Goal: Task Accomplishment & Management: Manage account settings

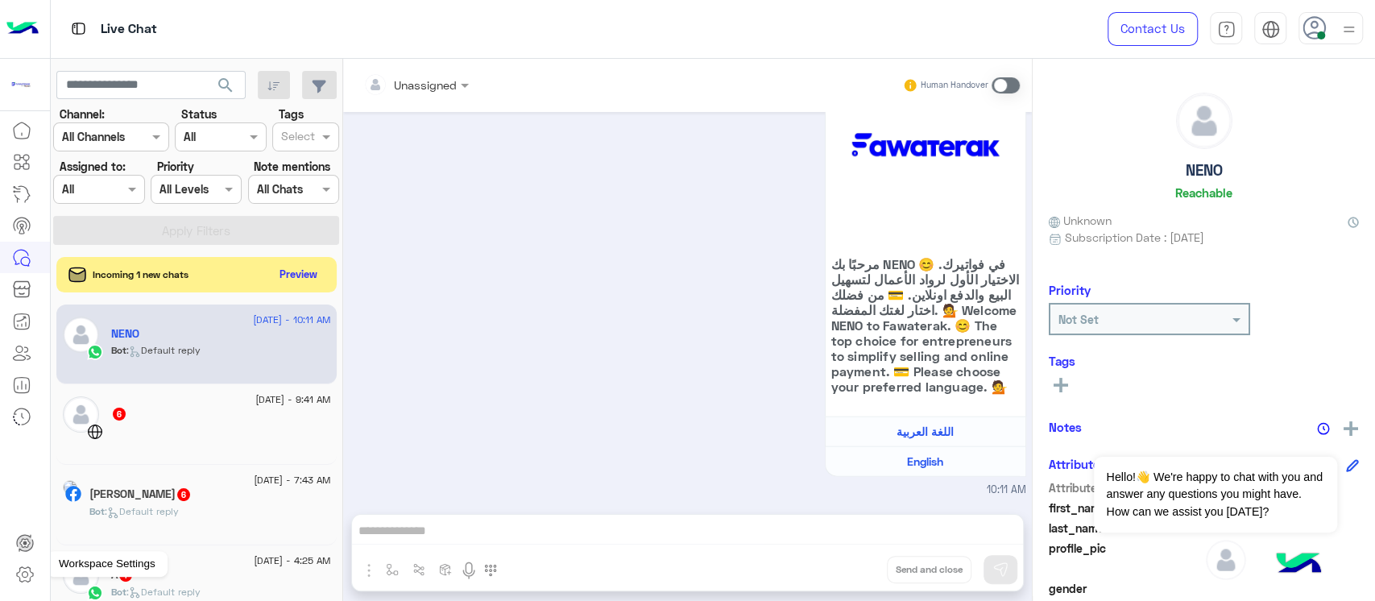
click at [31, 577] on icon at bounding box center [24, 573] width 19 height 19
click at [19, 564] on icon at bounding box center [24, 573] width 19 height 19
click at [11, 347] on link at bounding box center [21, 353] width 43 height 32
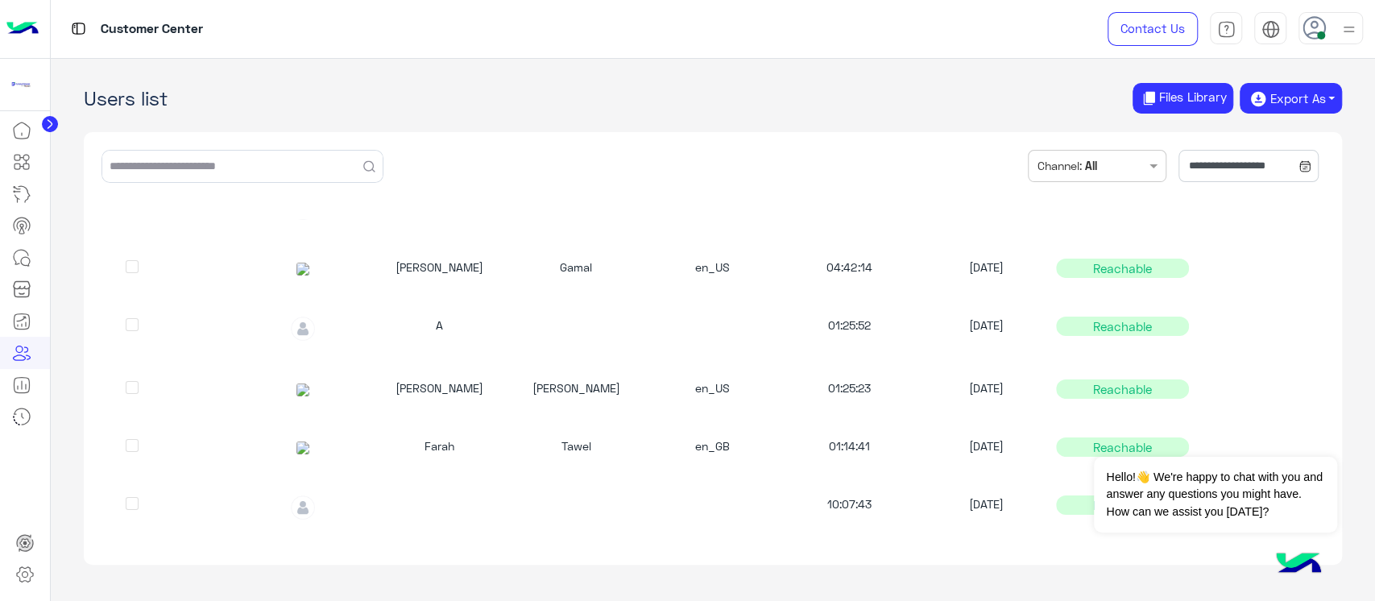
scroll to position [249, 0]
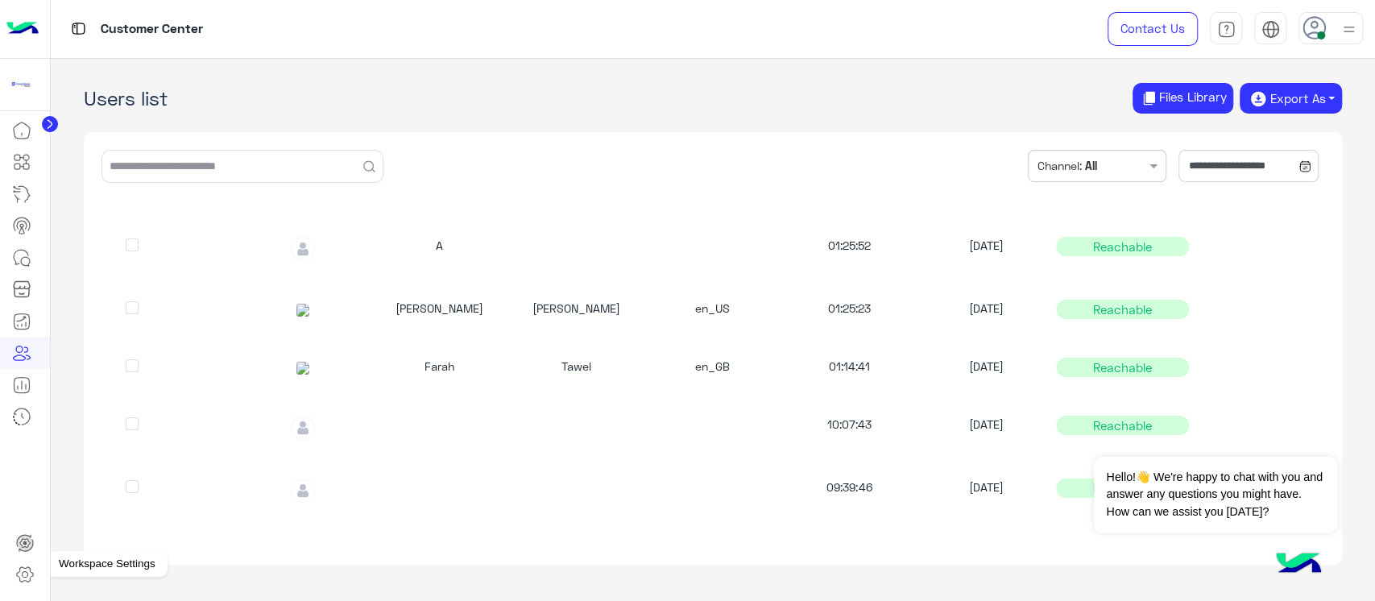
click at [30, 578] on icon at bounding box center [25, 574] width 16 height 15
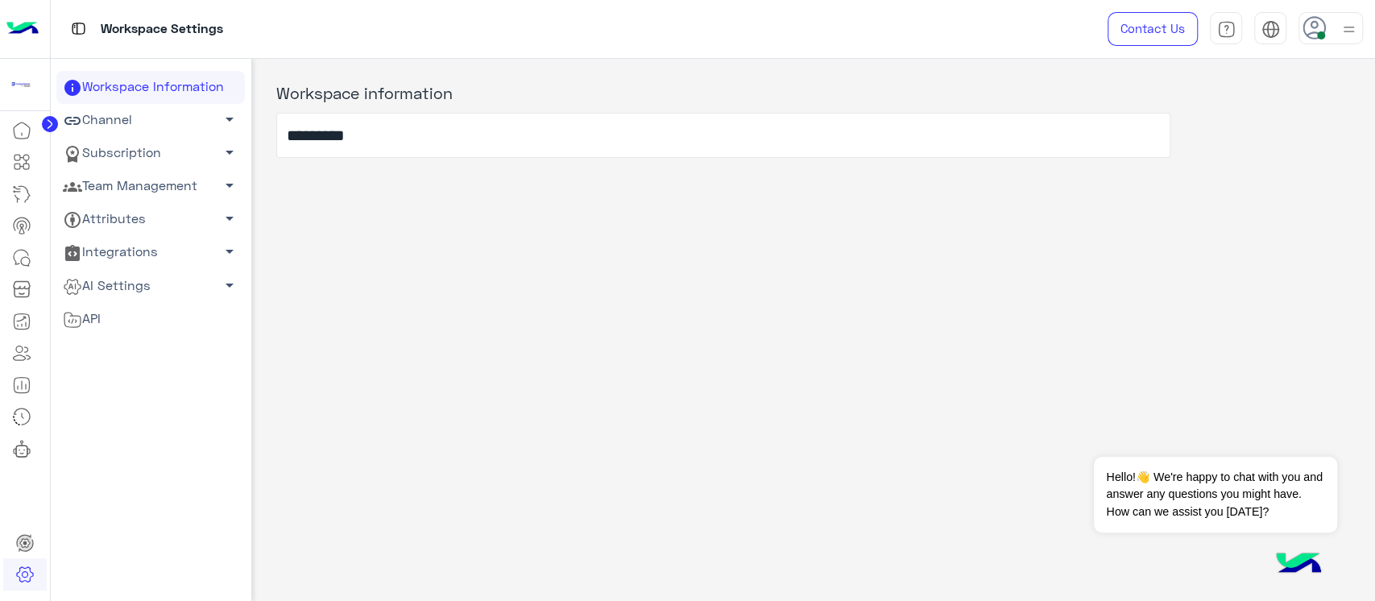
click at [225, 180] on span "arrow_drop_down" at bounding box center [229, 185] width 19 height 19
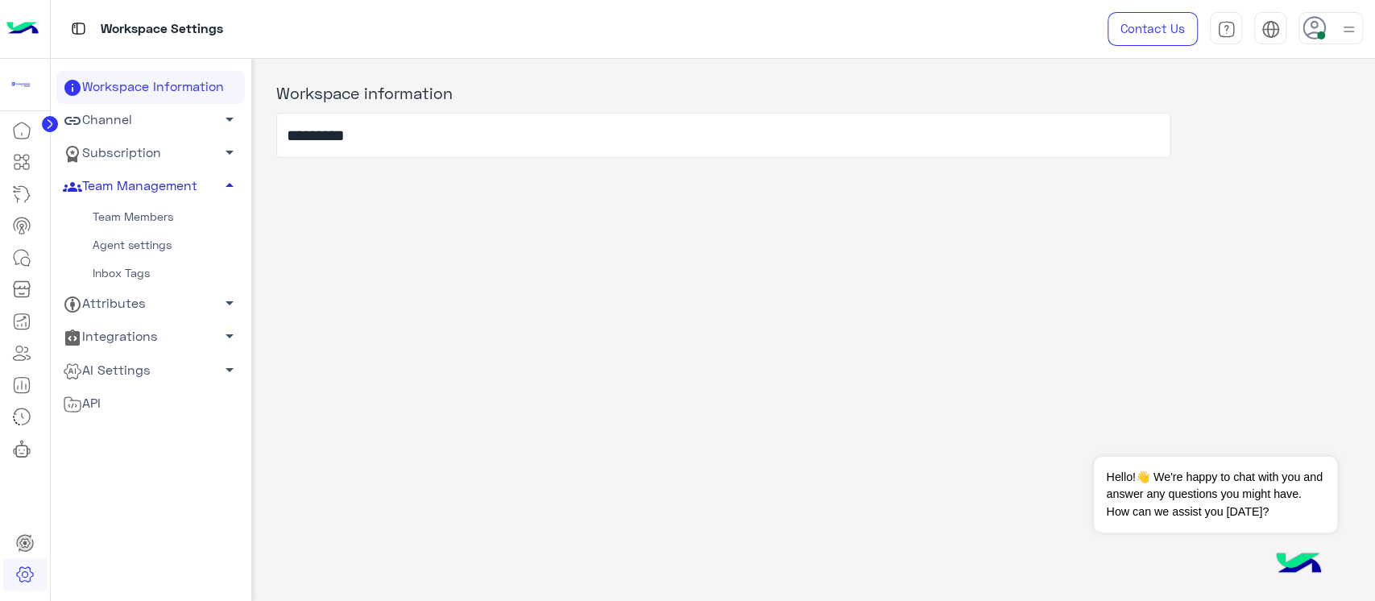
click at [195, 214] on link "Team Members" at bounding box center [150, 217] width 188 height 28
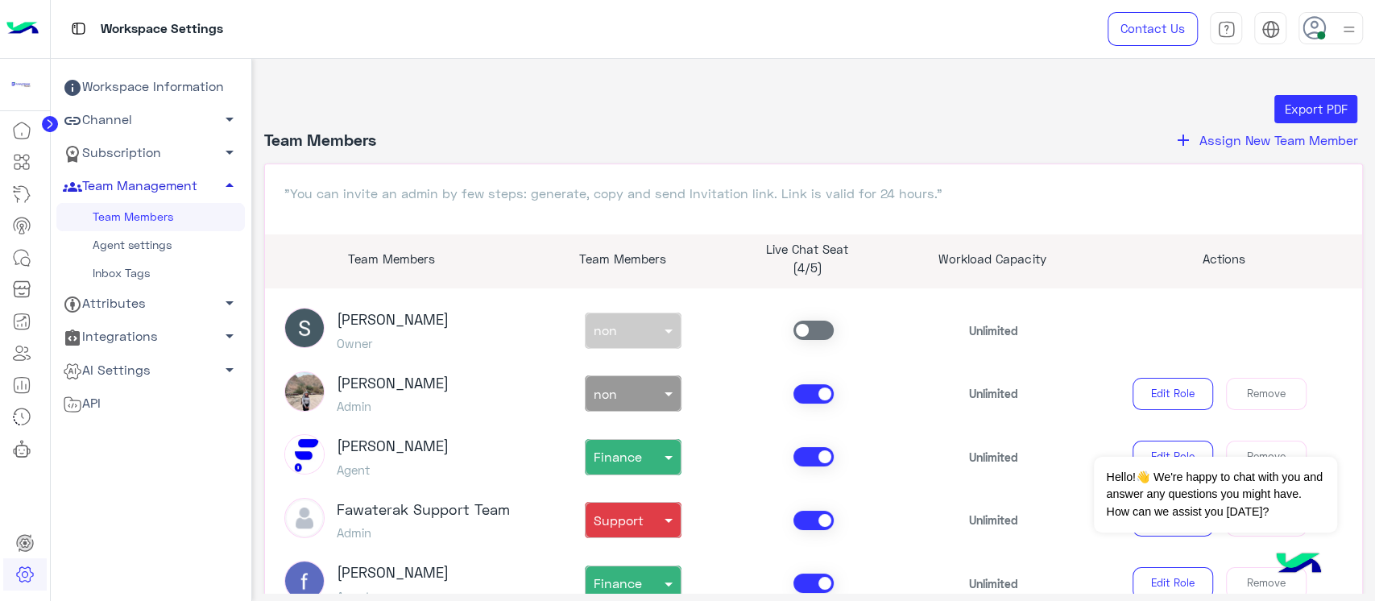
click at [1275, 141] on span "Assign New Team Member" at bounding box center [1278, 139] width 159 height 15
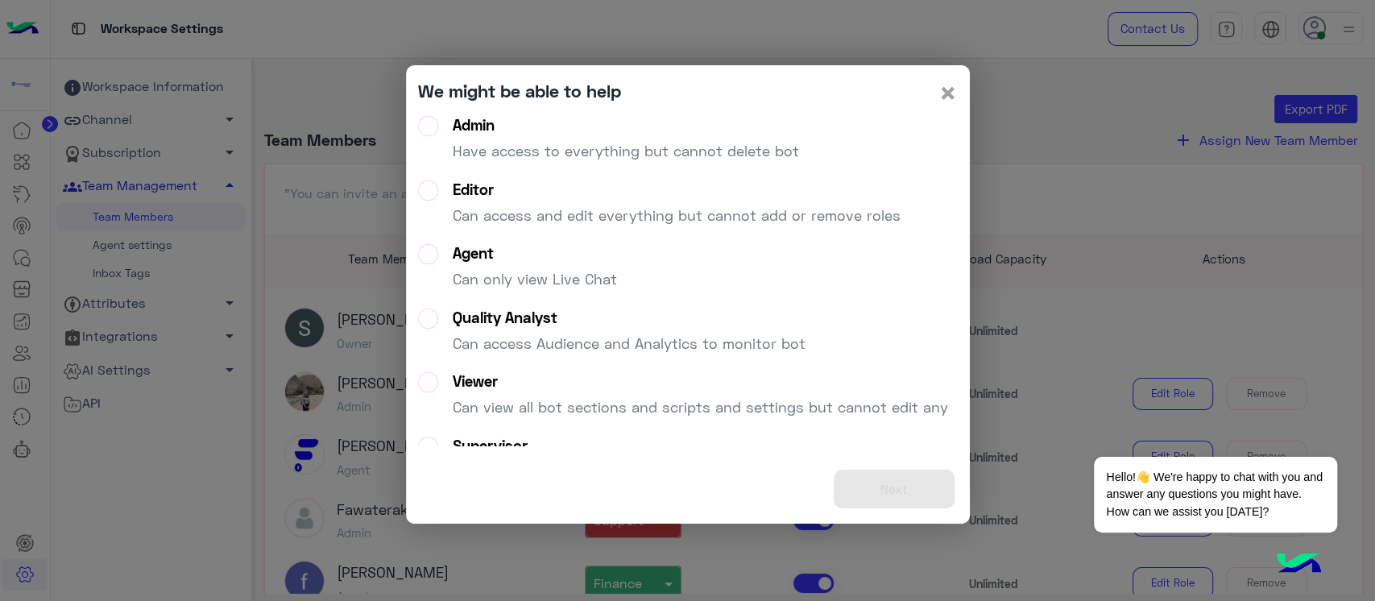
click at [952, 91] on span "×" at bounding box center [947, 92] width 19 height 36
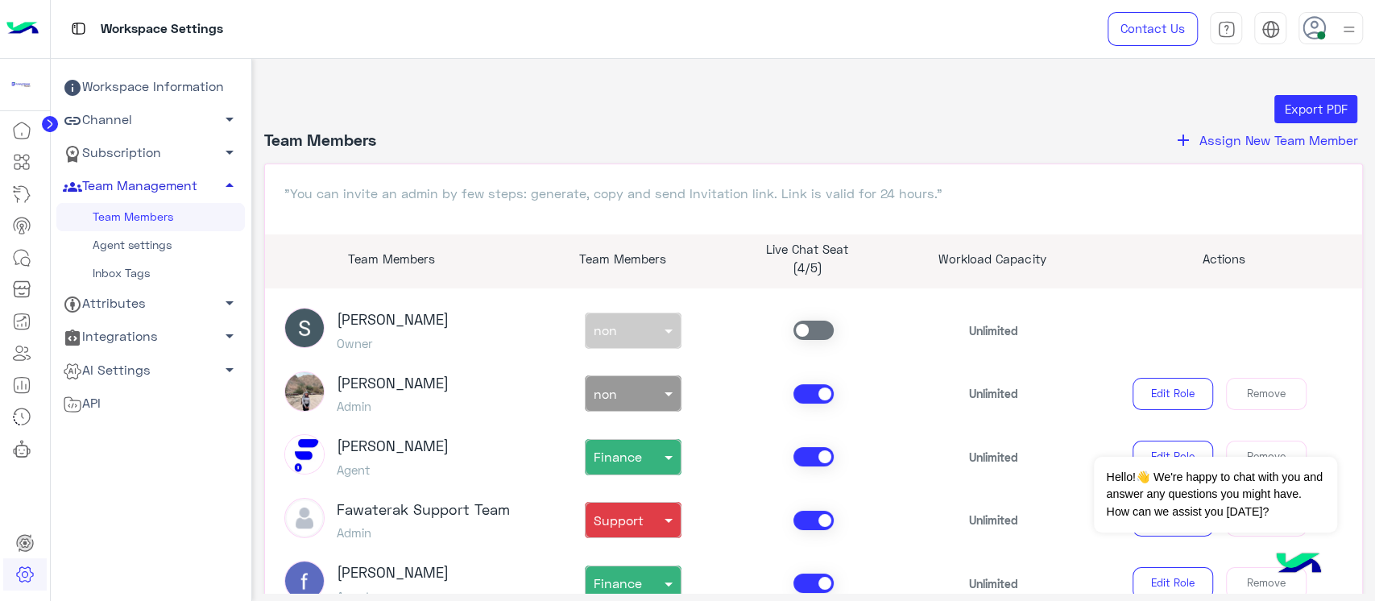
click at [1199, 138] on span "Assign New Team Member" at bounding box center [1278, 139] width 159 height 15
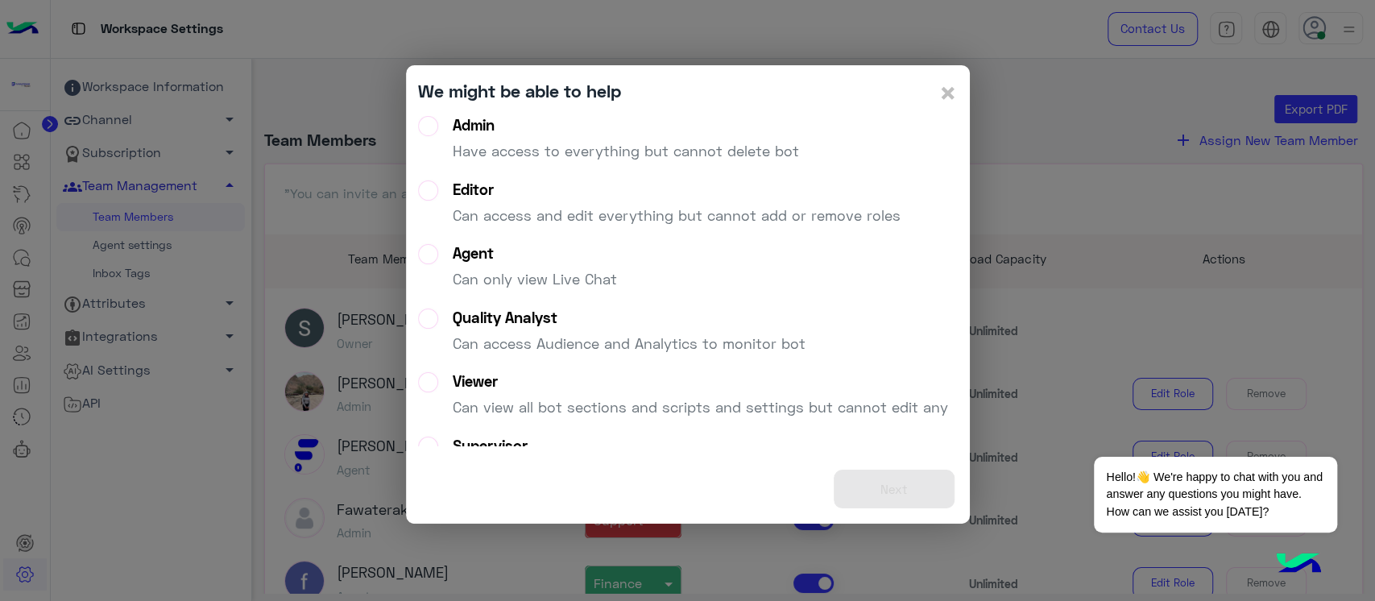
click at [589, 275] on p "Can only view Live Chat" at bounding box center [535, 279] width 164 height 22
click at [885, 488] on button "Next" at bounding box center [893, 488] width 121 height 39
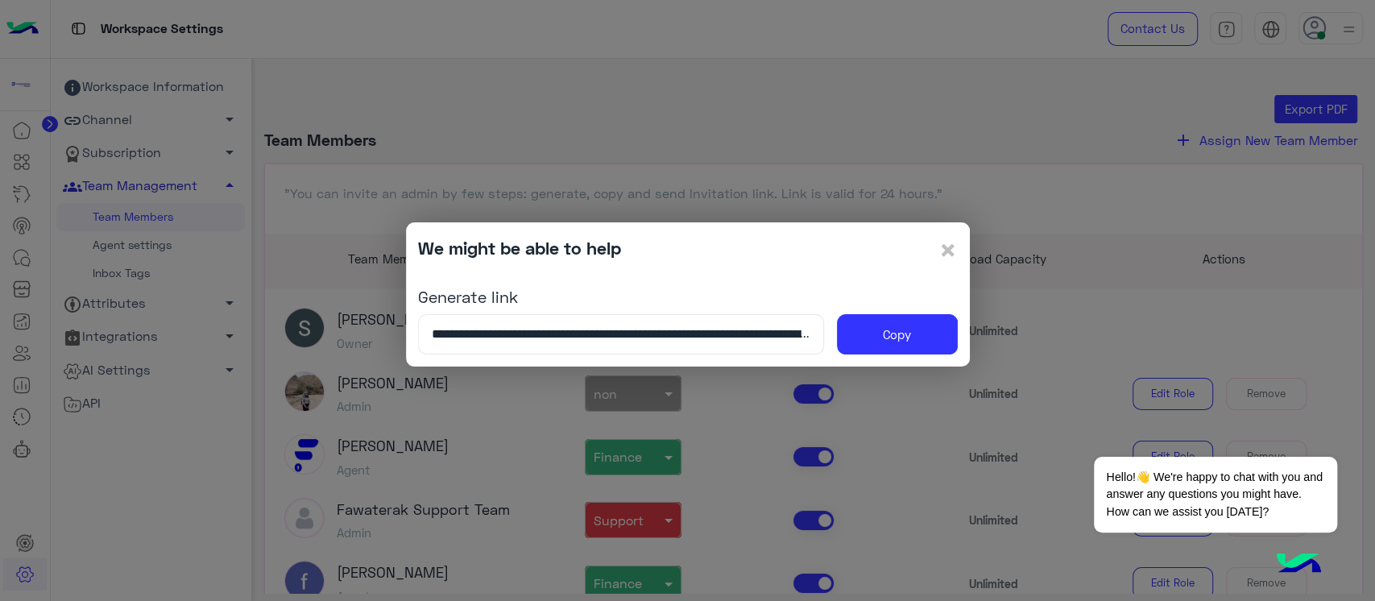
click at [515, 341] on input "**********" at bounding box center [621, 334] width 406 height 40
click at [921, 340] on button "Copy" at bounding box center [897, 334] width 121 height 40
click at [1316, 312] on modal-container "**********" at bounding box center [687, 300] width 1375 height 601
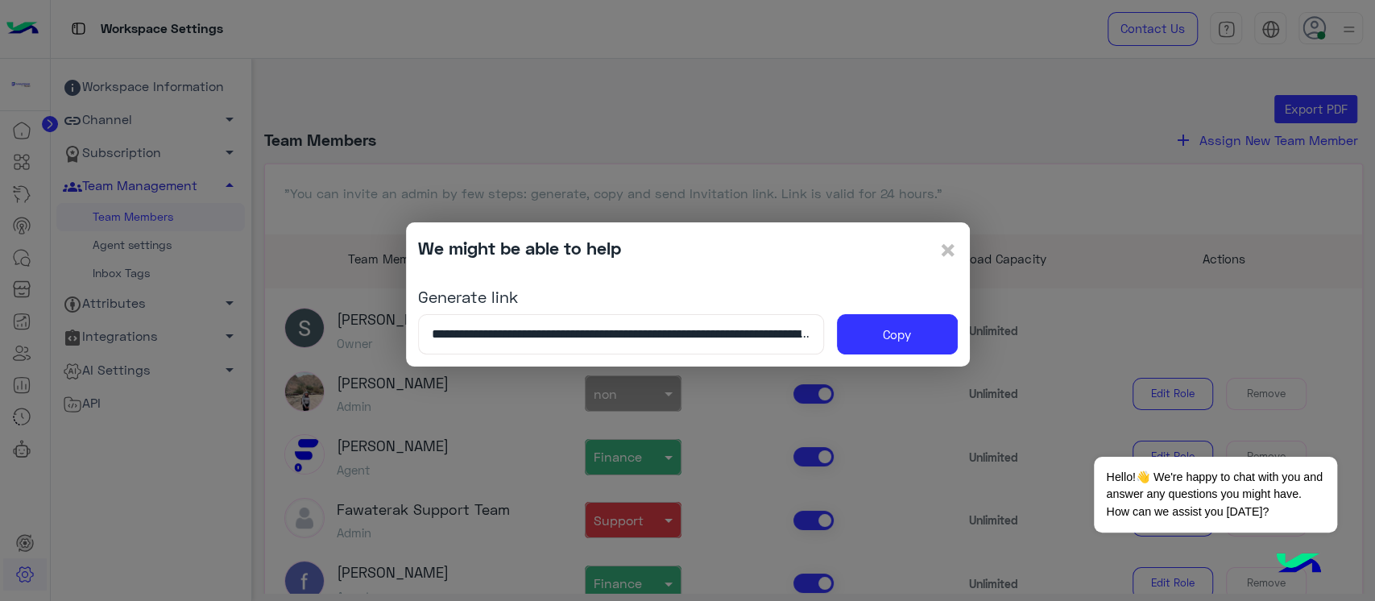
click at [959, 239] on div "**********" at bounding box center [688, 294] width 564 height 145
click at [954, 250] on span "×" at bounding box center [947, 249] width 19 height 36
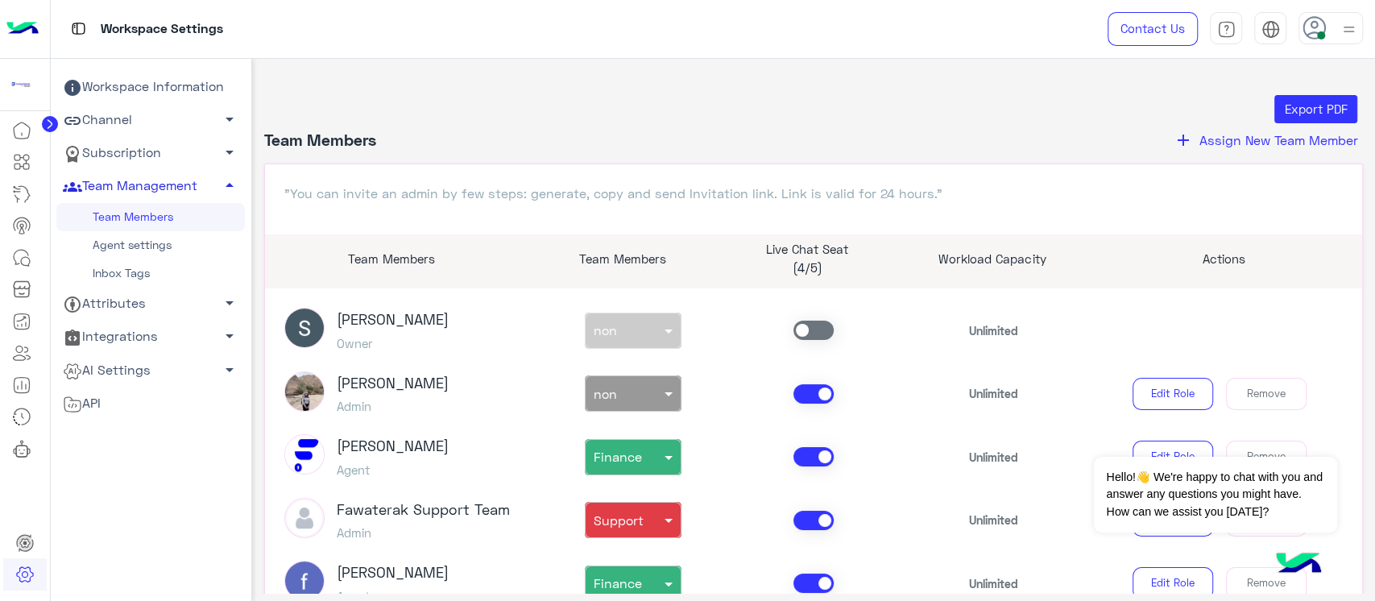
drag, startPoint x: 773, startPoint y: 250, endPoint x: 876, endPoint y: 250, distance: 103.1
click at [876, 250] on p "Live Chat Seat" at bounding box center [806, 249] width 161 height 19
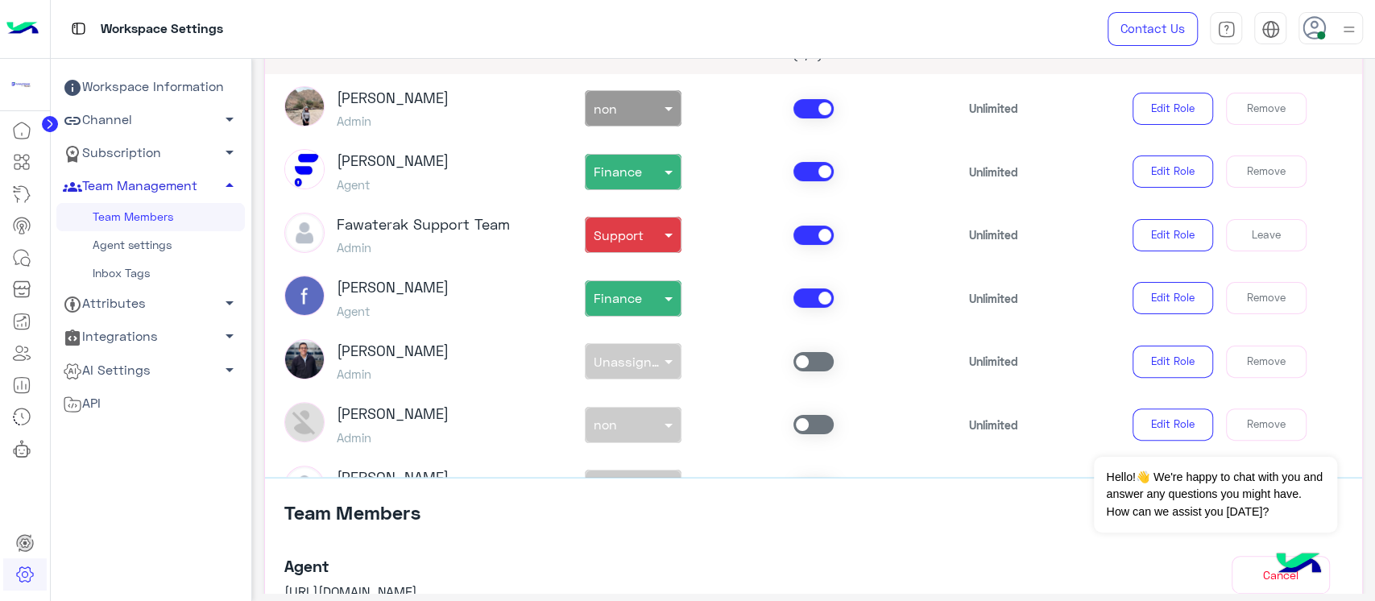
scroll to position [122, 0]
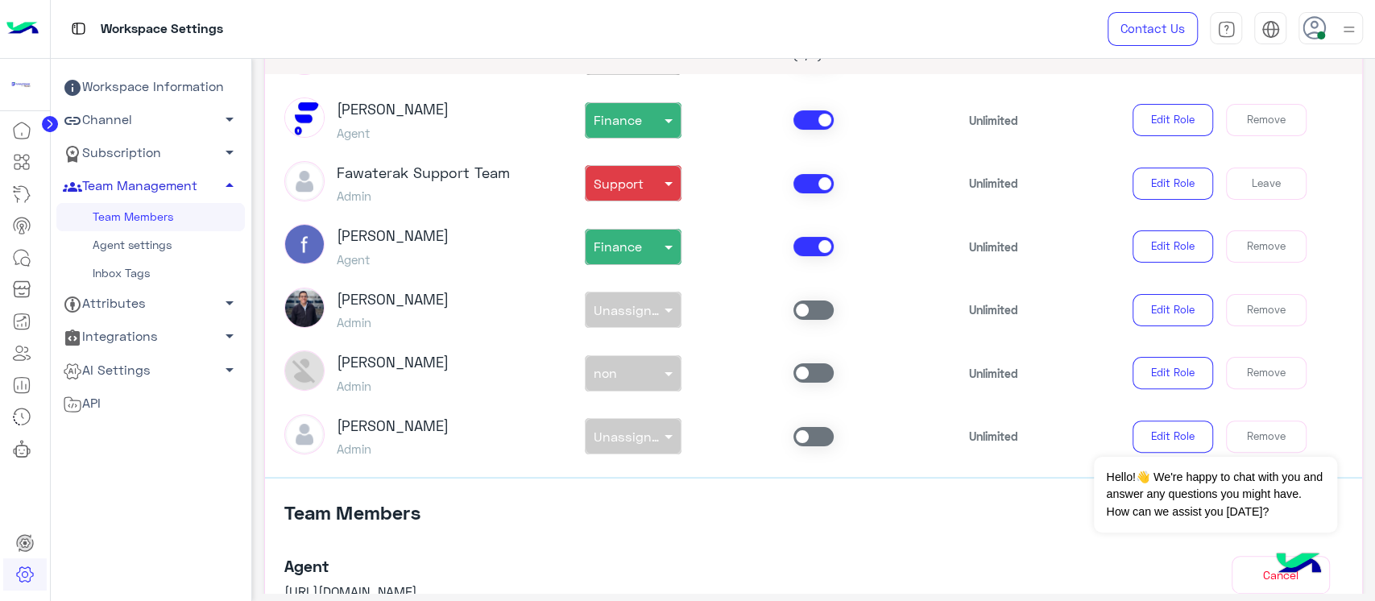
click at [1271, 353] on div "Mohamed Magdy Admin non × non Unlimited Edit Role Remove" at bounding box center [813, 372] width 1083 height 45
click at [1275, 365] on button "Remove" at bounding box center [1266, 373] width 81 height 32
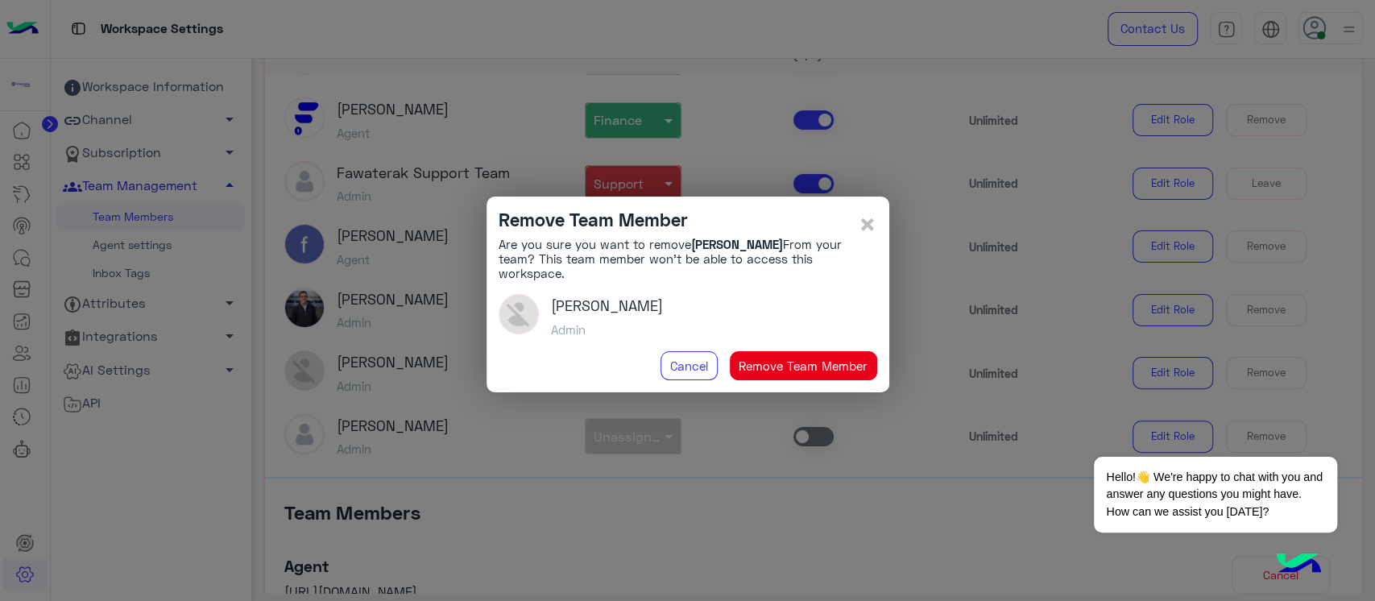
click at [833, 358] on button "Remove Team Member" at bounding box center [803, 365] width 147 height 29
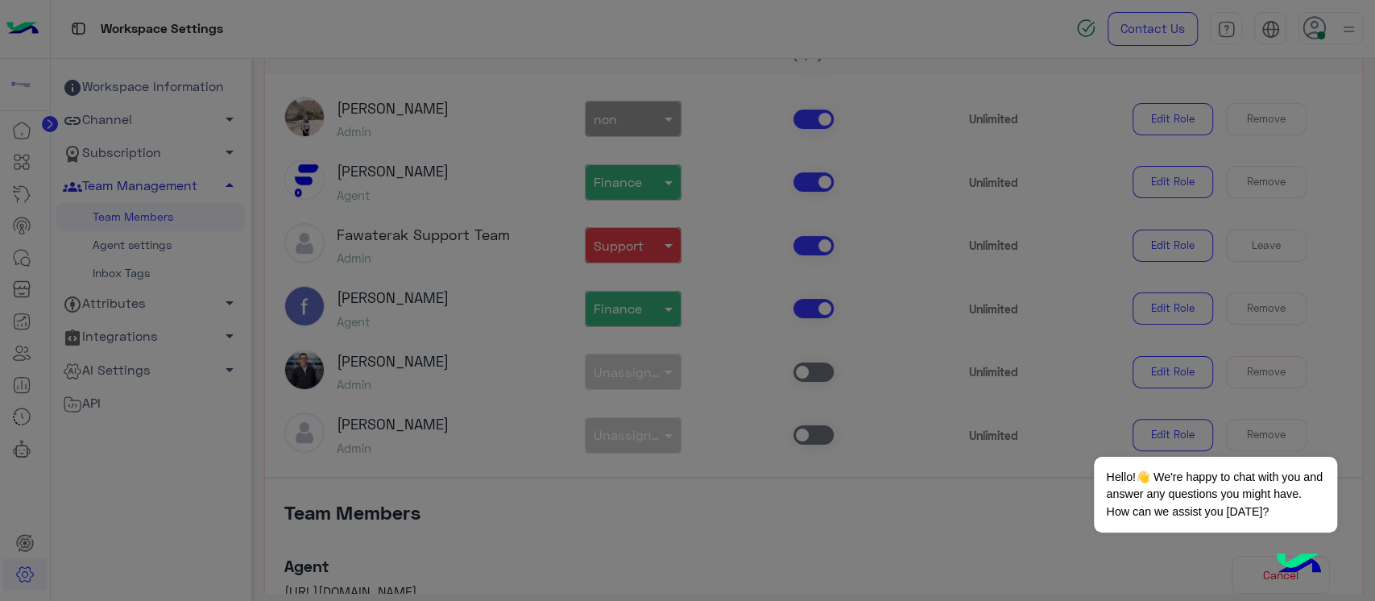
scroll to position [60, 0]
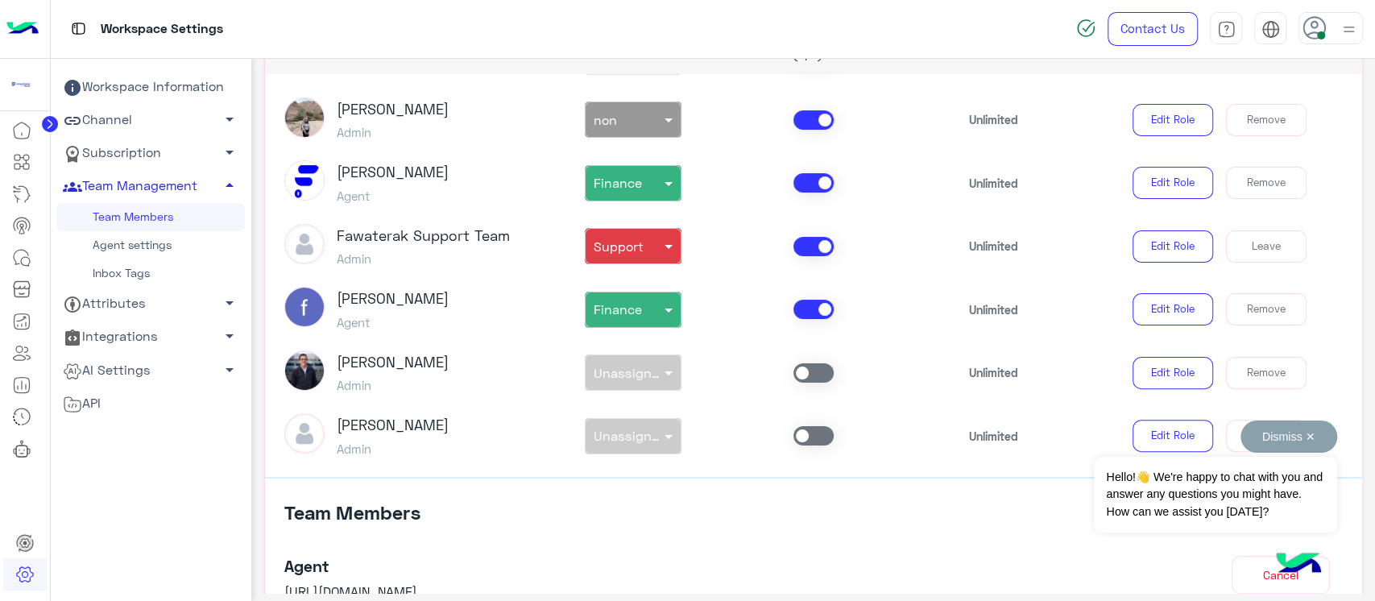
click at [1226, 438] on div "Dismiss ✕ Hello!👋 We're happy to chat with you and answer any questions you mig…" at bounding box center [1214, 476] width 242 height 112
click at [1226, 432] on div "Dismiss ✕ Hello!👋 We're happy to chat with you and answer any questions you mig…" at bounding box center [1214, 476] width 242 height 112
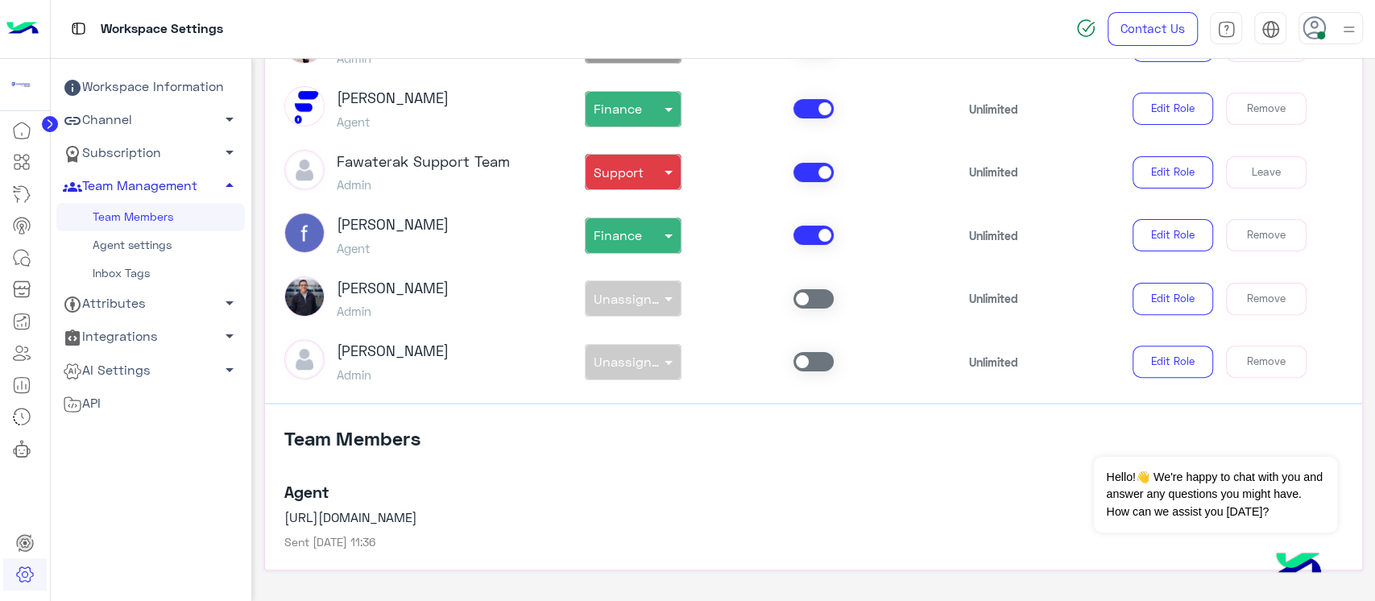
scroll to position [322, 0]
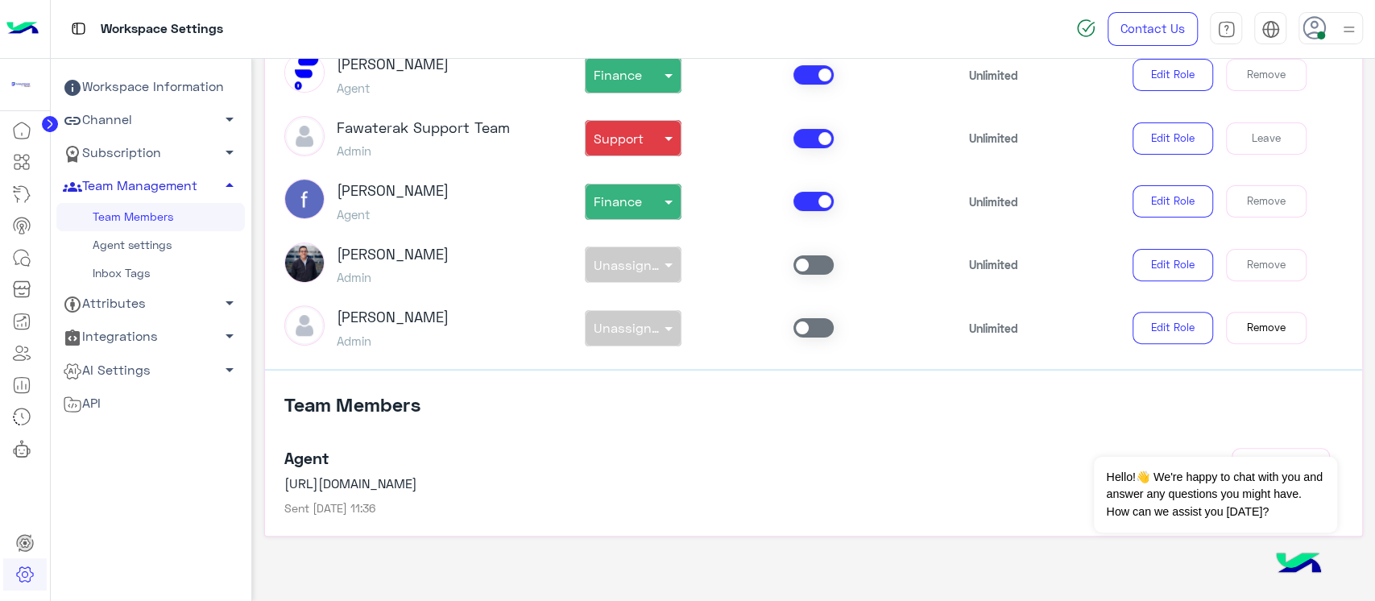
click at [1250, 325] on button "Remove" at bounding box center [1266, 328] width 81 height 32
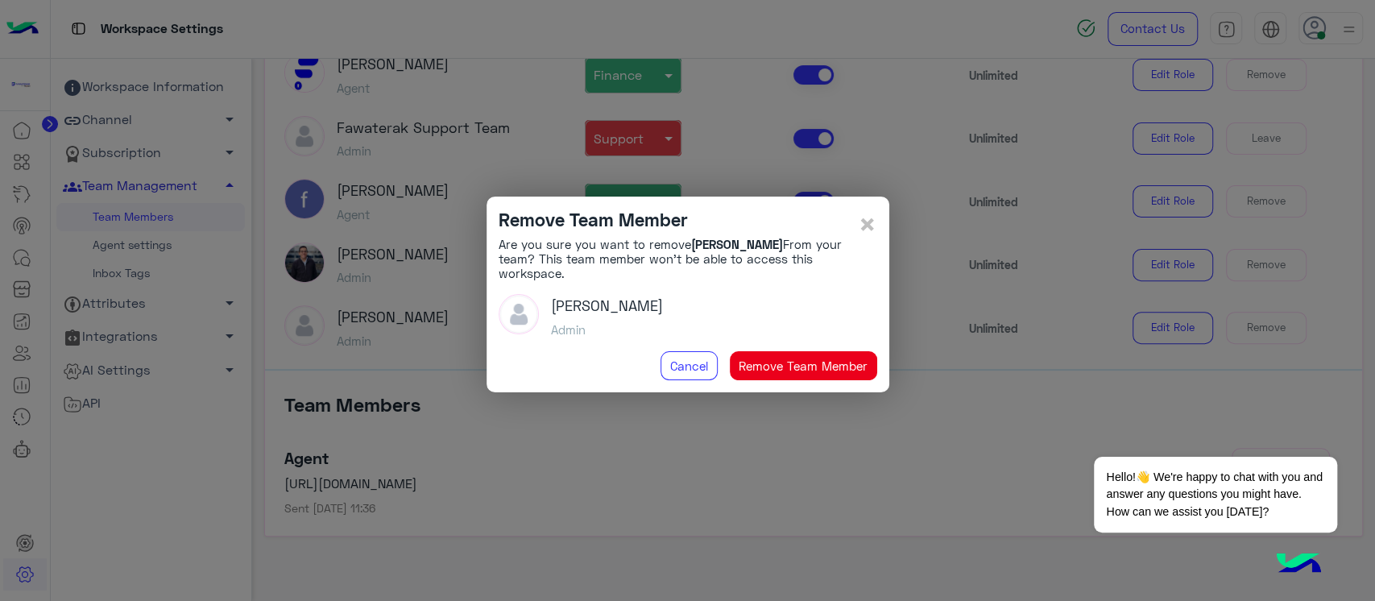
click at [878, 225] on div "Remove Team Member Are you sure you want to remove Heba Elmahdy From your team?…" at bounding box center [687, 294] width 403 height 196
click at [879, 225] on div "Remove Team Member Are you sure you want to remove Heba Elmahdy From your team?…" at bounding box center [687, 294] width 403 height 196
click at [871, 224] on span "×" at bounding box center [867, 223] width 19 height 36
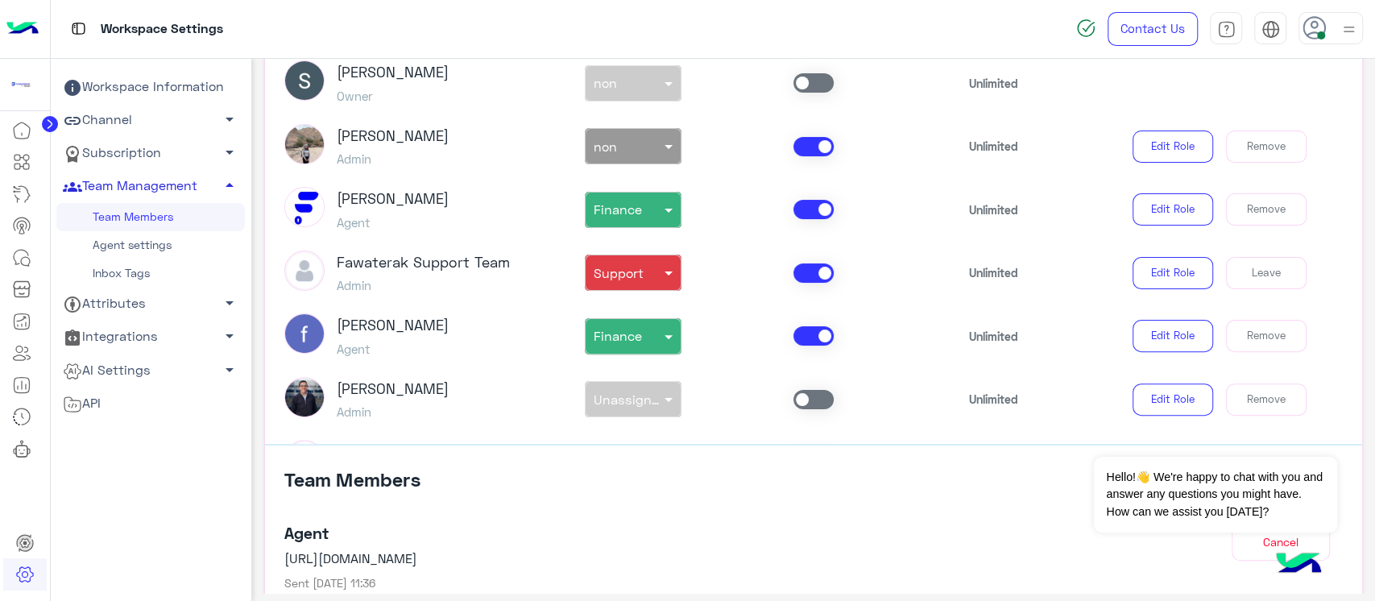
scroll to position [214, 0]
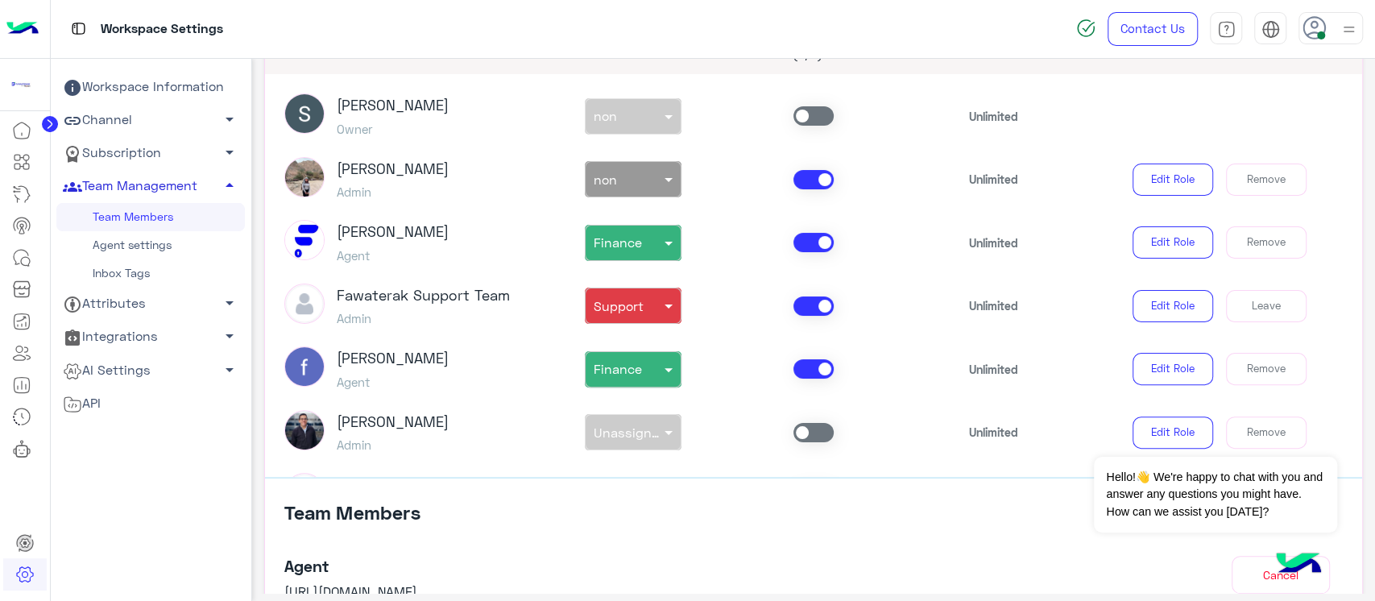
click at [1318, 26] on icon at bounding box center [1314, 28] width 24 height 24
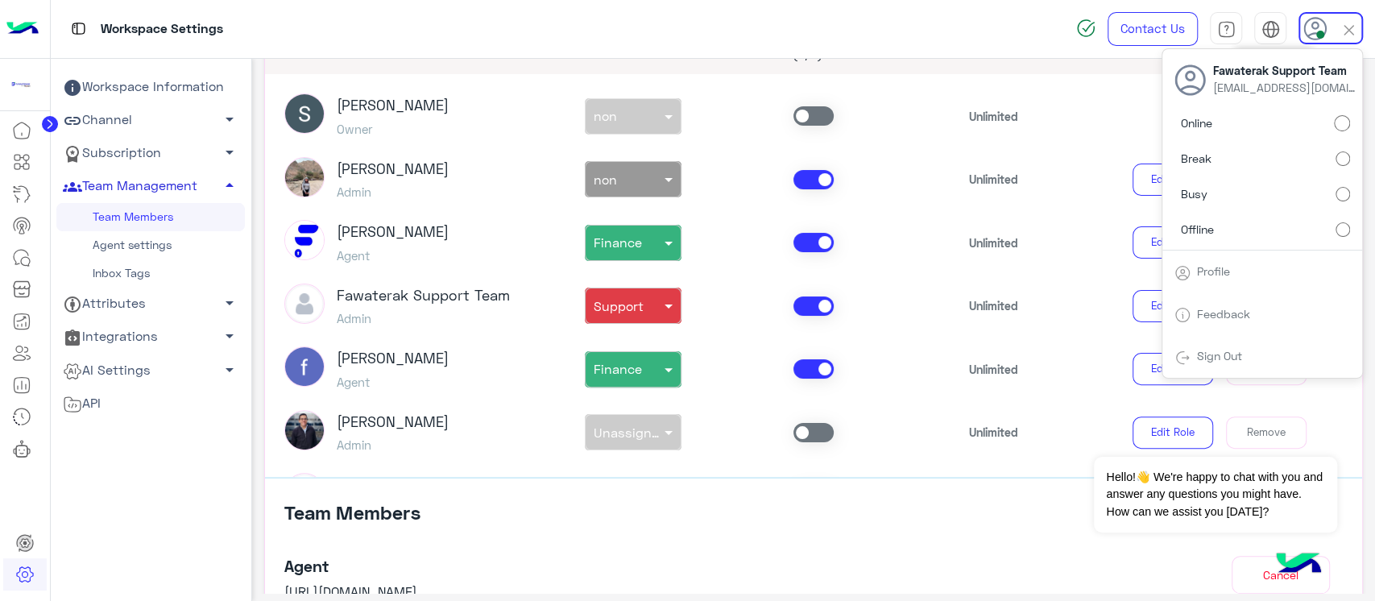
click at [1263, 26] on img at bounding box center [1270, 29] width 19 height 19
click at [919, 48] on div "Workspace Settings" at bounding box center [492, 29] width 883 height 58
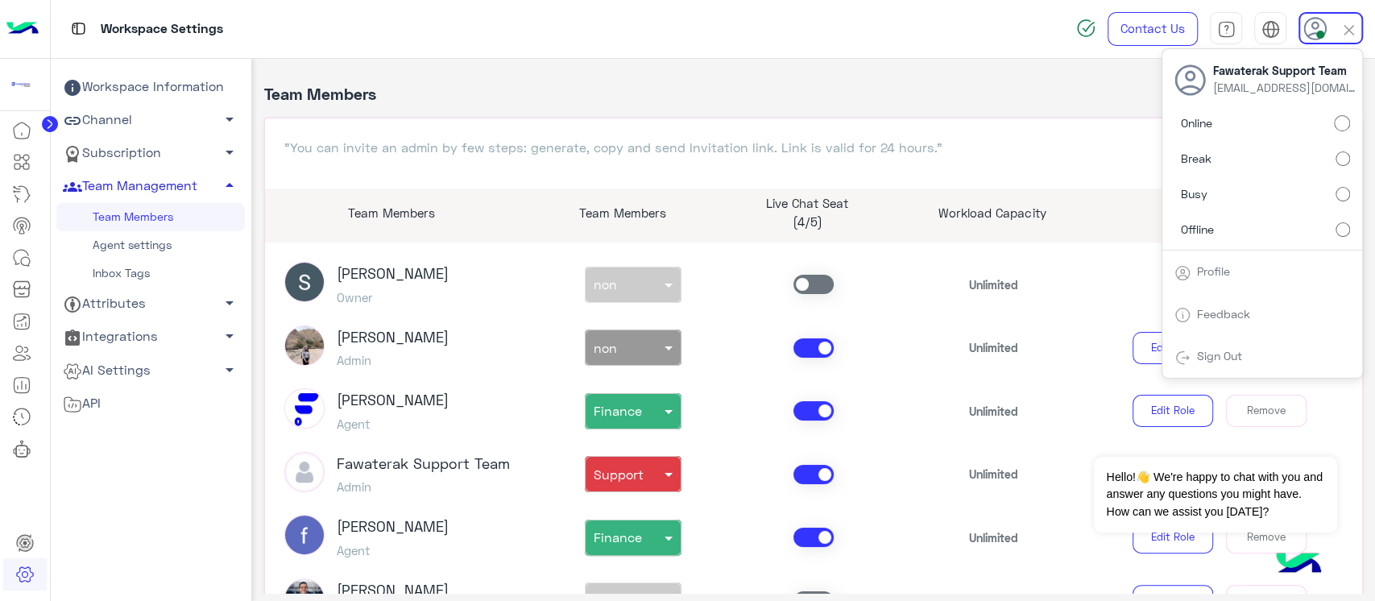
scroll to position [0, 0]
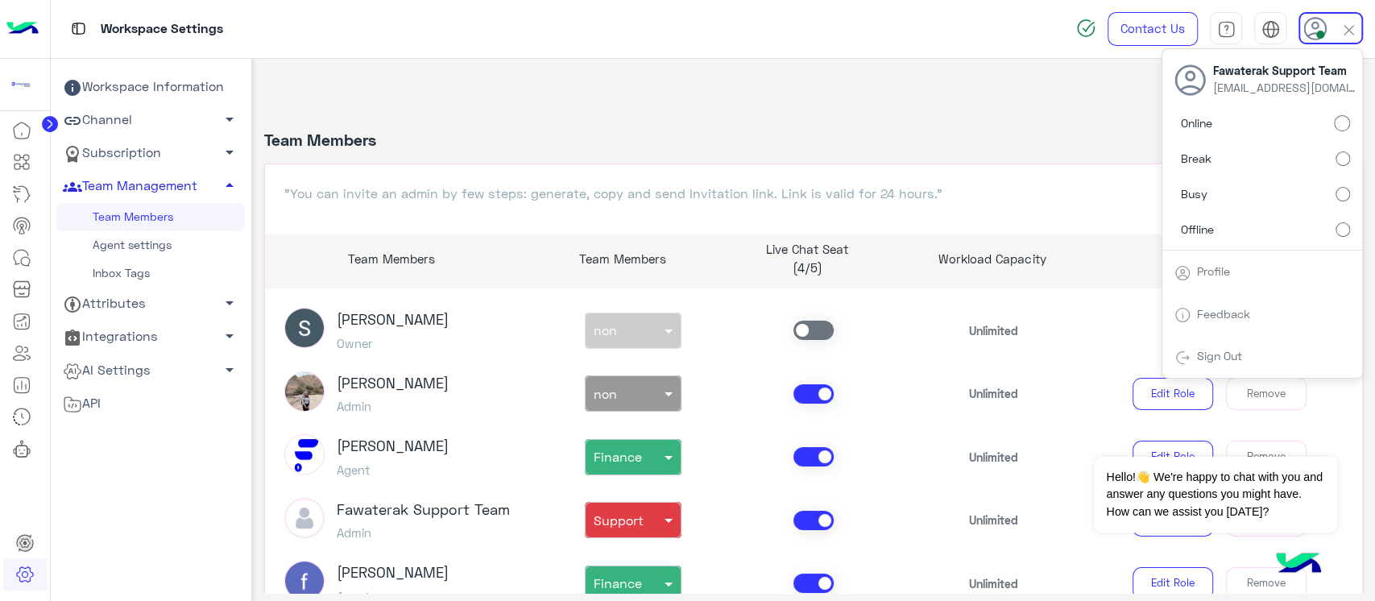
click at [960, 161] on header "Team Members add Assign New Team Member" at bounding box center [813, 147] width 1099 height 34
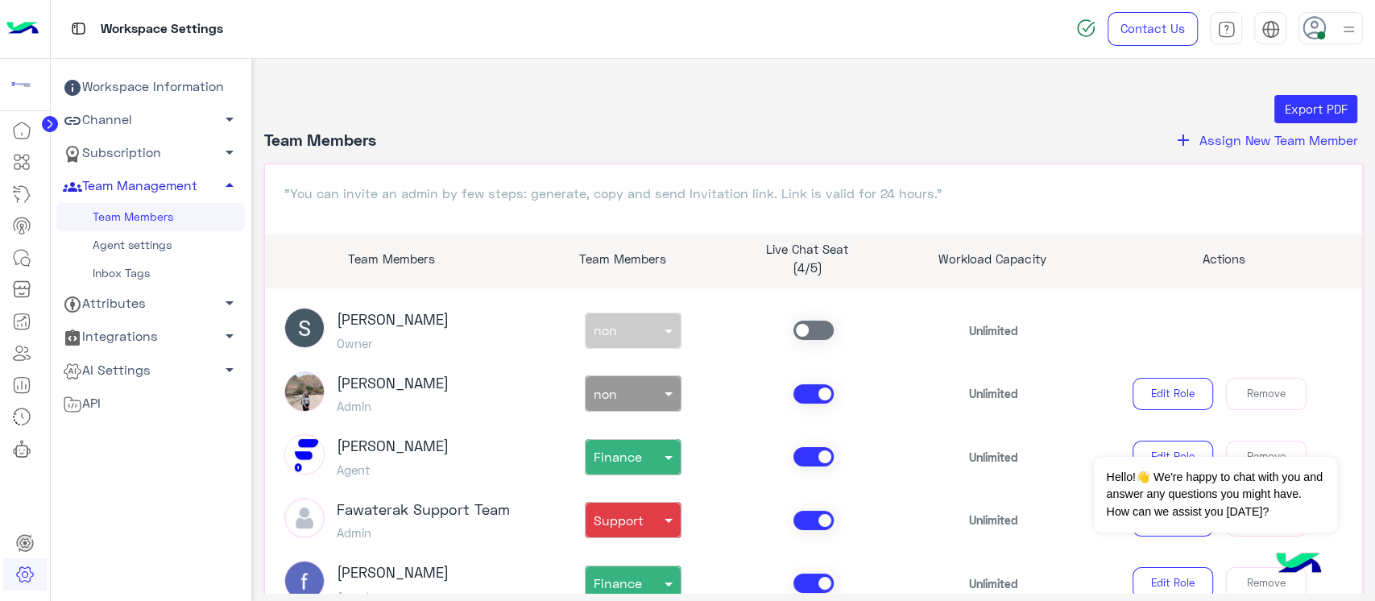
click at [1290, 143] on span "Assign New Team Member" at bounding box center [1278, 139] width 159 height 15
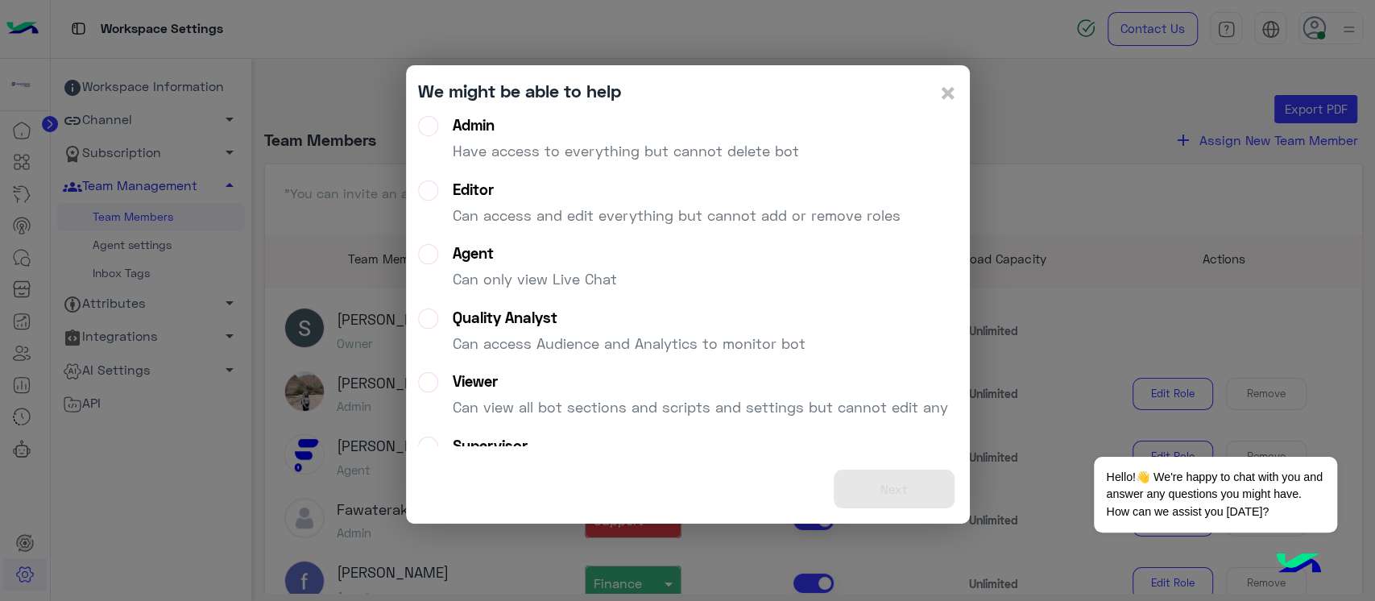
click at [812, 282] on li "Agent Can only view Live Chat" at bounding box center [687, 276] width 539 height 64
click at [418, 254] on label "Agent Can only view Live Chat" at bounding box center [517, 273] width 199 height 58
click at [896, 482] on button "Next" at bounding box center [893, 488] width 121 height 39
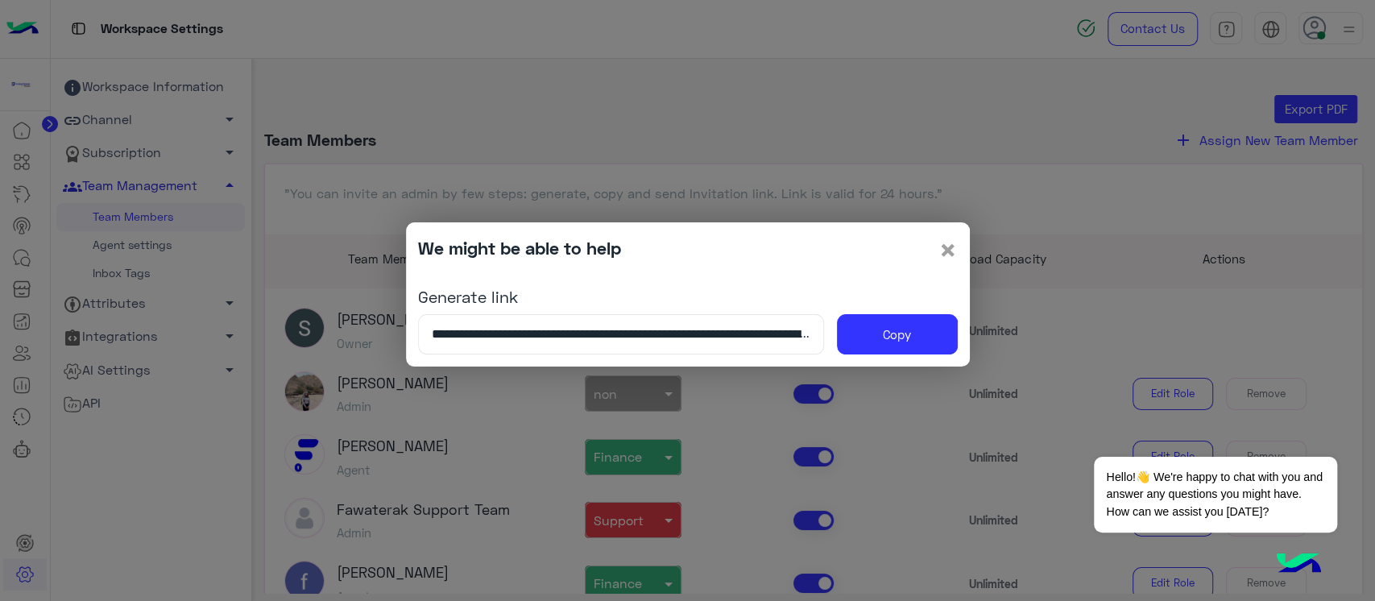
click at [945, 242] on span "×" at bounding box center [947, 249] width 19 height 36
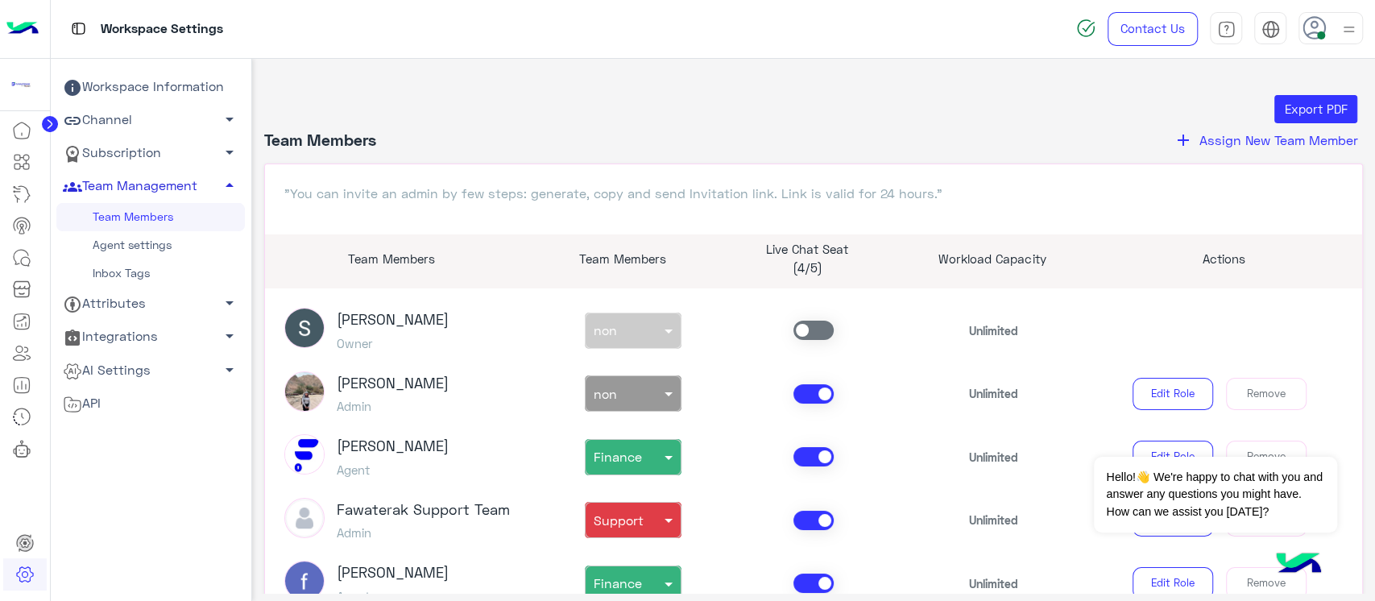
click at [124, 81] on link "Workspace Information" at bounding box center [150, 87] width 188 height 33
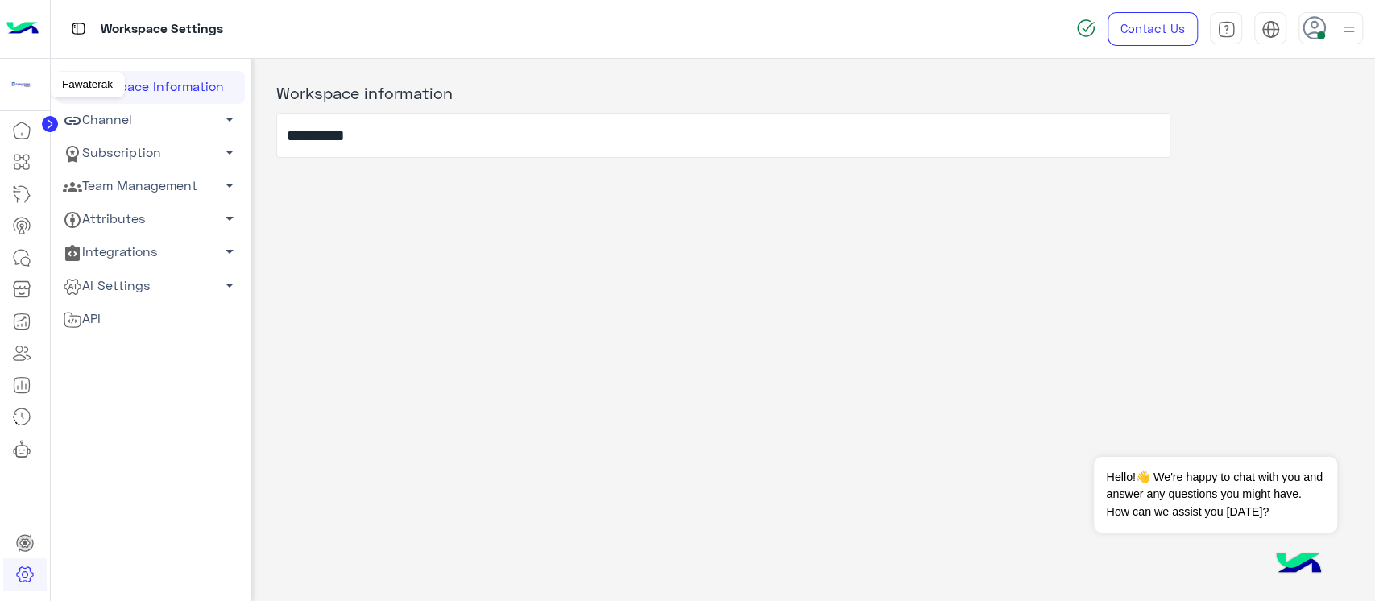
click at [0, 81] on div at bounding box center [25, 85] width 50 height 52
click at [24, 81] on img at bounding box center [20, 84] width 29 height 29
click at [420, 129] on input "*********" at bounding box center [723, 135] width 894 height 45
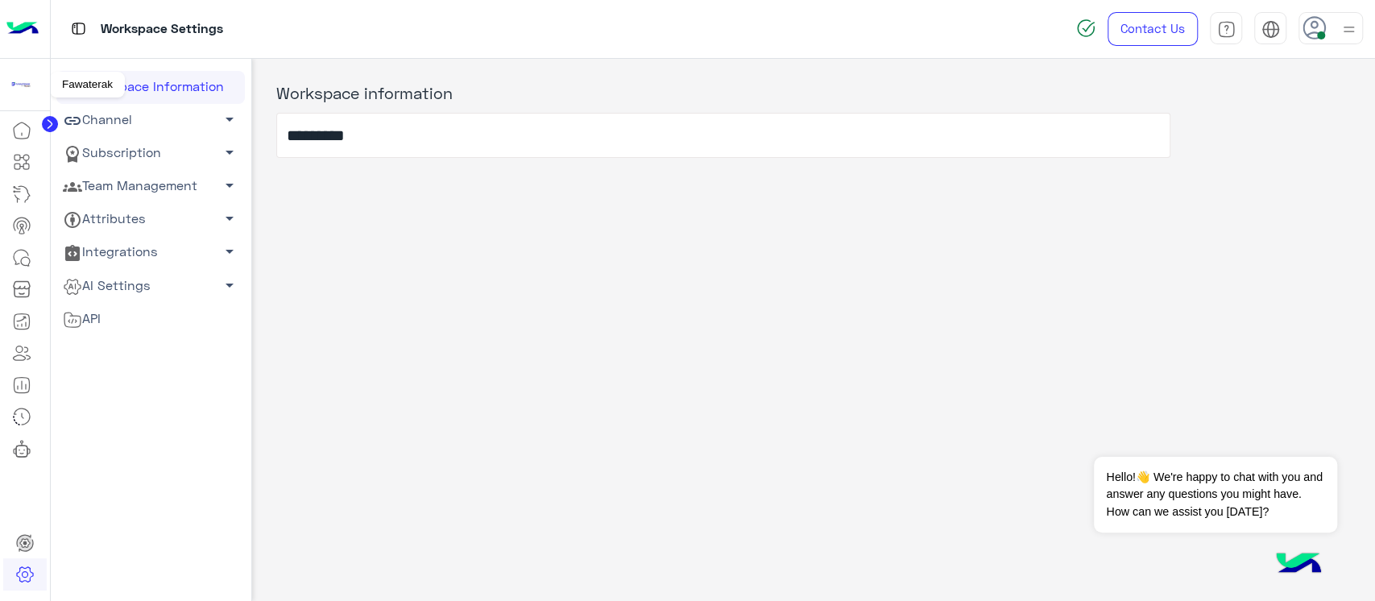
click at [13, 79] on img at bounding box center [20, 84] width 29 height 29
click at [4, 4] on div at bounding box center [25, 29] width 50 height 59
click at [16, 21] on img at bounding box center [22, 29] width 32 height 34
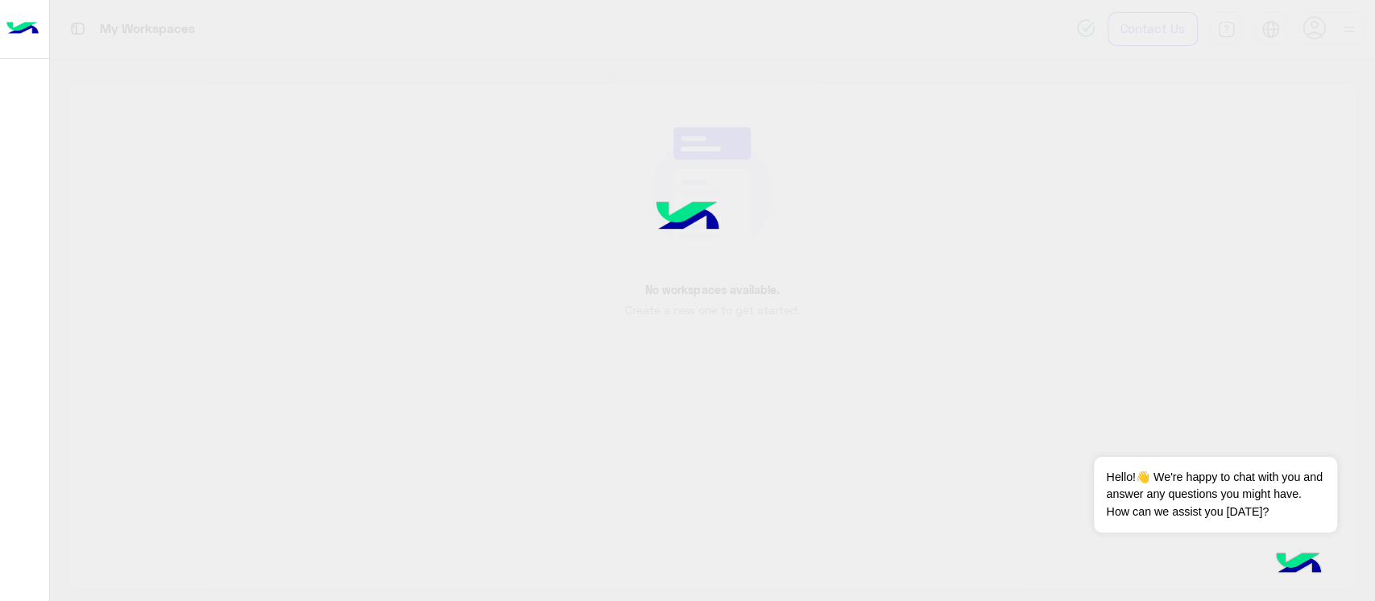
click at [16, 21] on img at bounding box center [22, 29] width 32 height 34
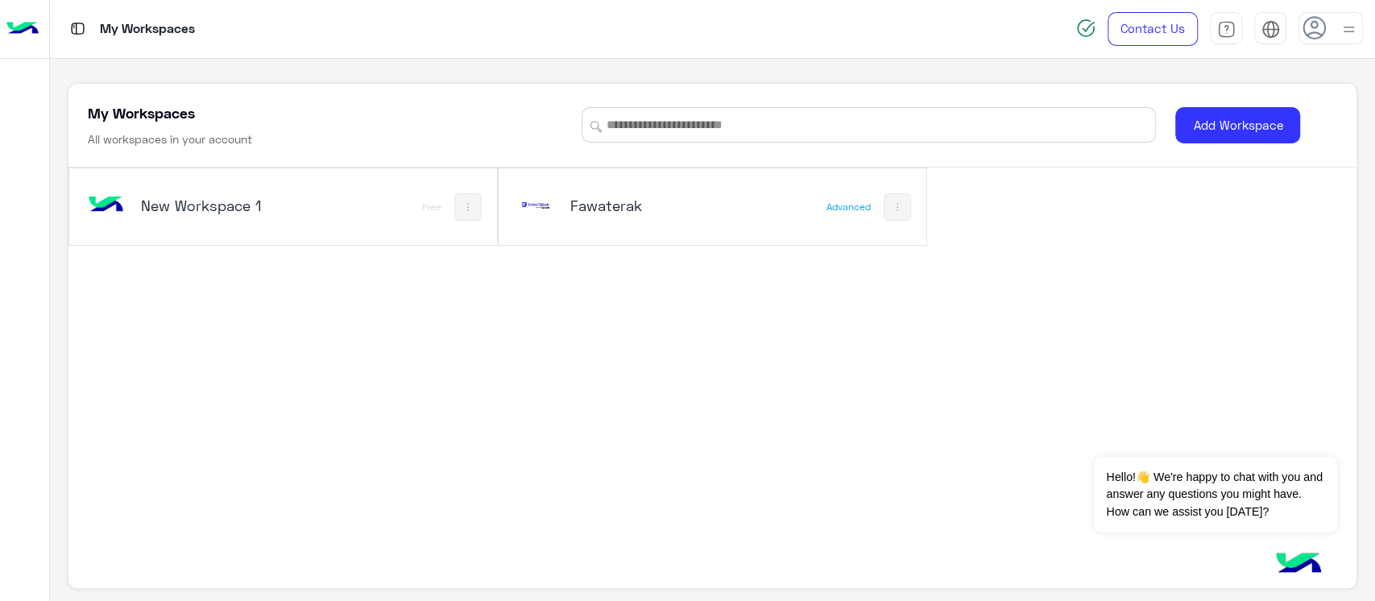
click at [887, 216] on button at bounding box center [896, 206] width 27 height 27
click at [674, 253] on div at bounding box center [687, 300] width 1375 height 601
click at [674, 253] on div "New Workspace 1 Free Fawaterak Advanced" at bounding box center [711, 363] width 1287 height 392
click at [618, 201] on h5 "Fawaterak" at bounding box center [641, 205] width 143 height 19
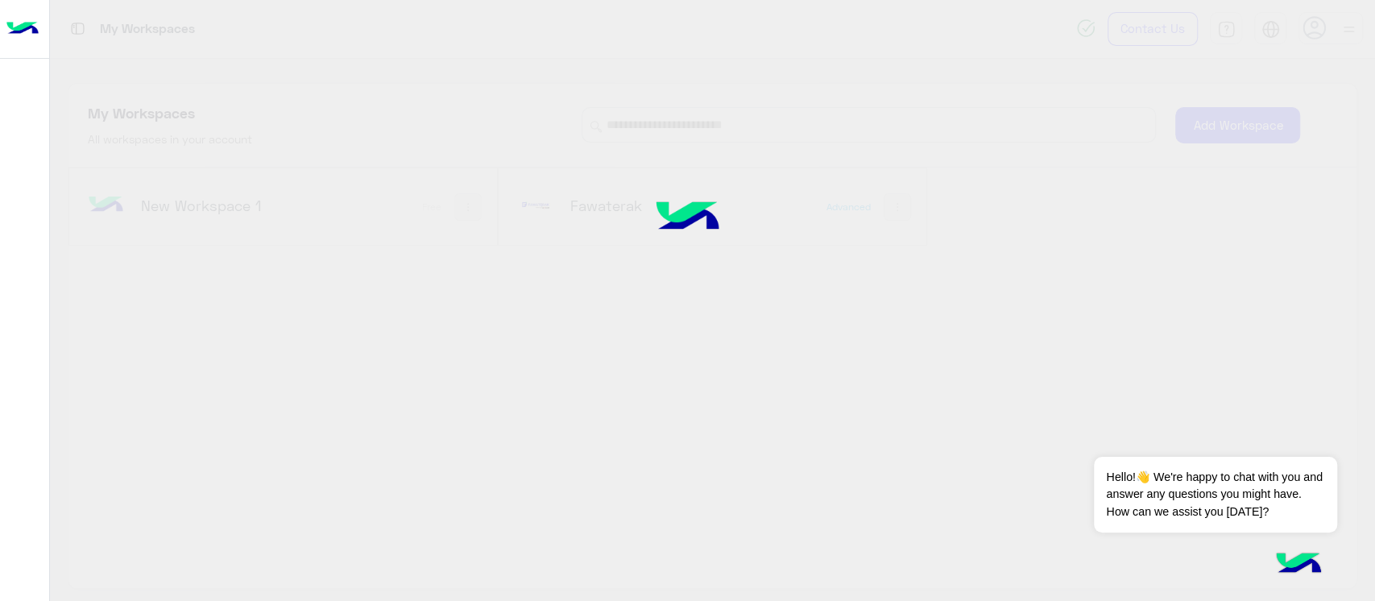
copy h5 "Fawaterak"
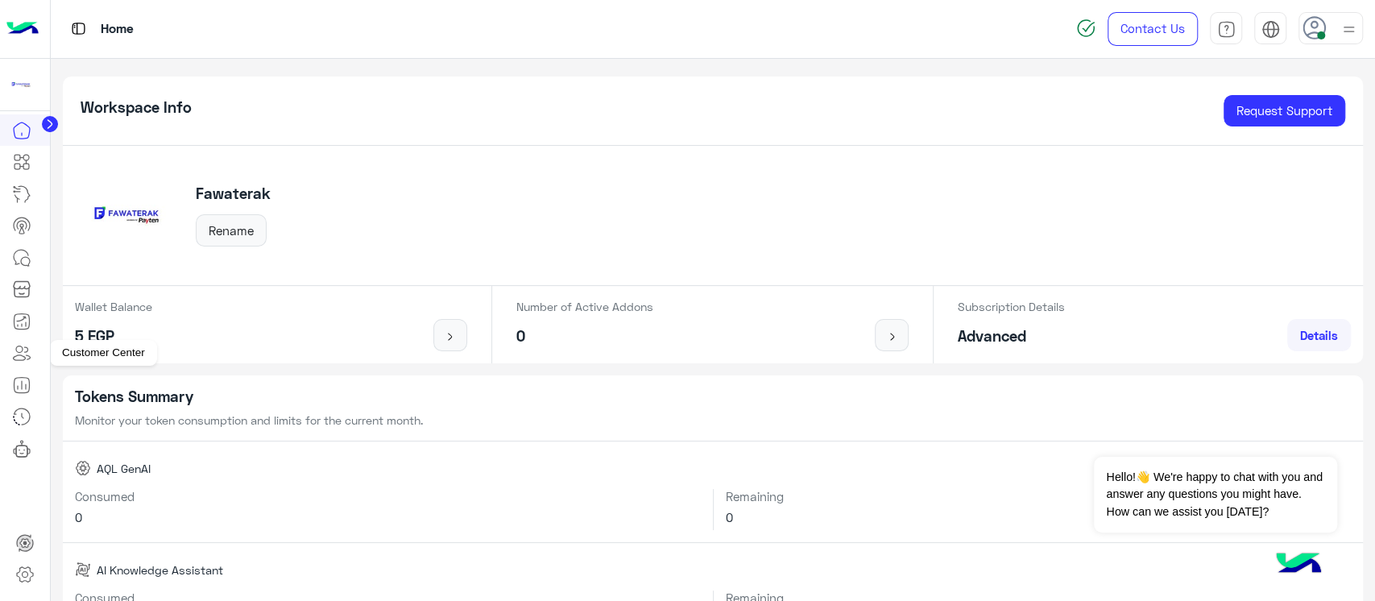
click at [14, 361] on icon at bounding box center [21, 352] width 19 height 19
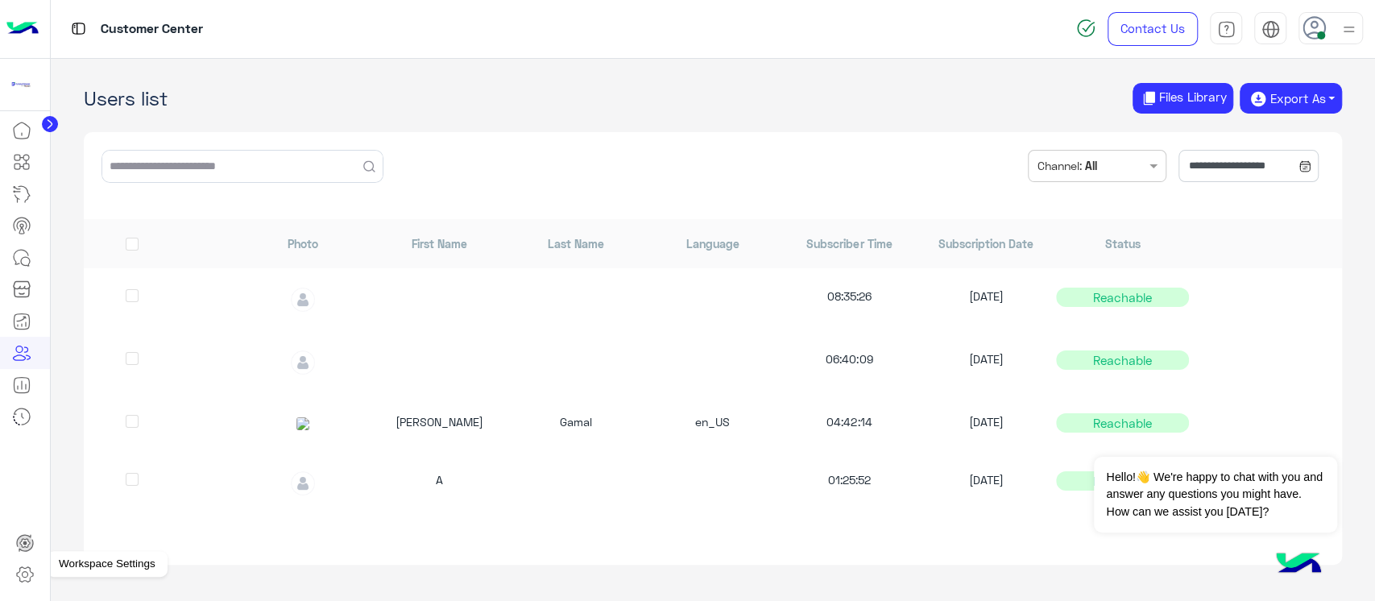
click at [26, 574] on icon at bounding box center [24, 573] width 19 height 19
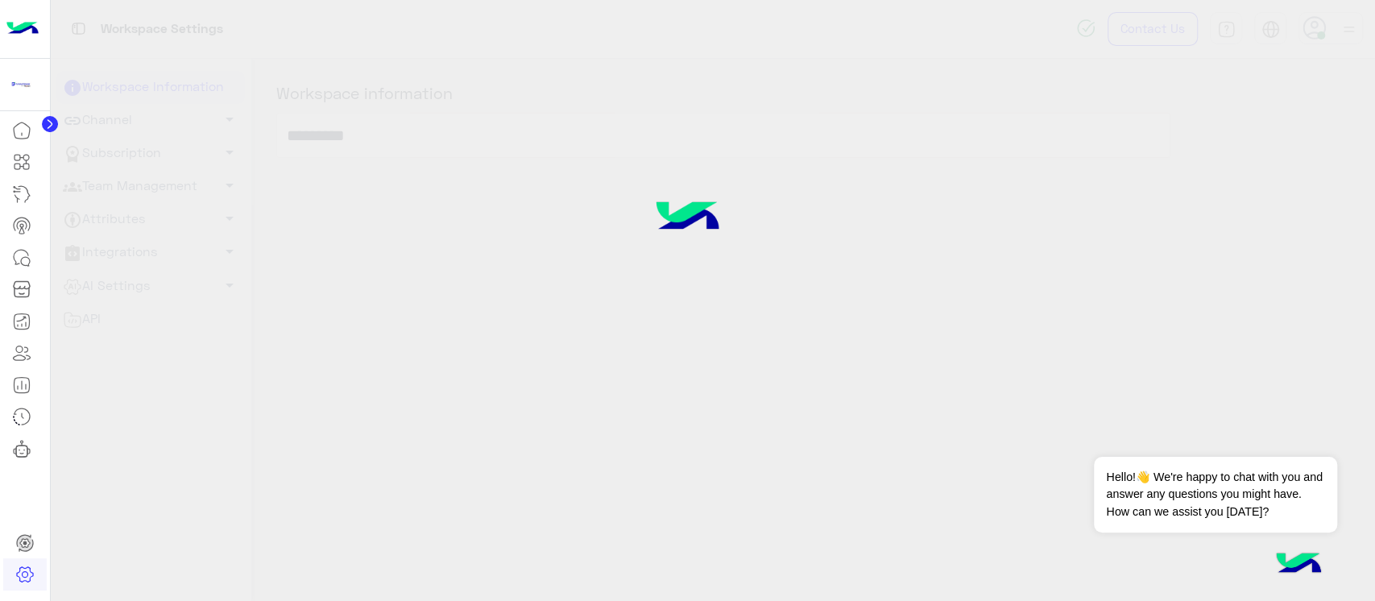
click at [26, 574] on icon at bounding box center [24, 573] width 19 height 19
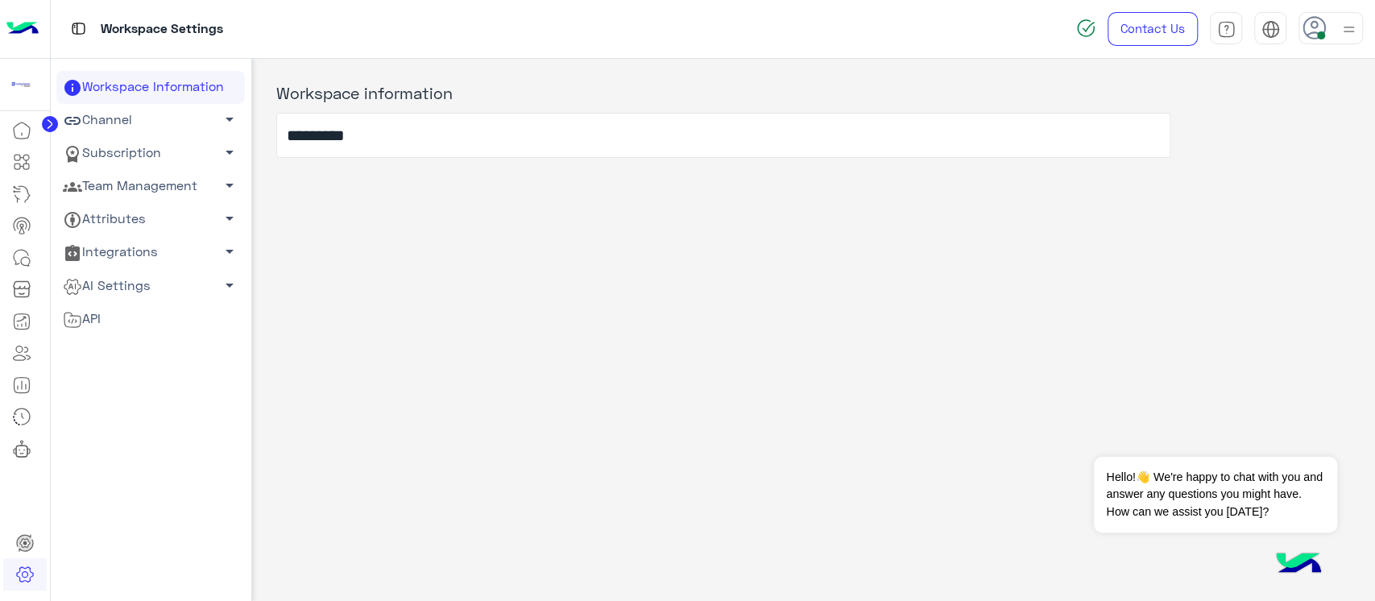
click at [144, 184] on link "Team Management arrow_drop_down" at bounding box center [150, 186] width 188 height 33
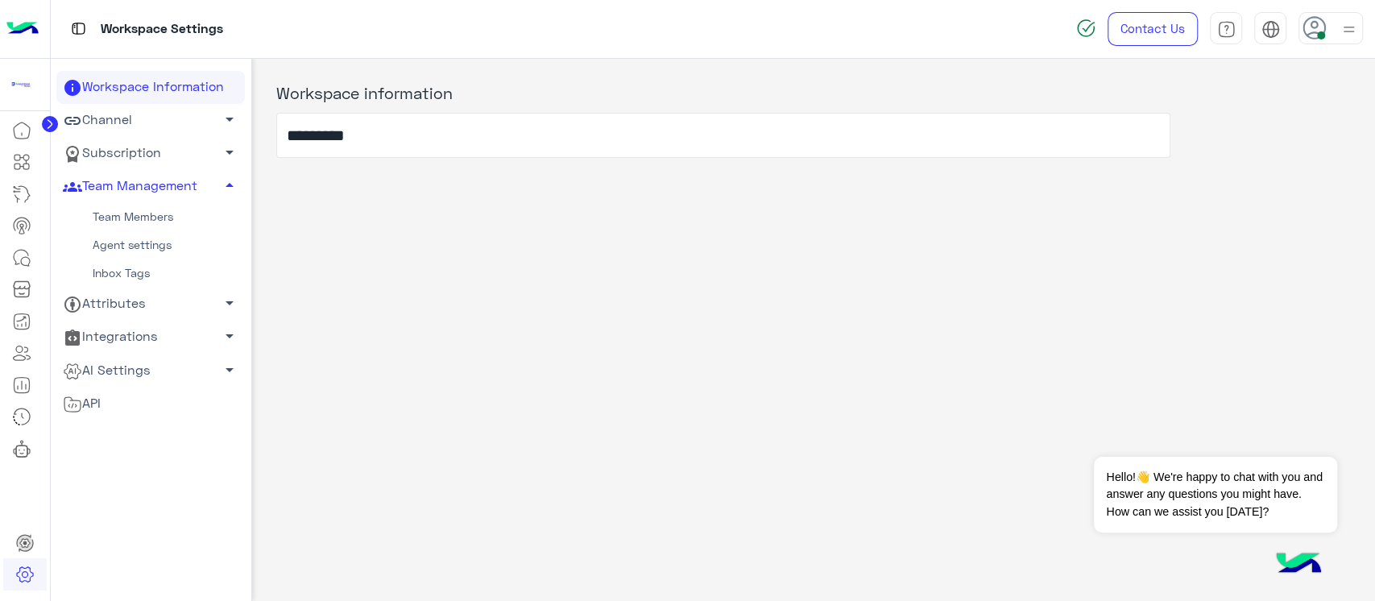
click at [148, 214] on link "Team Members" at bounding box center [150, 217] width 188 height 28
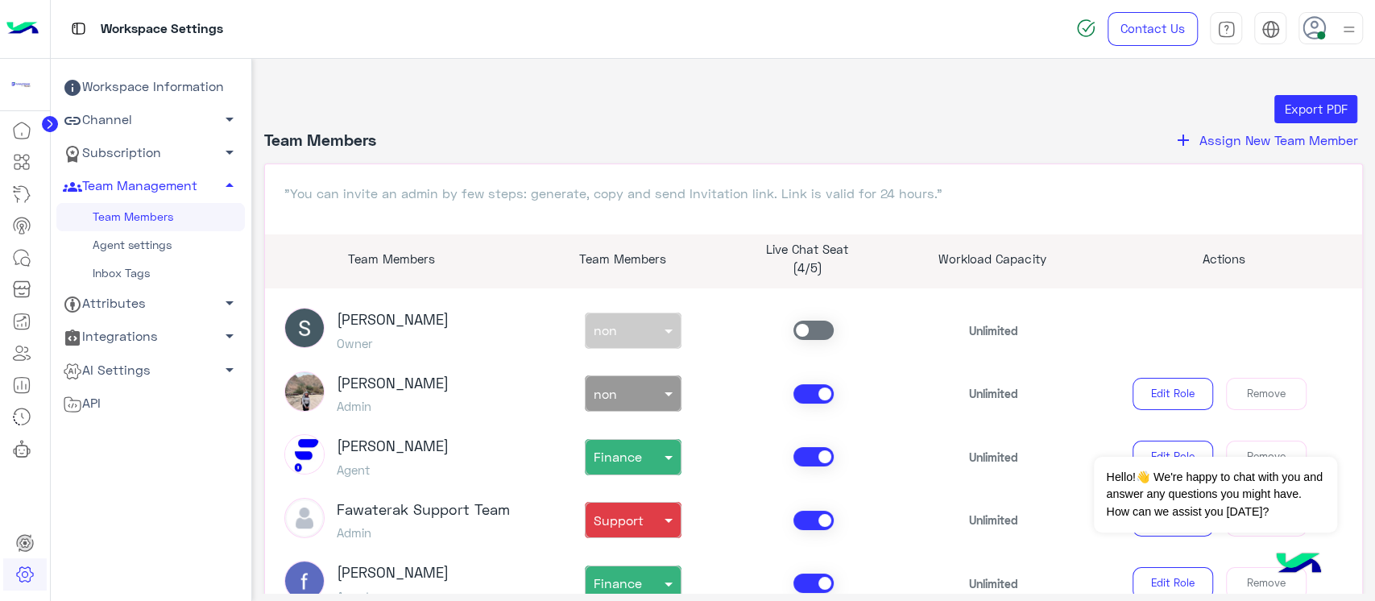
drag, startPoint x: 1356, startPoint y: 328, endPoint x: 1351, endPoint y: 378, distance: 50.2
click at [1351, 378] on article "Sabrin Shawky Owner non × non Unlimited Sabrin Shawky Admin non × non Unlimited…" at bounding box center [814, 489] width 1098 height 403
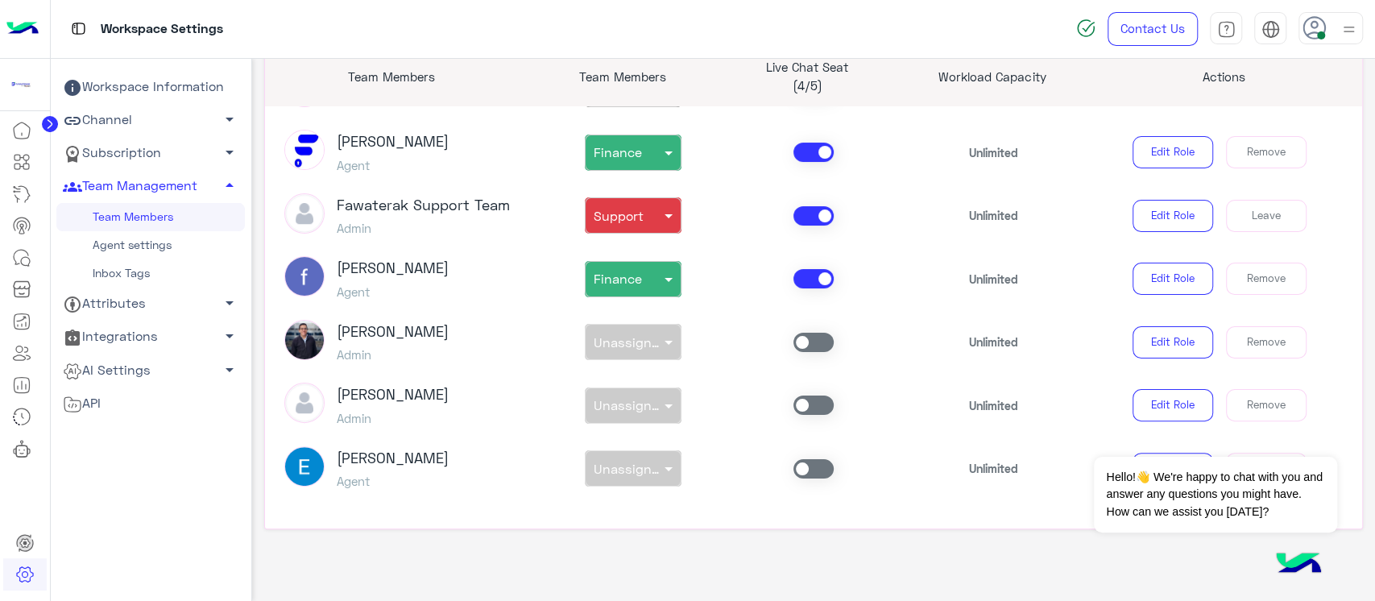
scroll to position [190, 0]
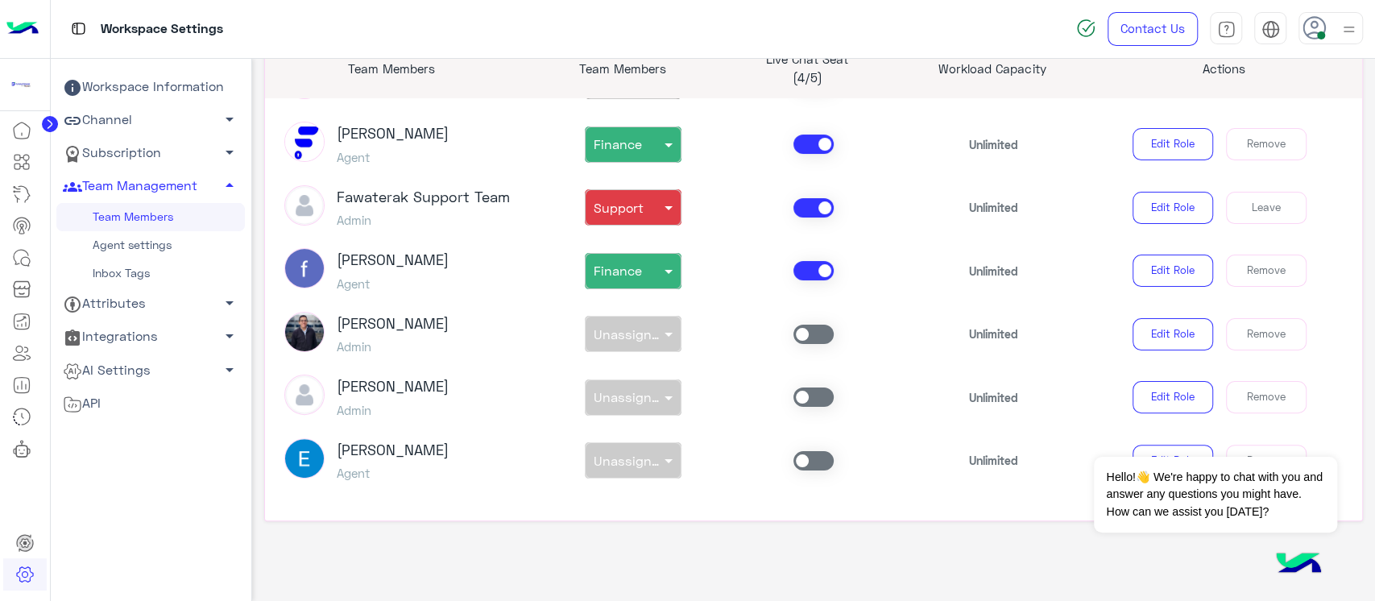
click at [632, 456] on div "non × Unassigned team" at bounding box center [633, 460] width 180 height 36
click at [824, 456] on span at bounding box center [813, 460] width 40 height 19
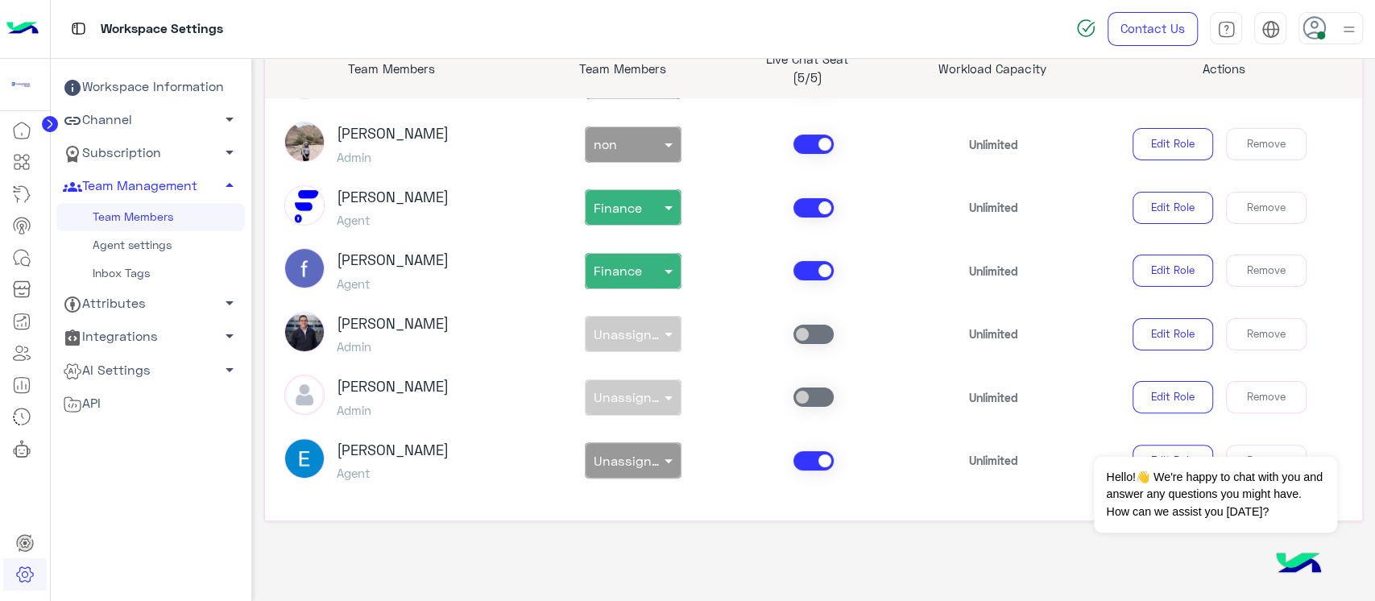
click at [635, 455] on div at bounding box center [632, 456] width 95 height 19
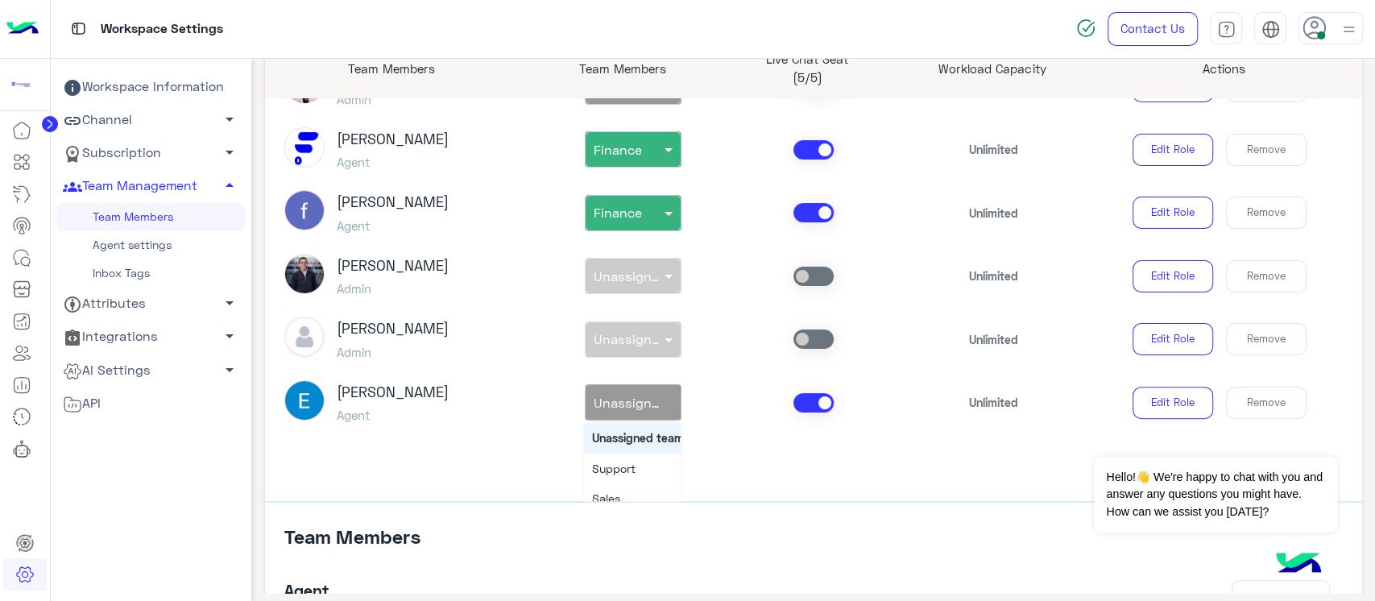
scroll to position [222, 0]
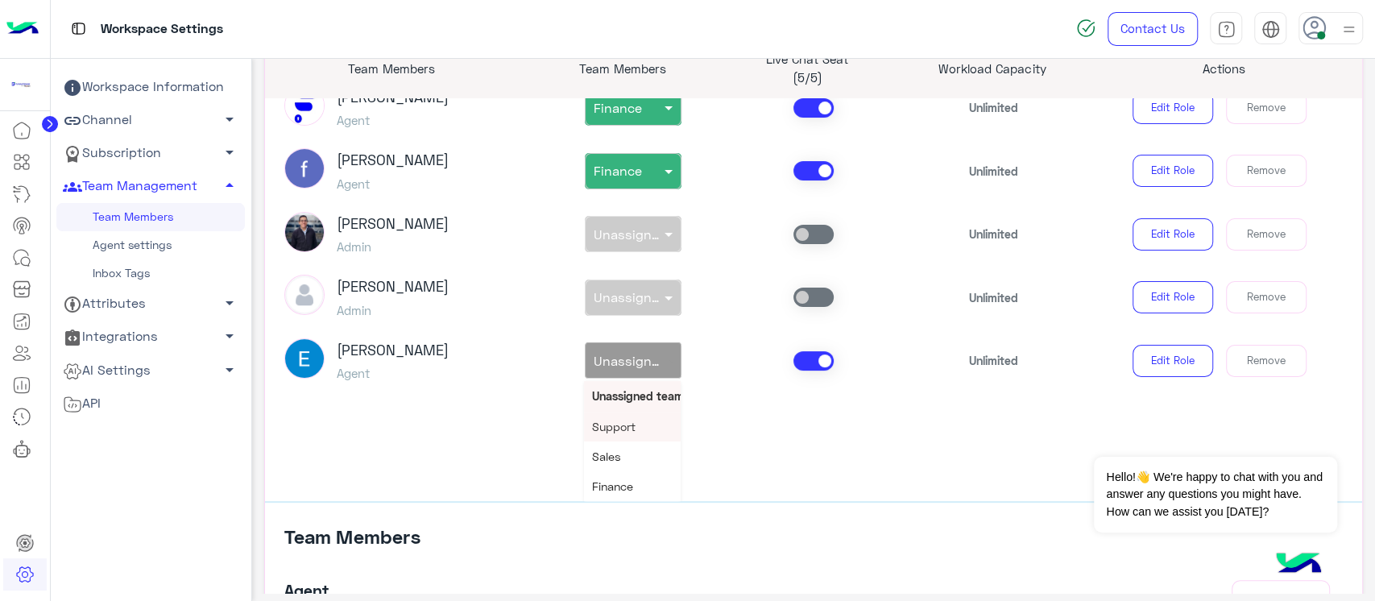
click at [642, 416] on div "Support" at bounding box center [632, 426] width 97 height 30
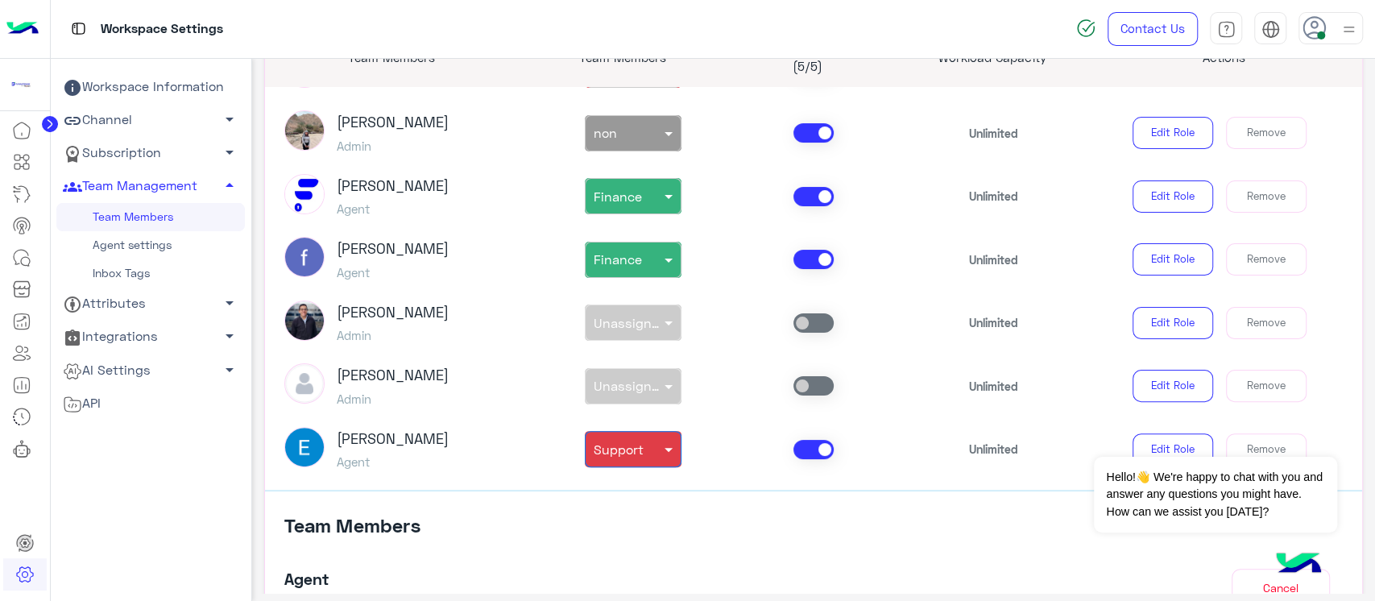
scroll to position [318, 0]
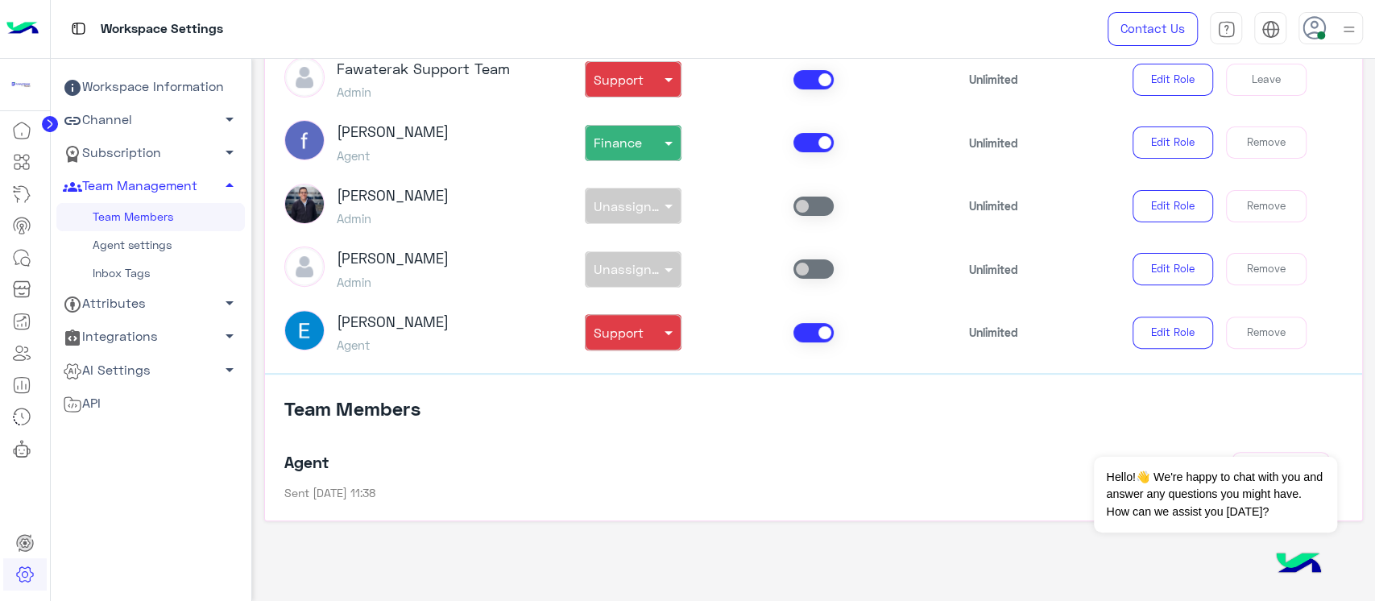
scroll to position [122, 0]
click at [26, 258] on icon at bounding box center [21, 257] width 19 height 19
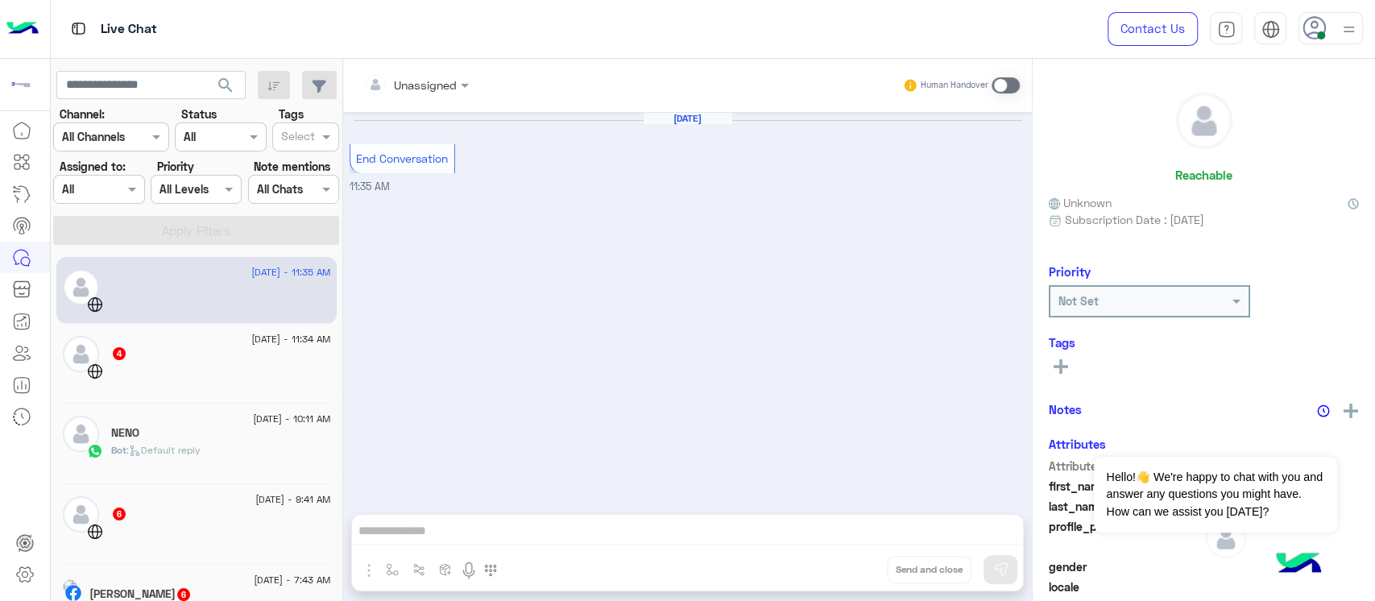
click at [168, 341] on div "[DATE] - 11:34 AM" at bounding box center [221, 341] width 220 height 10
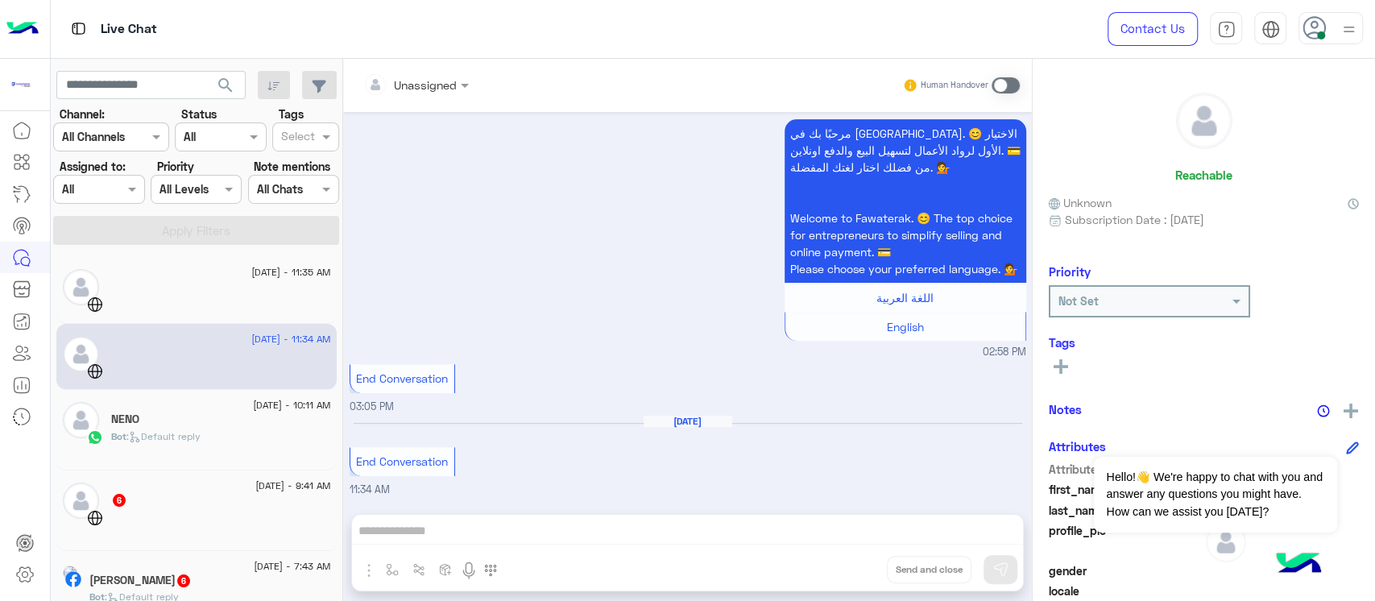
scroll to position [493, 0]
click at [176, 441] on p "Bot : Default reply" at bounding box center [155, 436] width 89 height 14
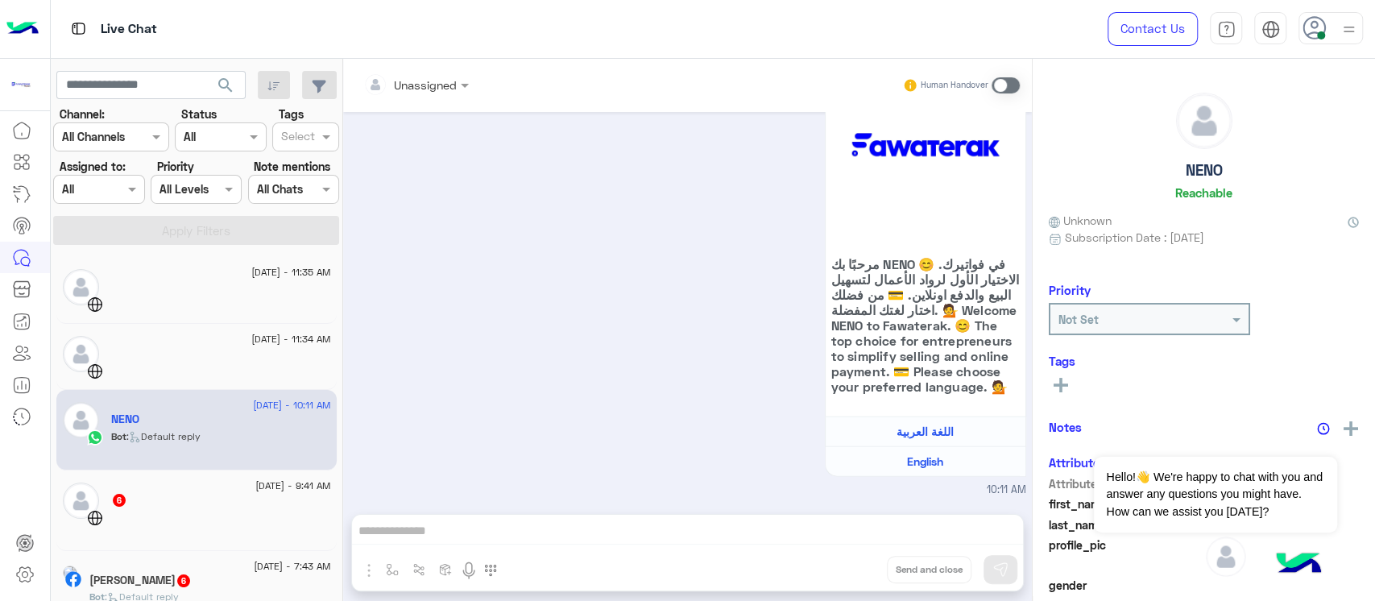
scroll to position [107, 0]
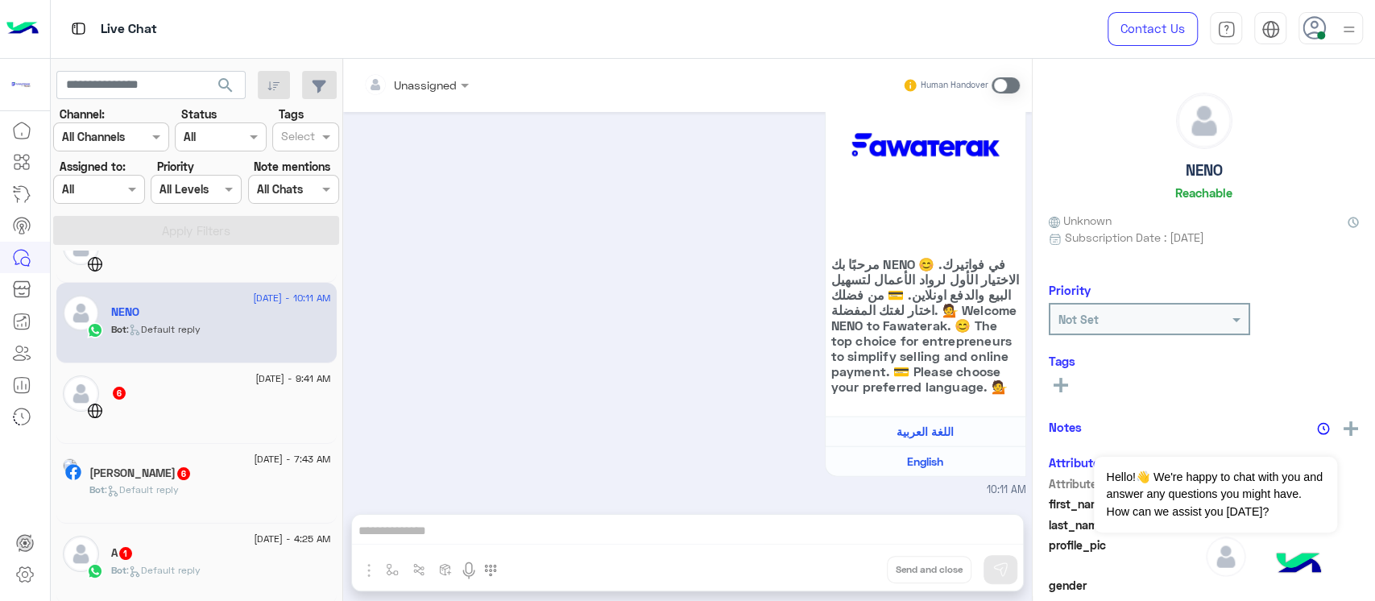
click at [192, 378] on div "[DATE] - 9:41 AM" at bounding box center [221, 380] width 220 height 10
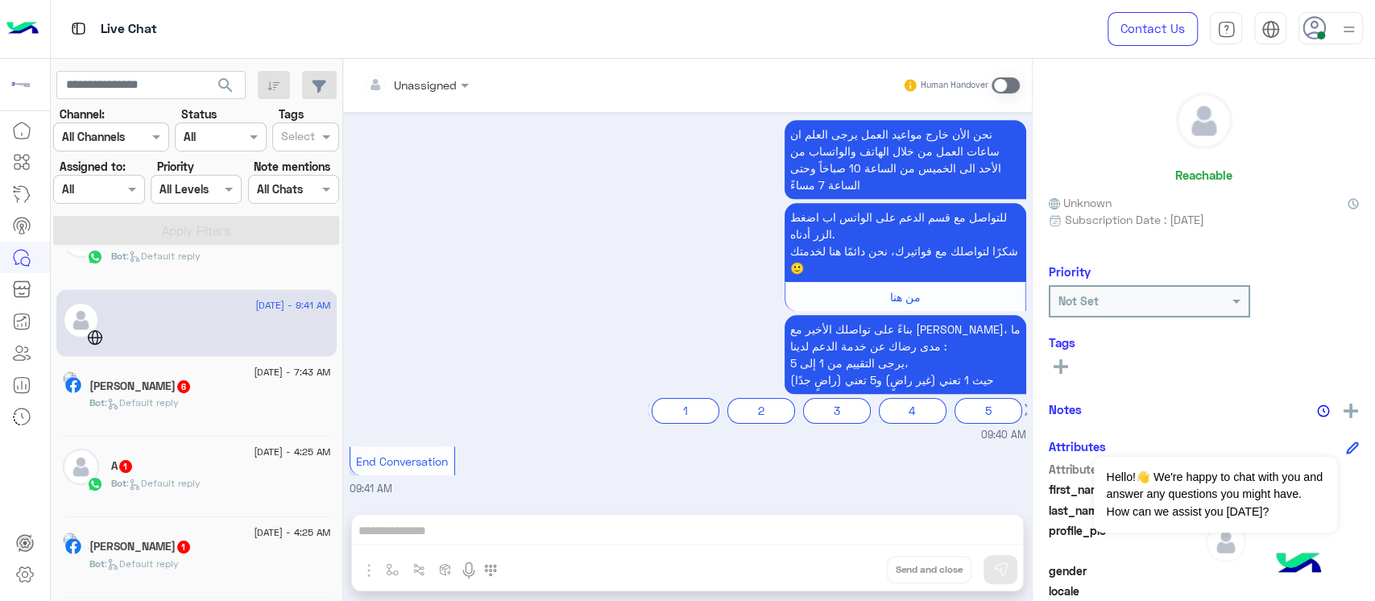
scroll to position [214, 0]
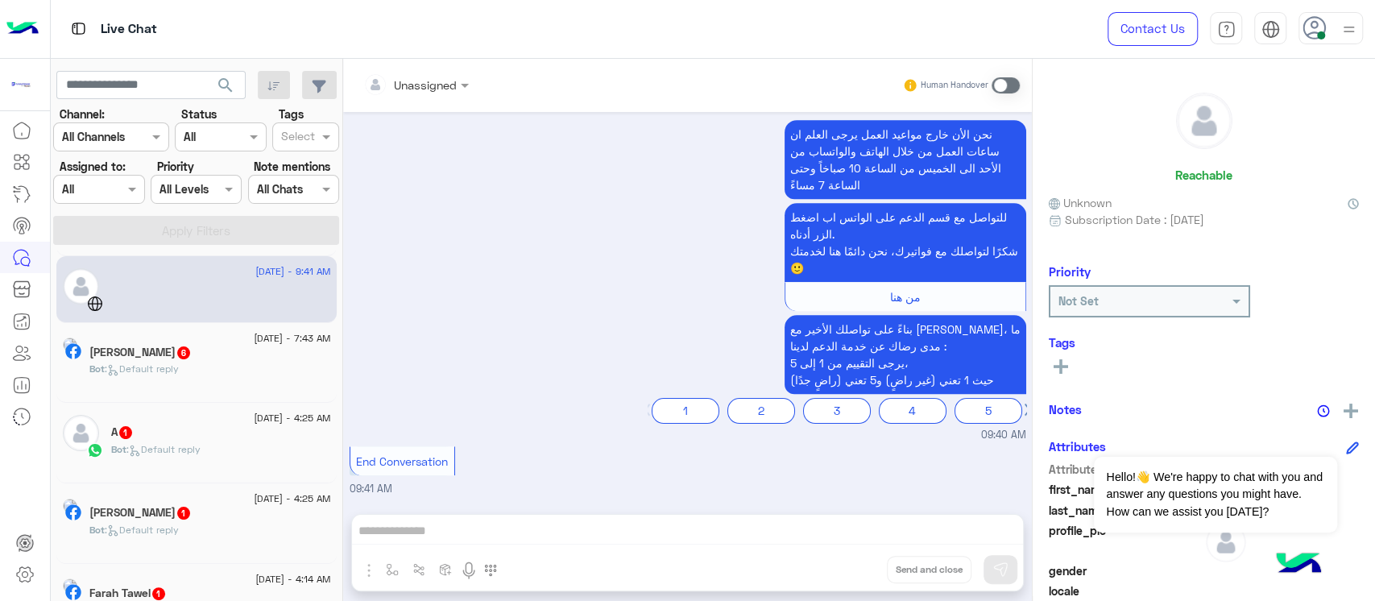
click at [192, 378] on div "Bot : Default reply" at bounding box center [210, 376] width 242 height 28
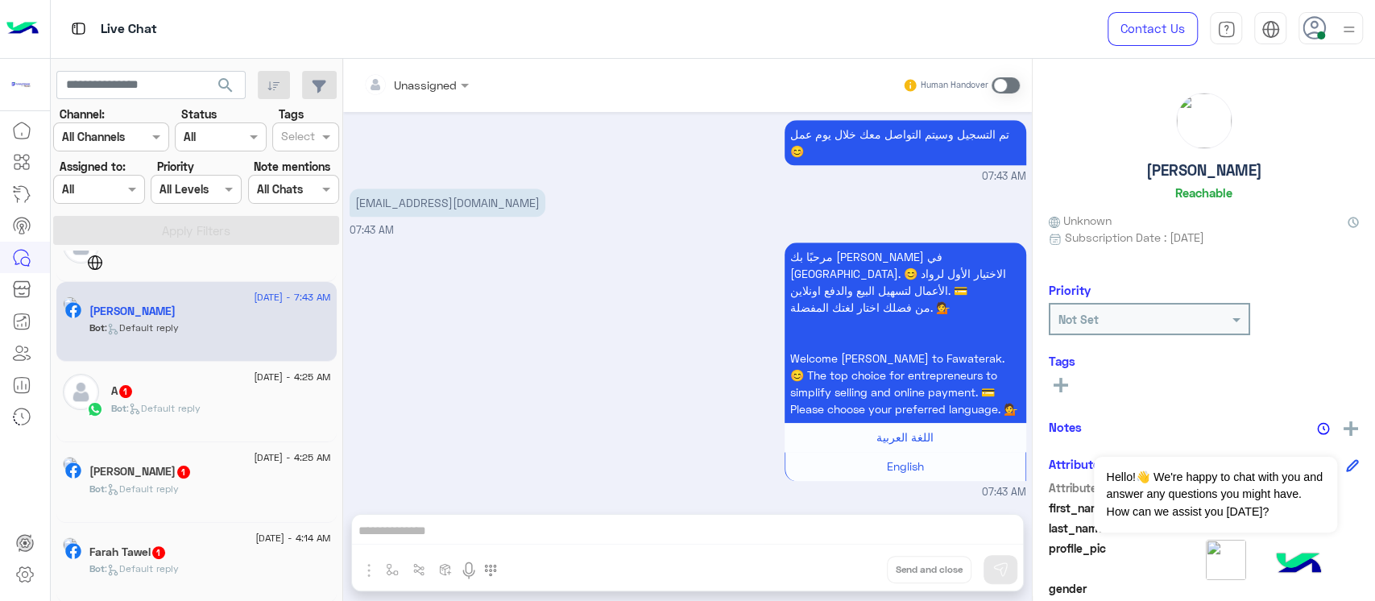
scroll to position [322, 0]
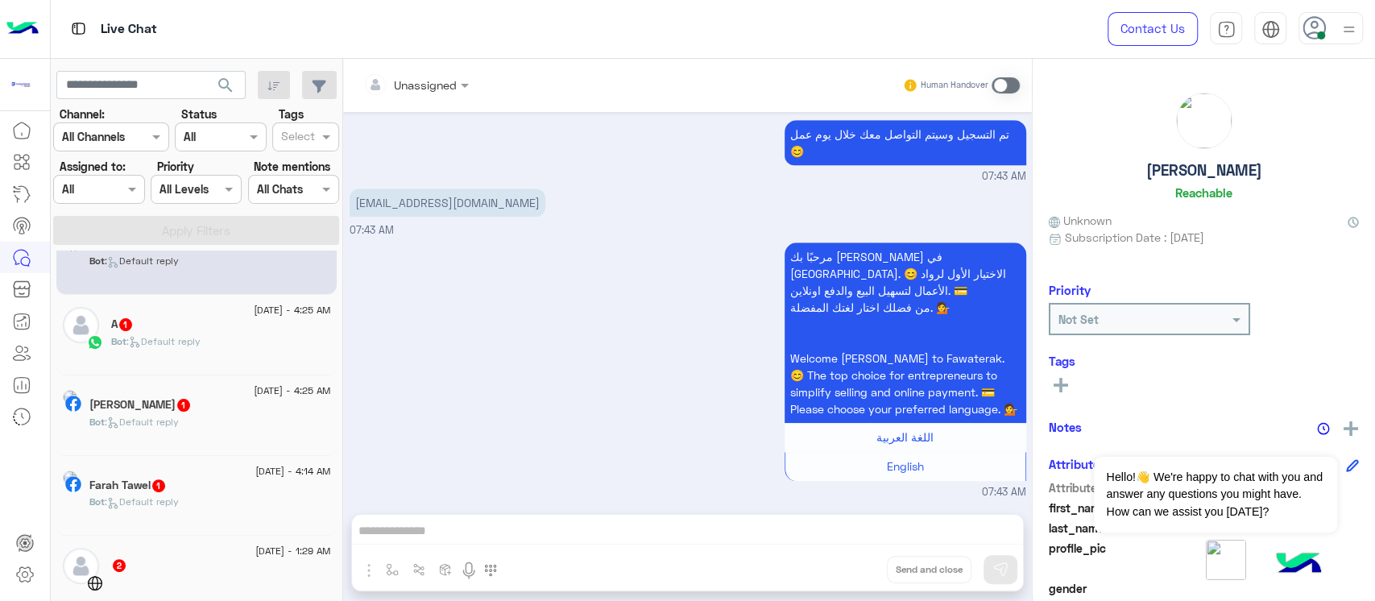
click at [200, 358] on div "Bot : Default reply" at bounding box center [221, 348] width 220 height 28
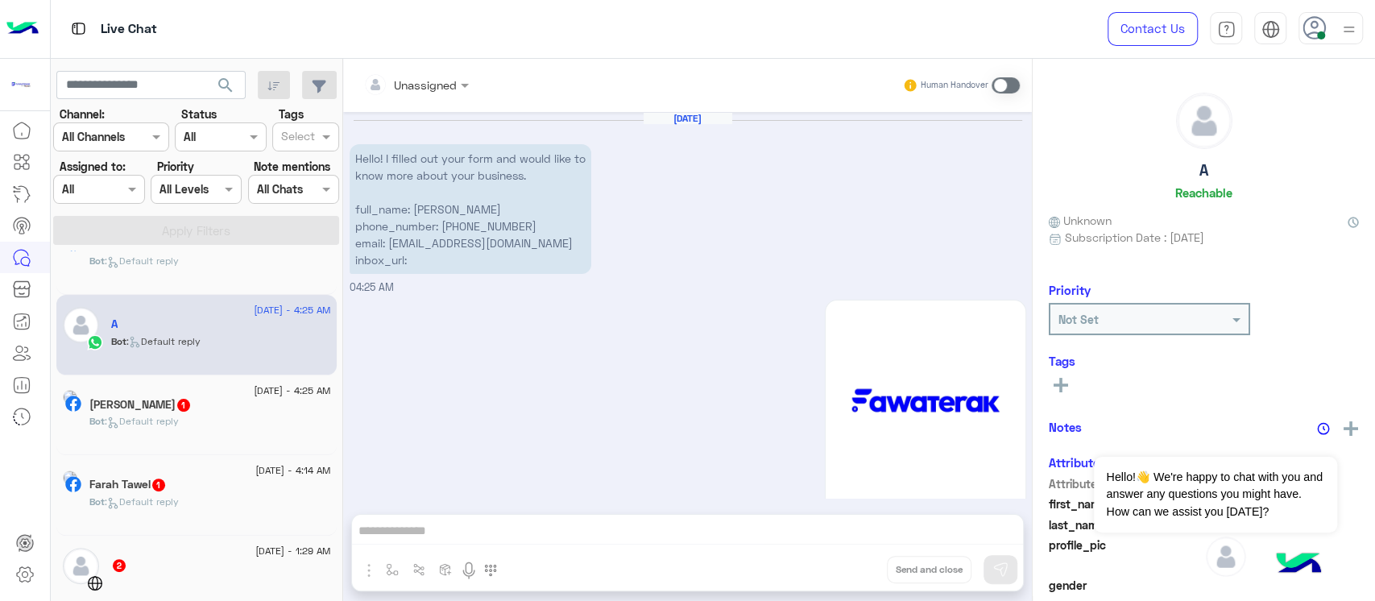
scroll to position [270, 0]
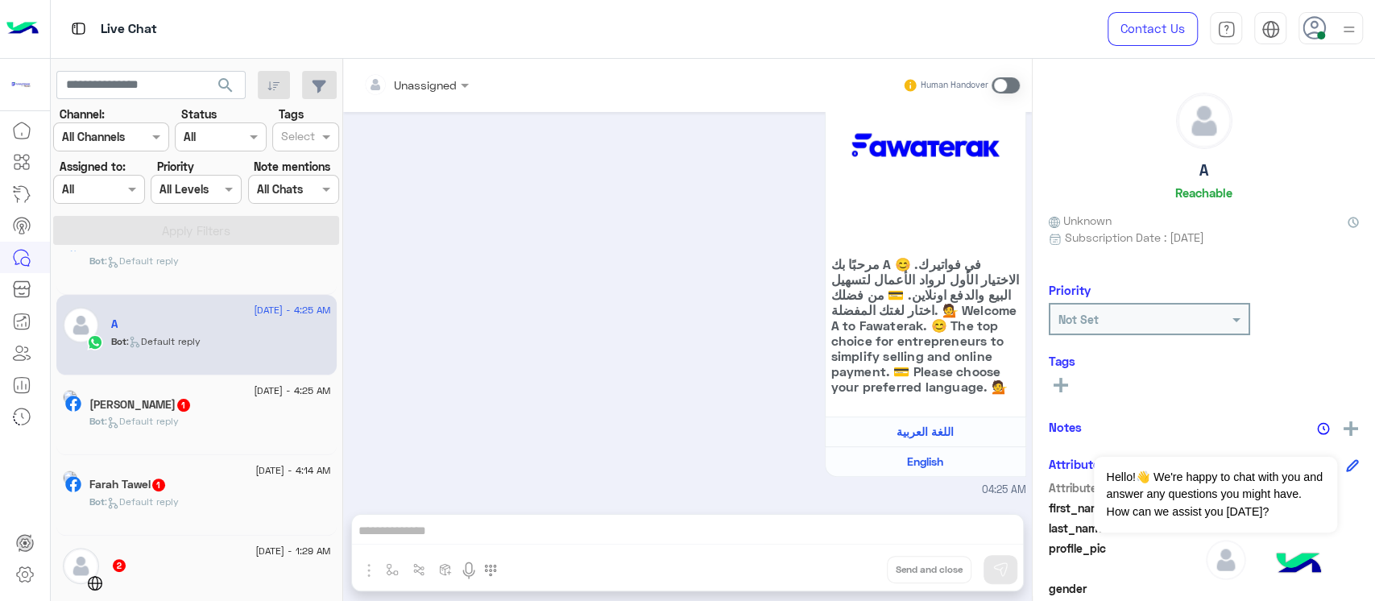
click at [205, 428] on div "Bot : Default reply" at bounding box center [210, 428] width 242 height 28
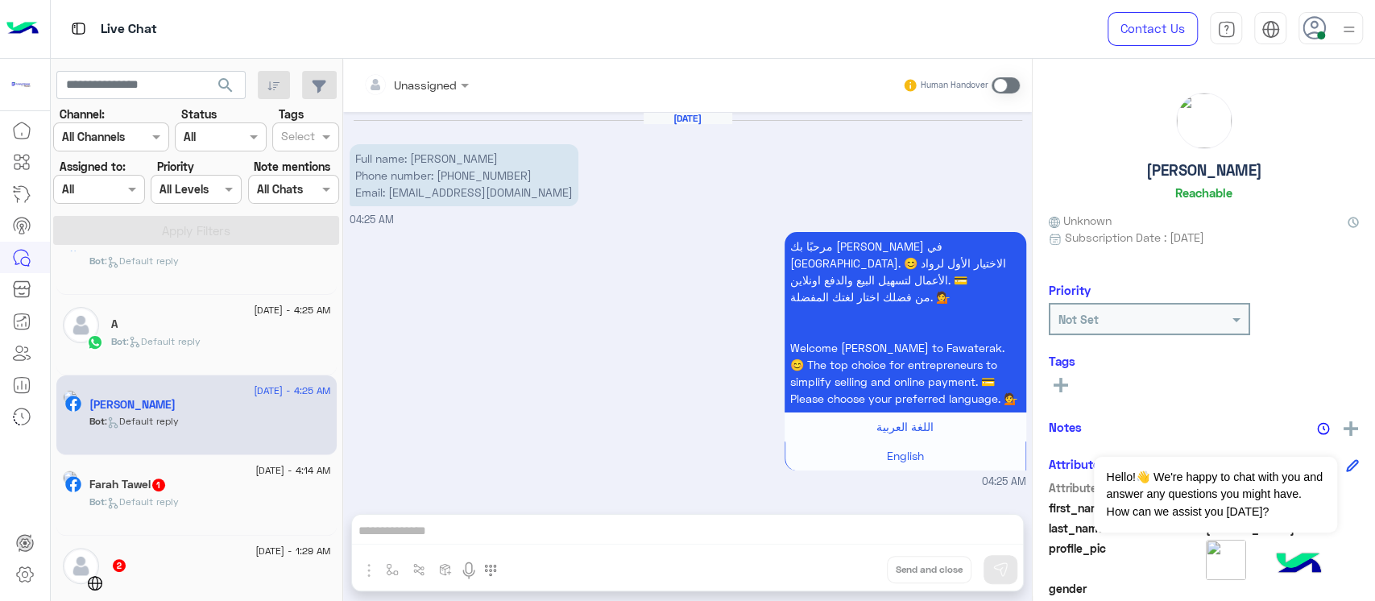
scroll to position [429, 0]
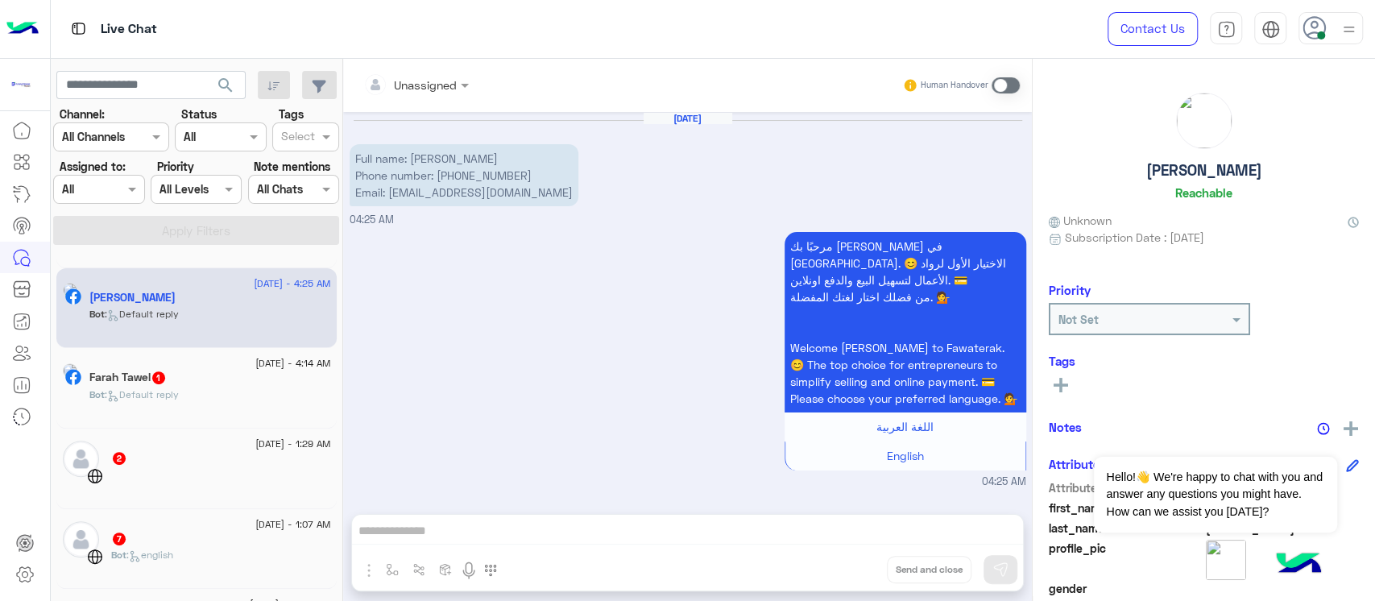
click at [206, 406] on div "Bot : Default reply" at bounding box center [210, 401] width 242 height 28
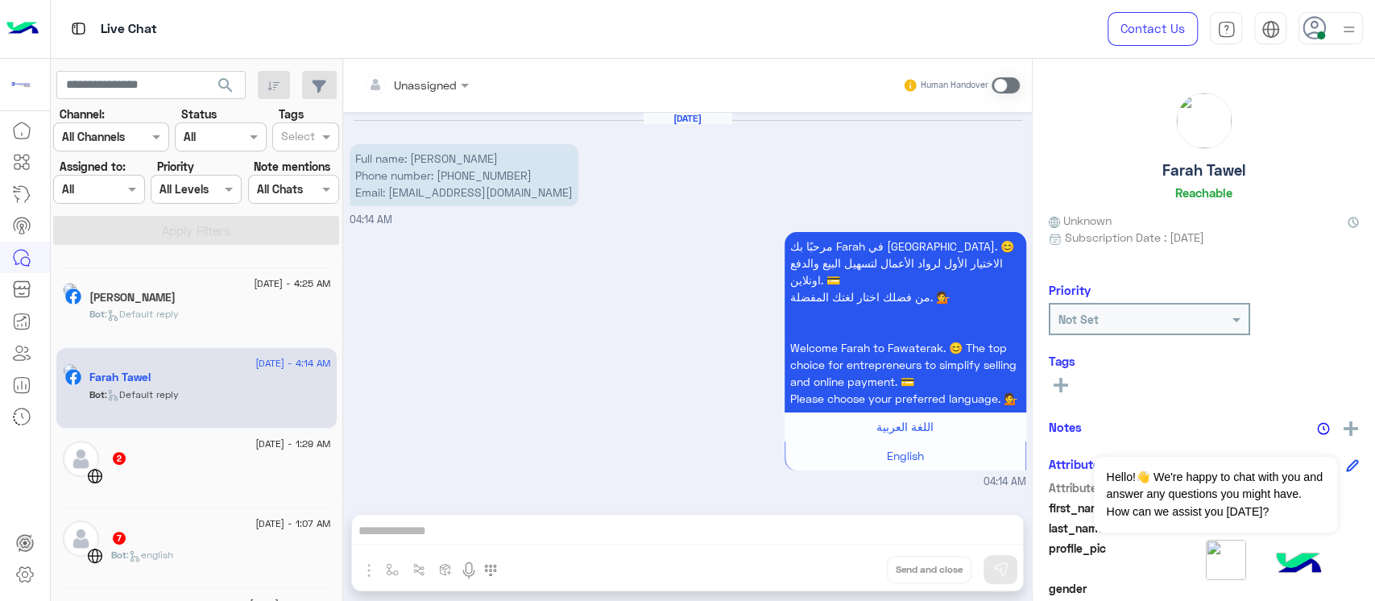
click at [216, 453] on div "2" at bounding box center [221, 459] width 220 height 17
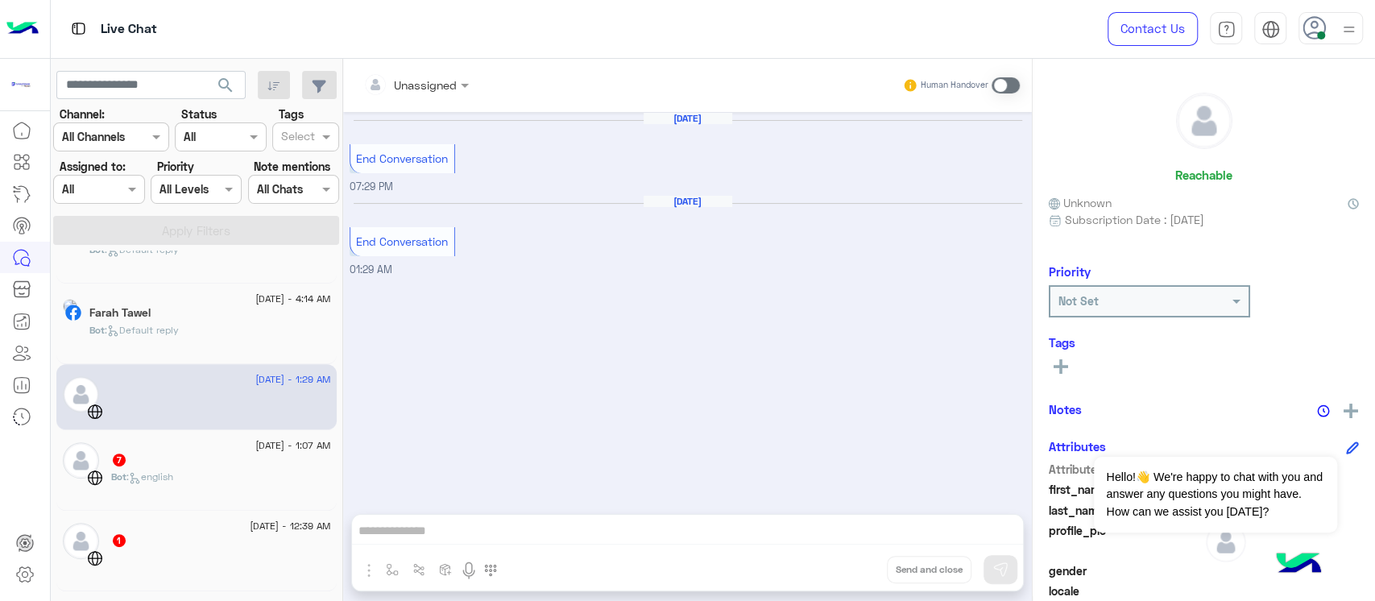
scroll to position [536, 0]
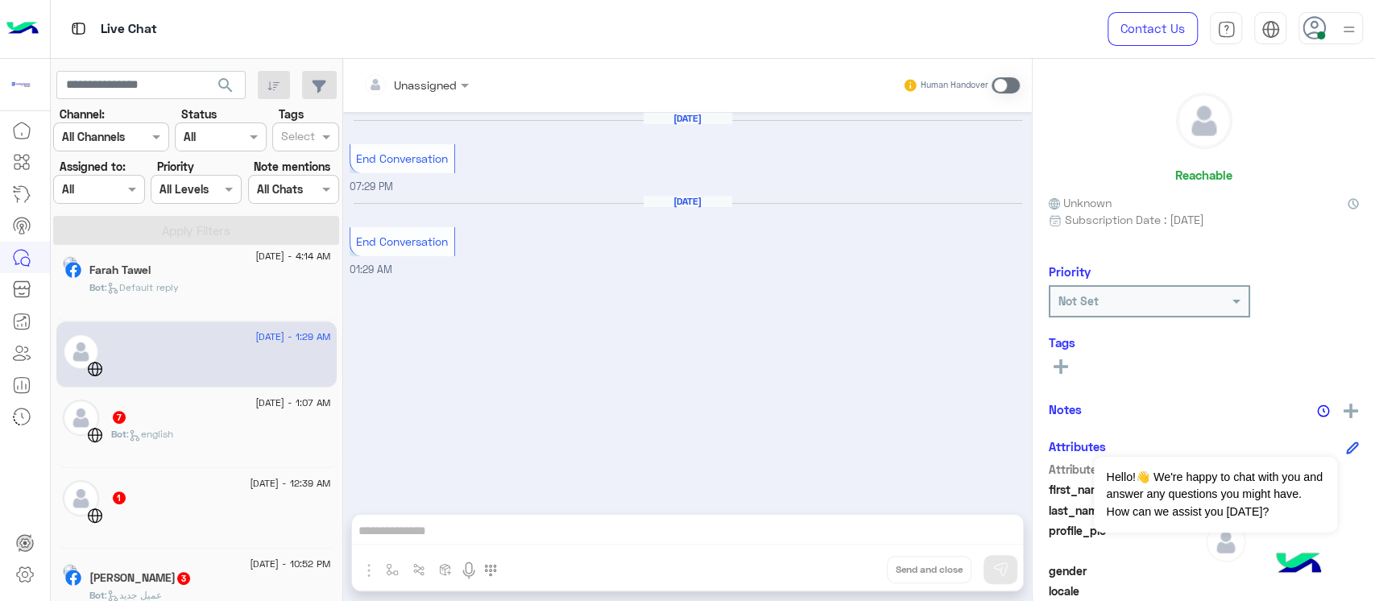
click at [229, 432] on div "Bot : english" at bounding box center [221, 441] width 220 height 28
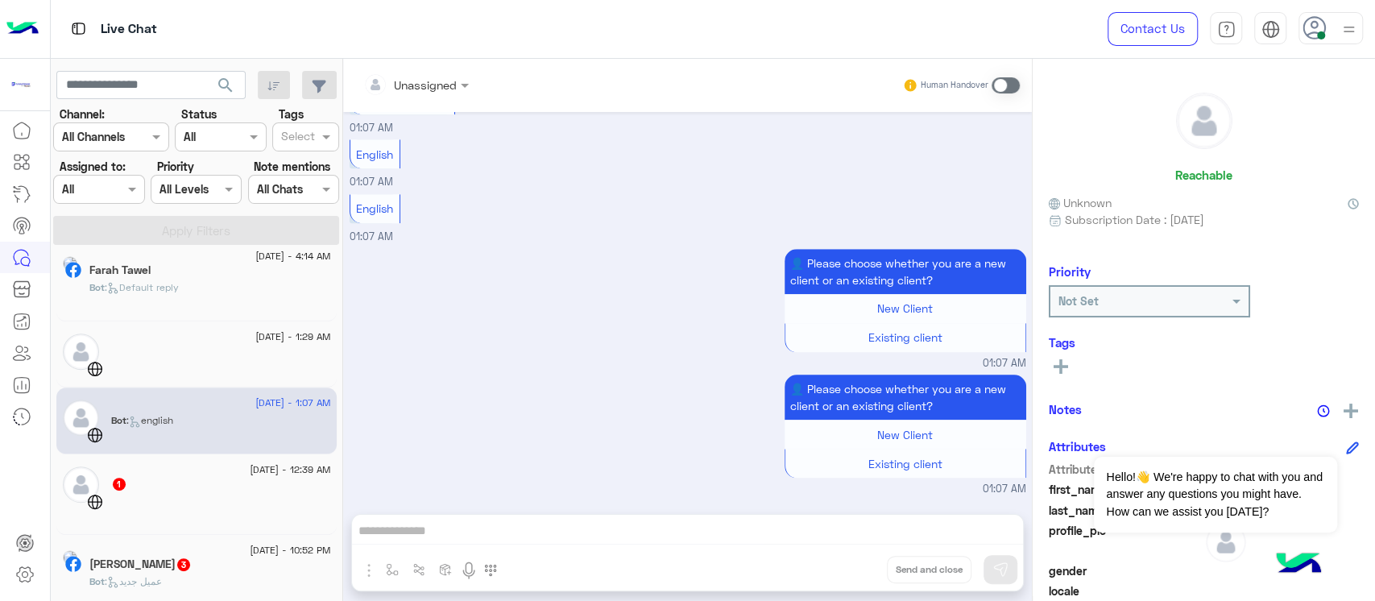
scroll to position [644, 0]
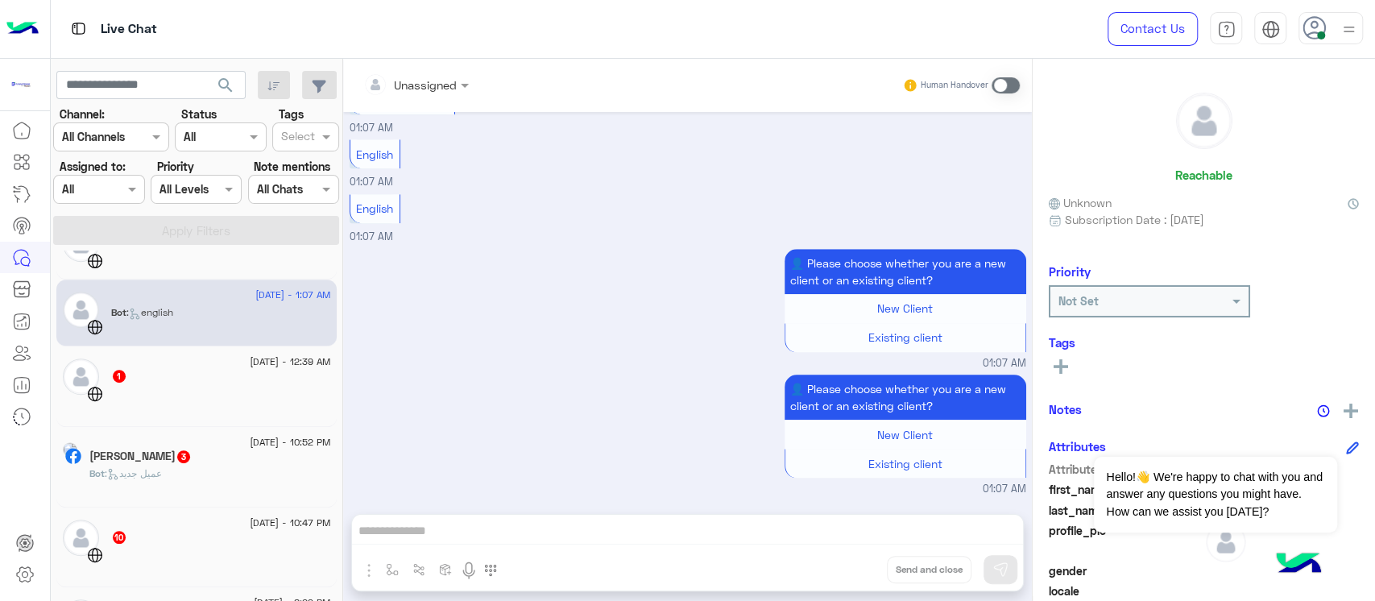
click at [233, 414] on div "[DATE] - 12:39 AM 1" at bounding box center [196, 386] width 280 height 81
click at [238, 377] on div "1" at bounding box center [221, 377] width 220 height 17
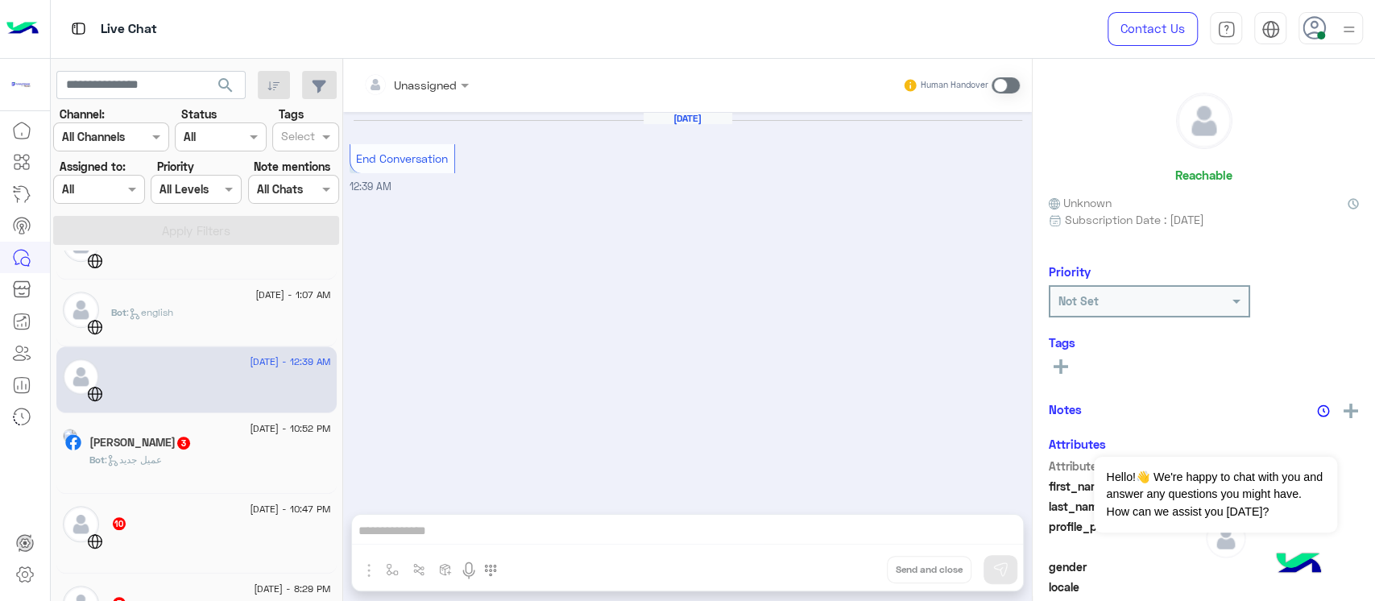
click at [239, 442] on div "[PERSON_NAME] 3" at bounding box center [210, 444] width 242 height 17
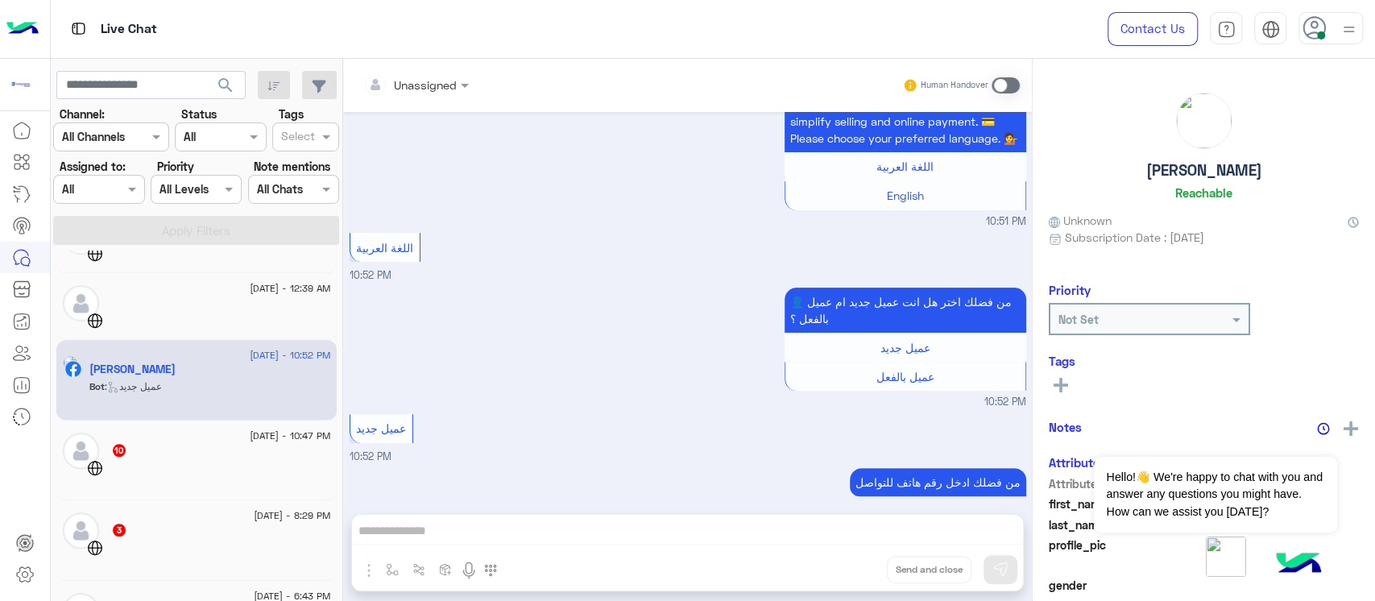
scroll to position [751, 0]
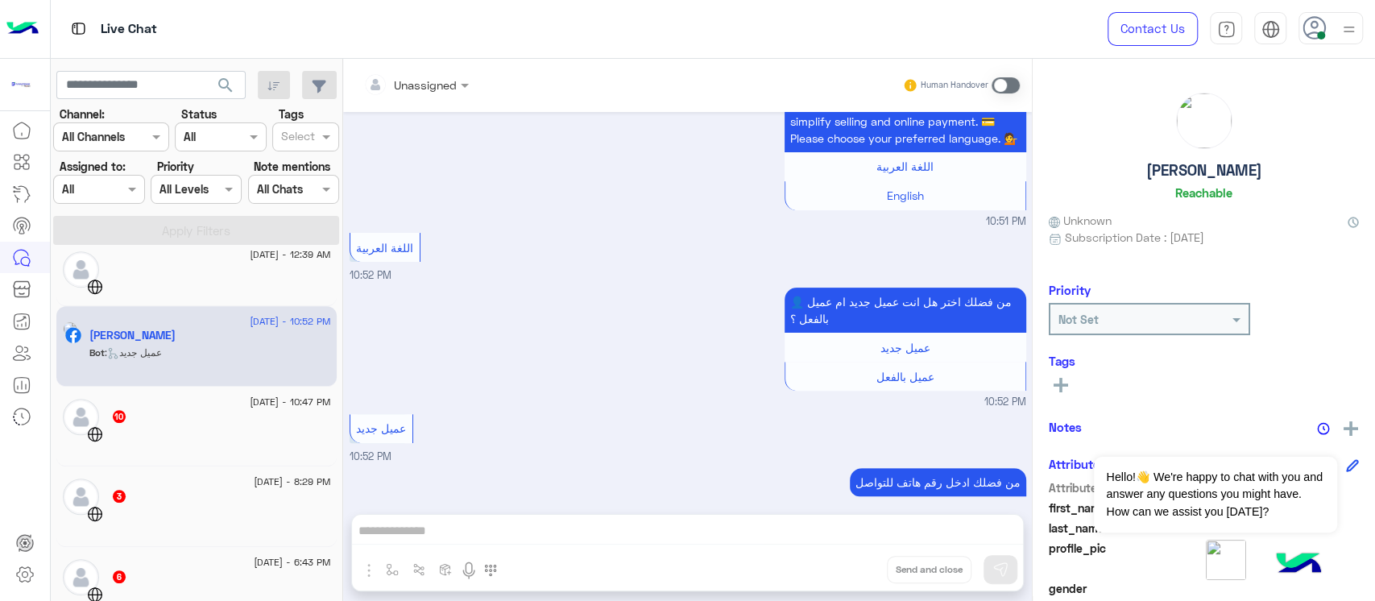
click at [239, 441] on div at bounding box center [221, 439] width 220 height 28
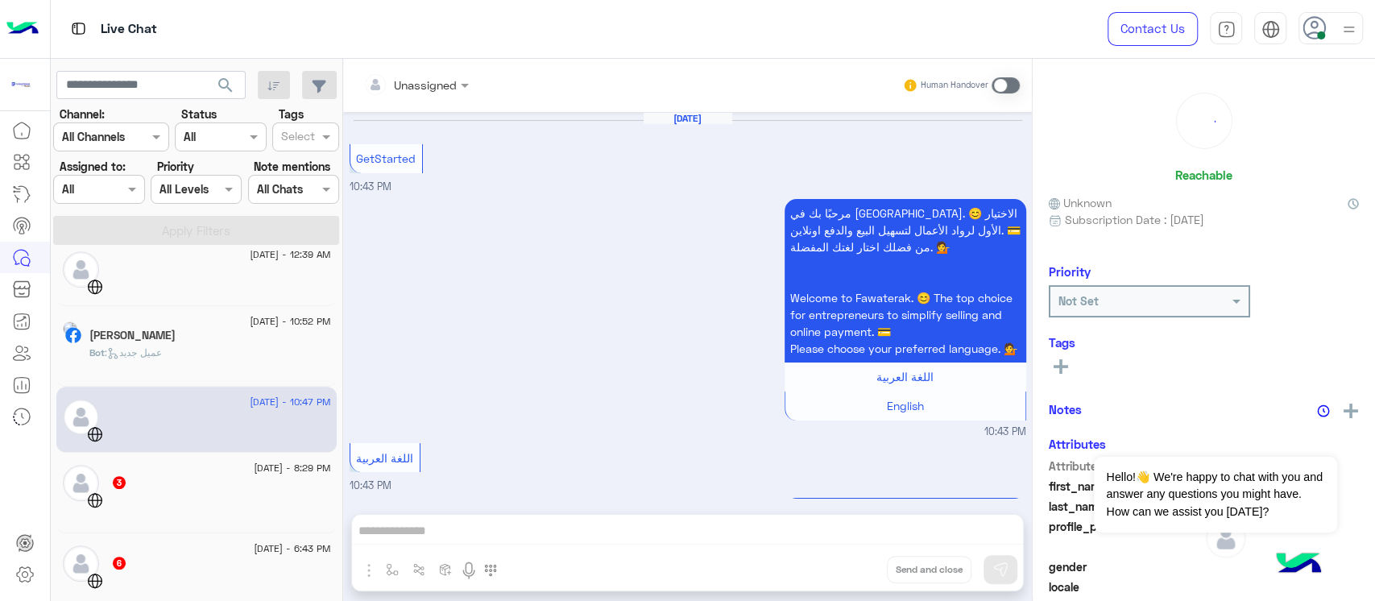
scroll to position [1457, 0]
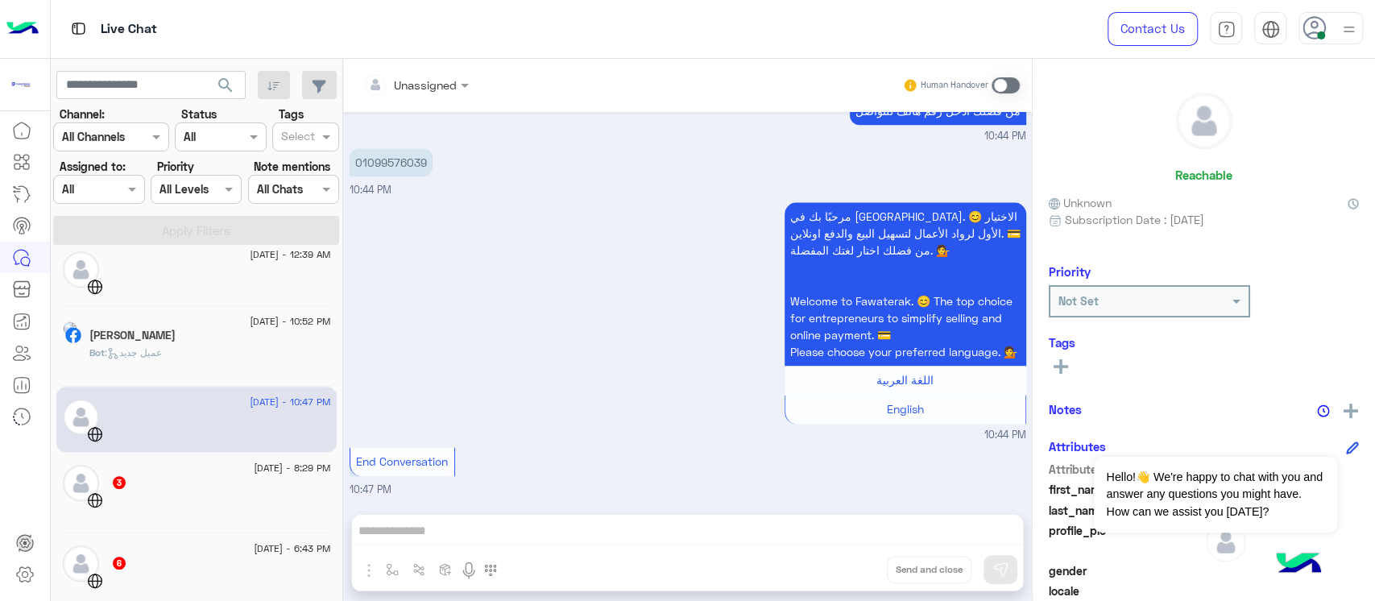
click at [229, 487] on div "3" at bounding box center [221, 483] width 220 height 17
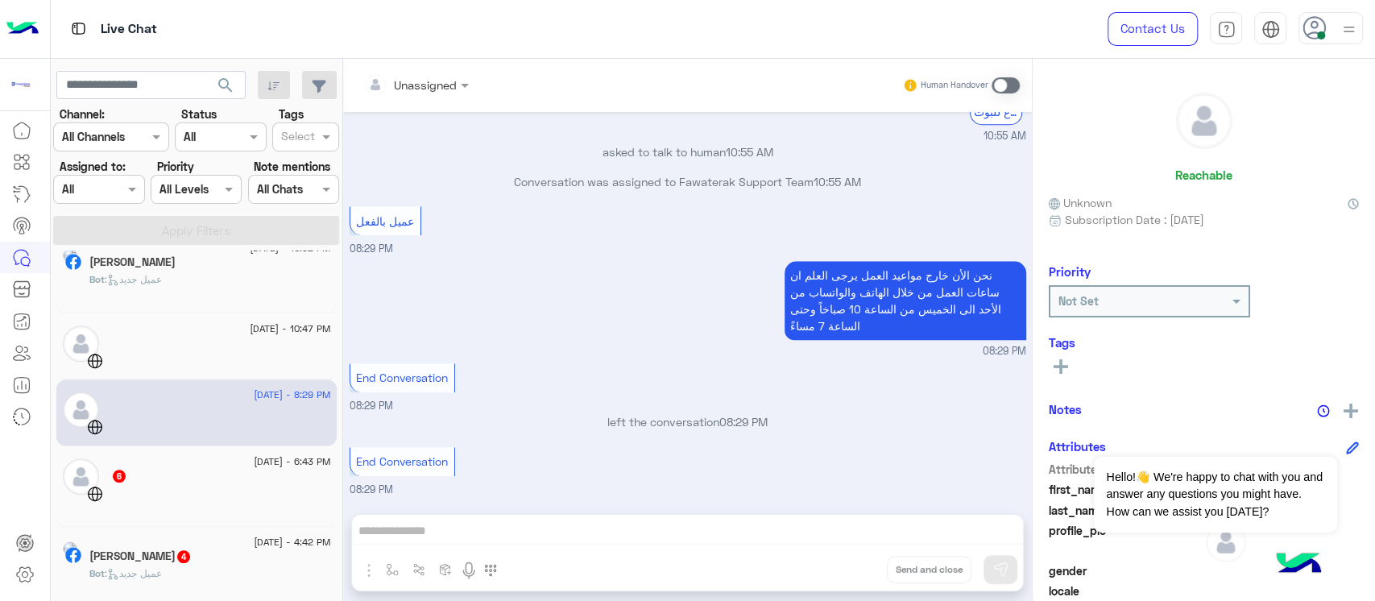
scroll to position [858, 0]
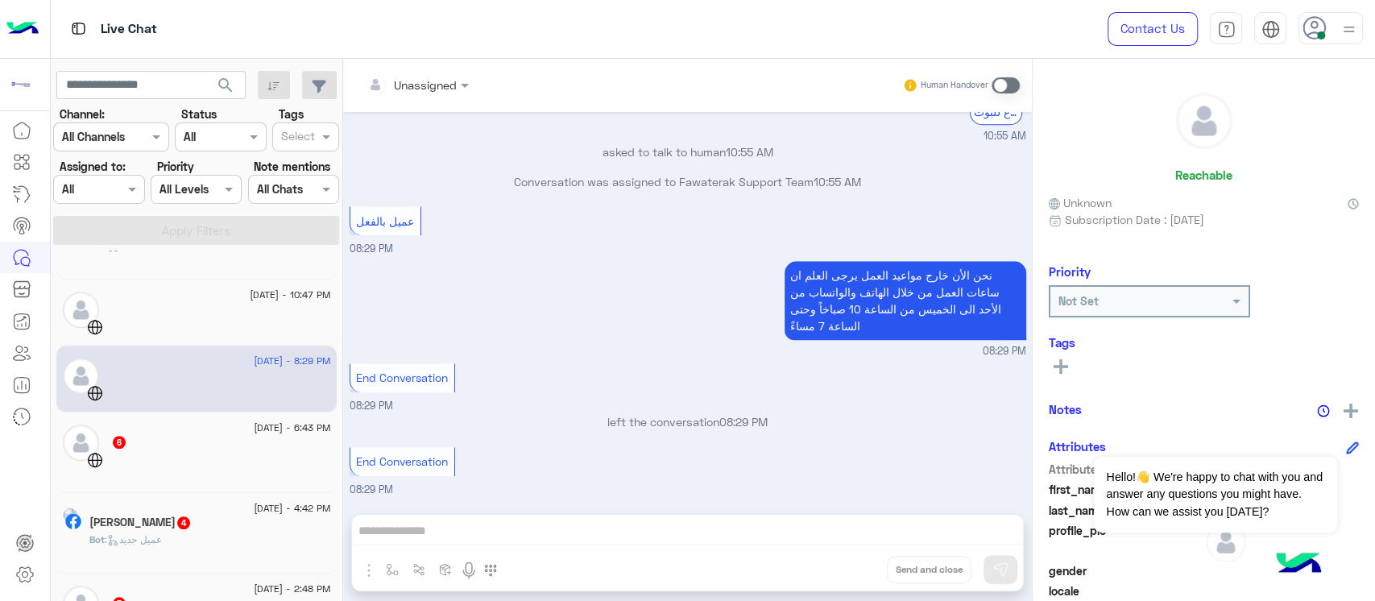
click at [229, 409] on div "[DATE] - 8:29 PM" at bounding box center [196, 378] width 280 height 67
click at [228, 444] on div "6" at bounding box center [221, 443] width 220 height 17
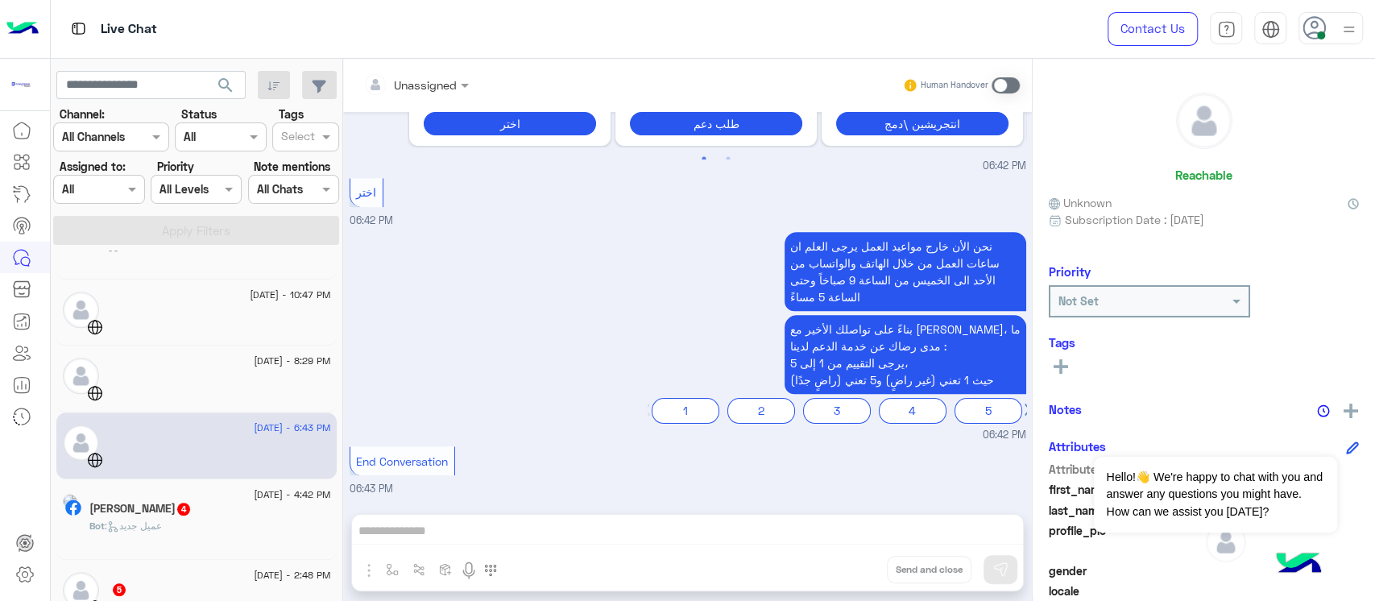
scroll to position [966, 0]
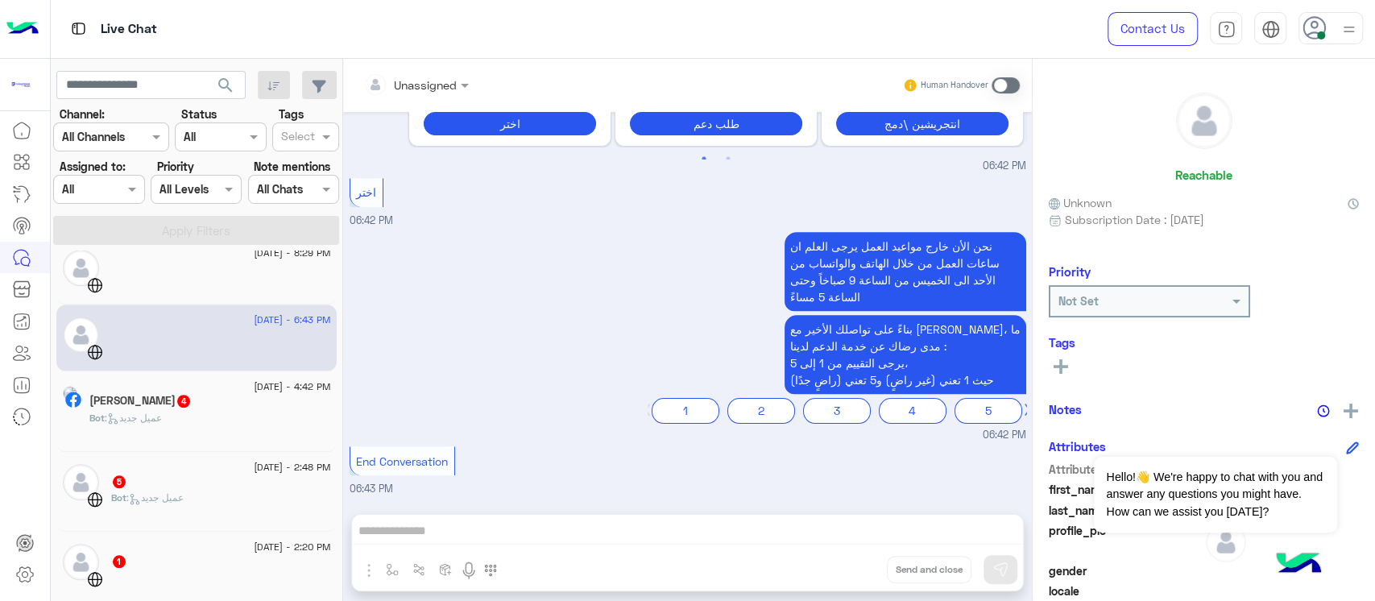
click at [229, 420] on div "Bot : عميل جديد" at bounding box center [210, 425] width 242 height 28
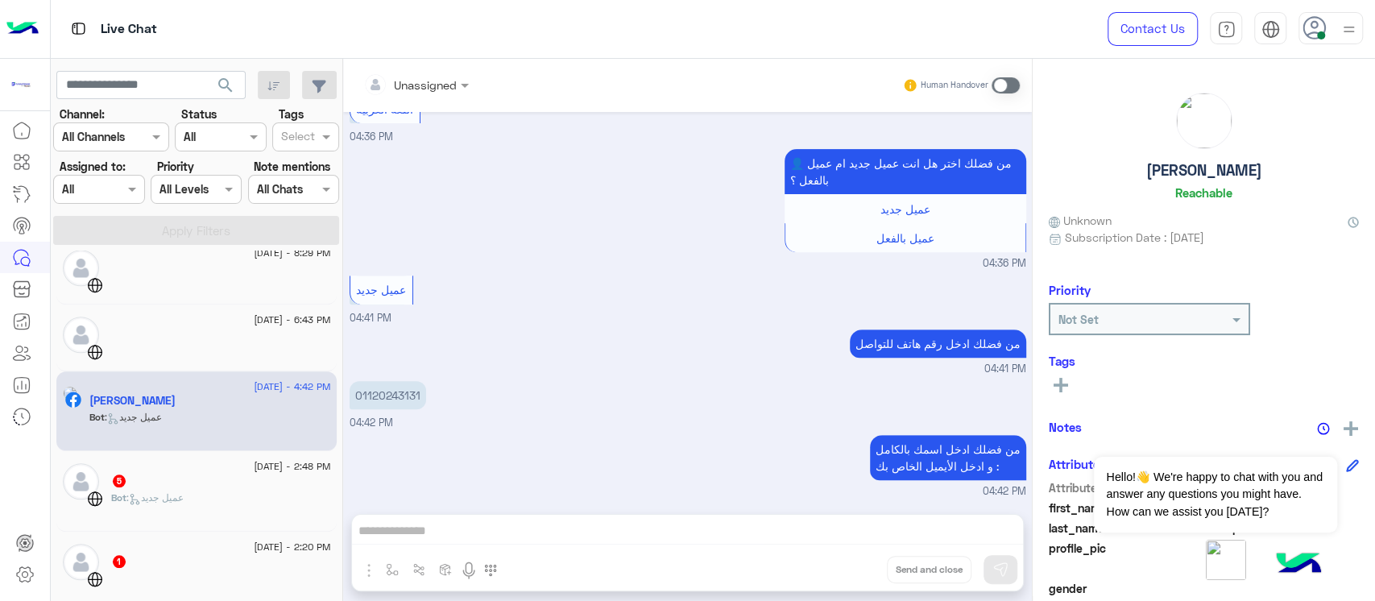
click at [254, 463] on span "[DATE] - 2:48 PM" at bounding box center [292, 466] width 76 height 14
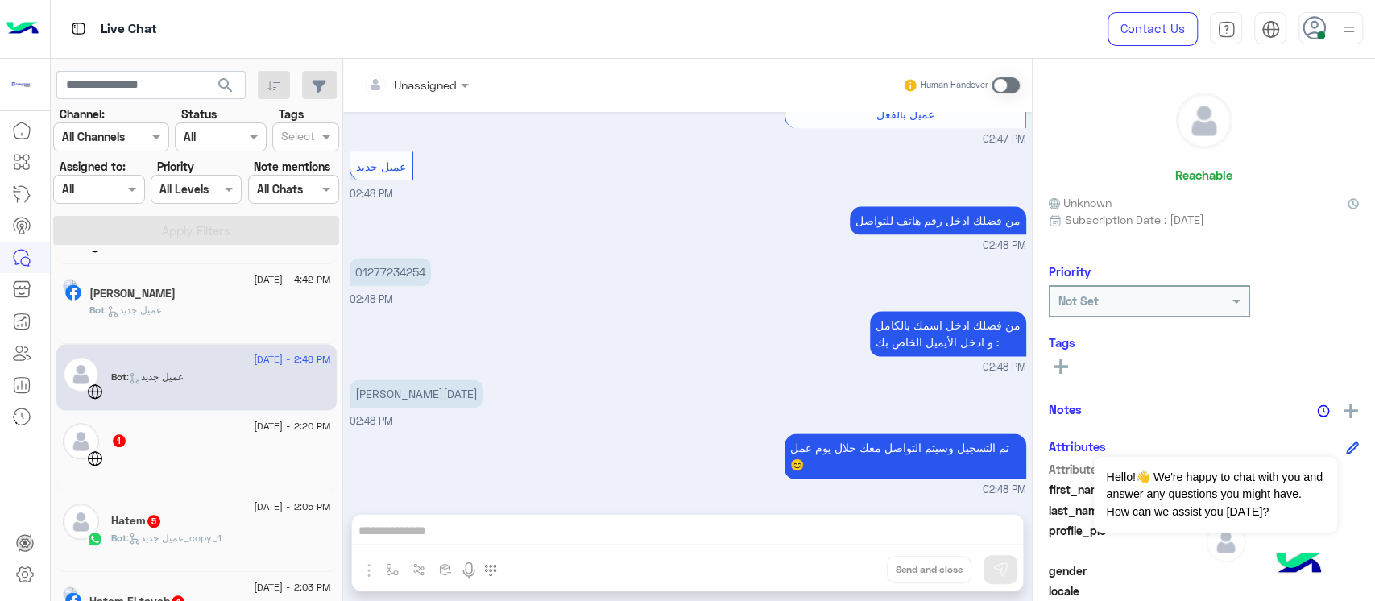
click at [228, 453] on div at bounding box center [221, 464] width 220 height 28
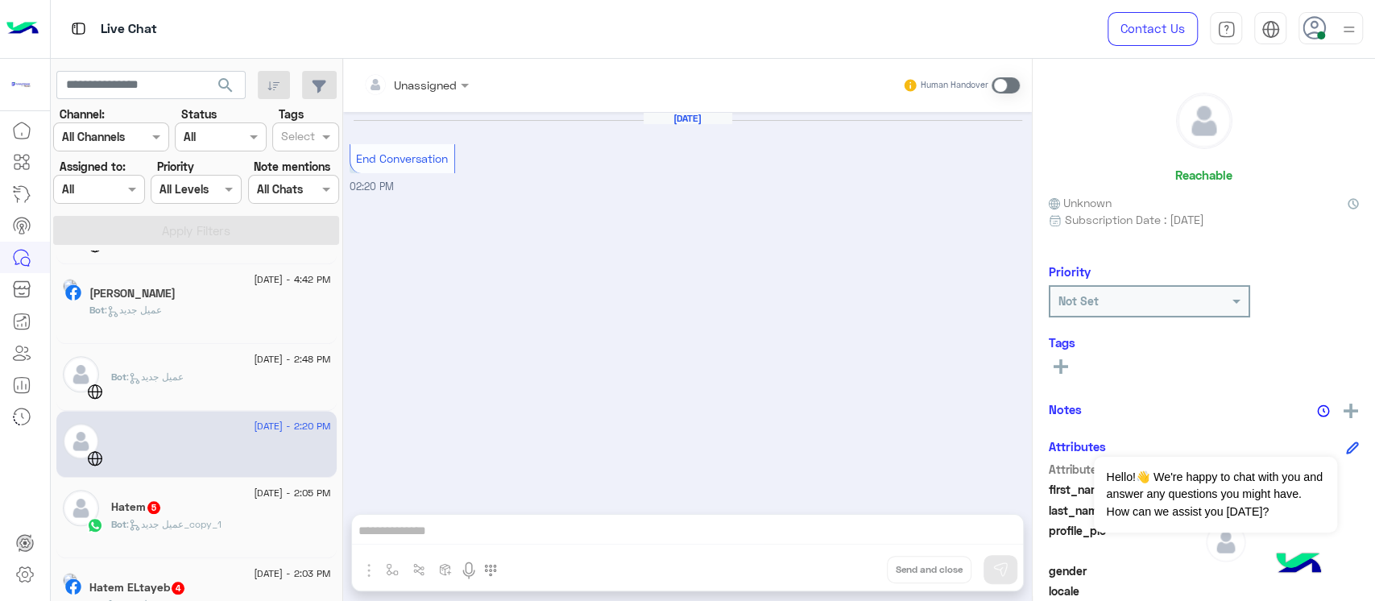
click at [228, 506] on div "Hatem 5" at bounding box center [221, 508] width 220 height 17
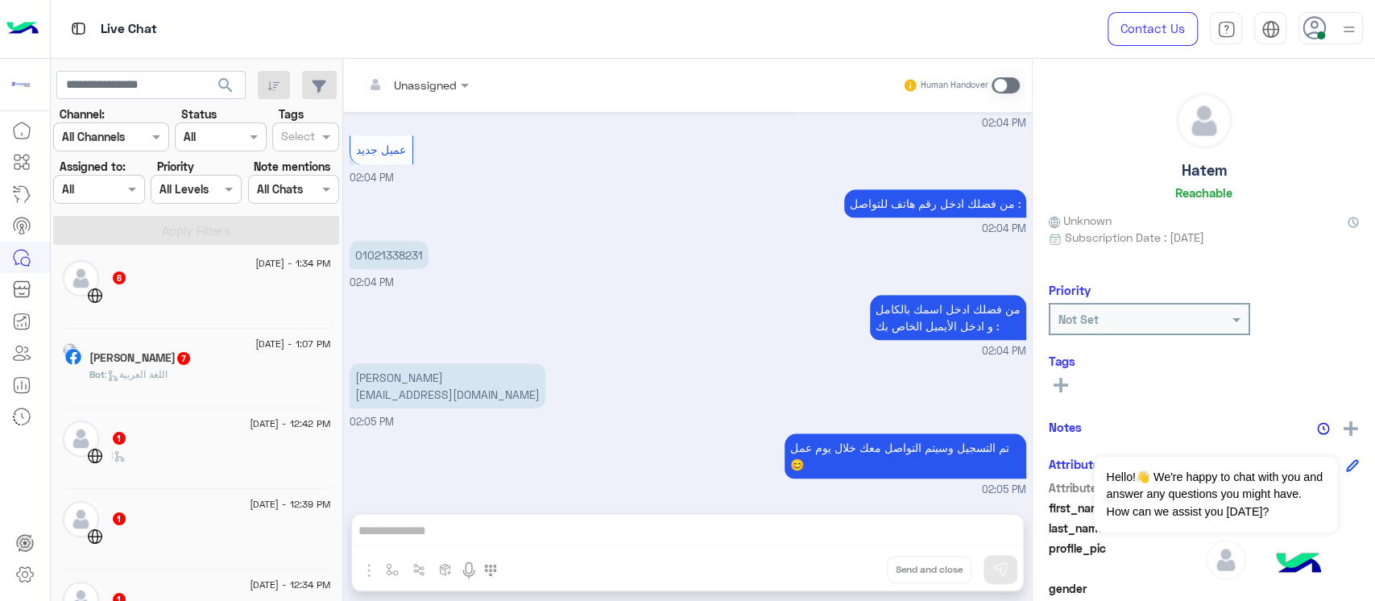
click at [180, 285] on div "6" at bounding box center [221, 279] width 220 height 17
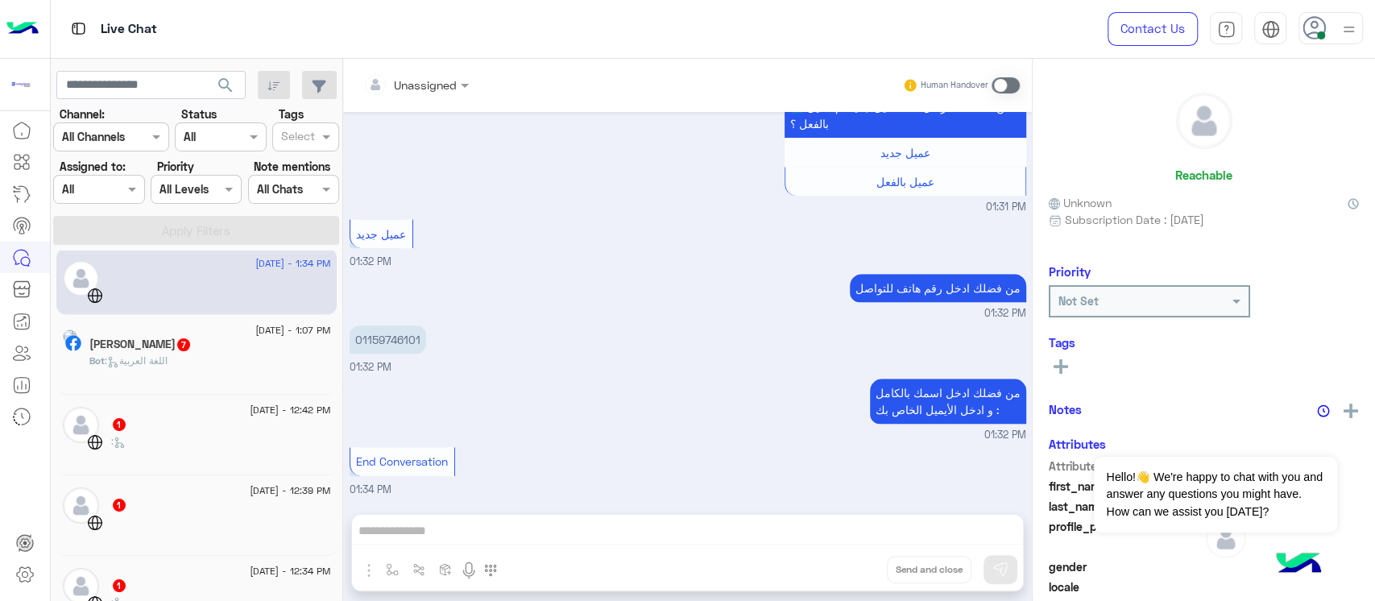
click at [184, 377] on div "Bot : اللغة العربية" at bounding box center [210, 367] width 242 height 28
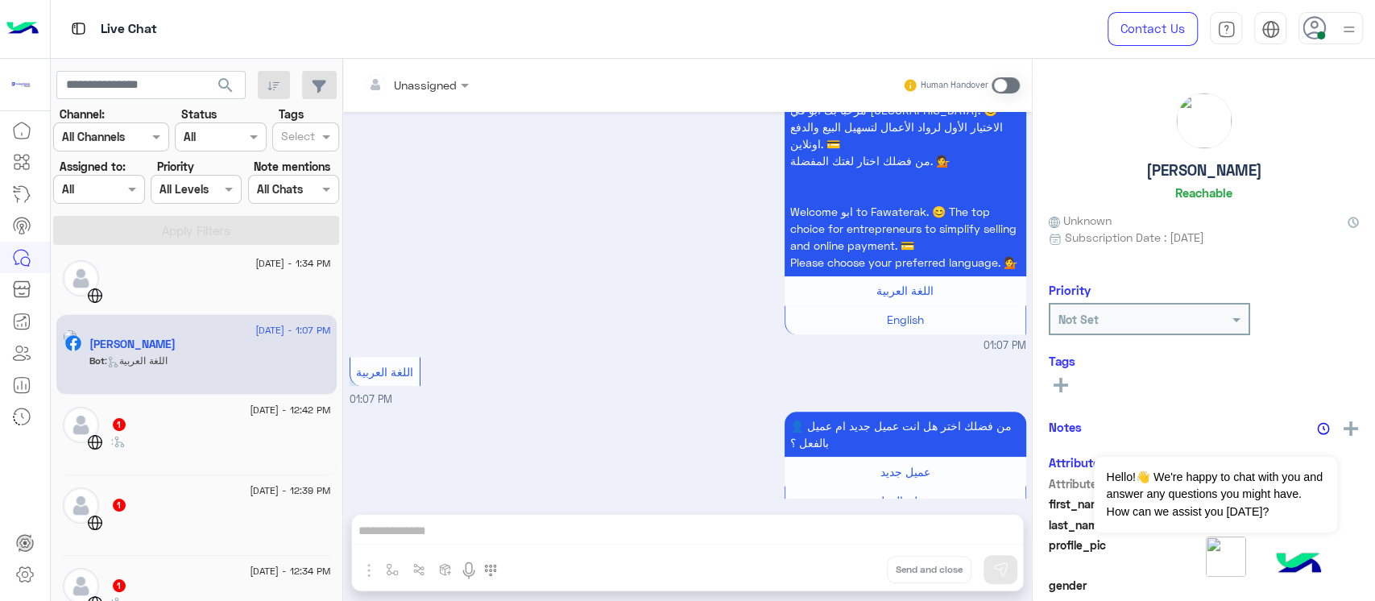
click at [190, 445] on div ":" at bounding box center [221, 448] width 220 height 28
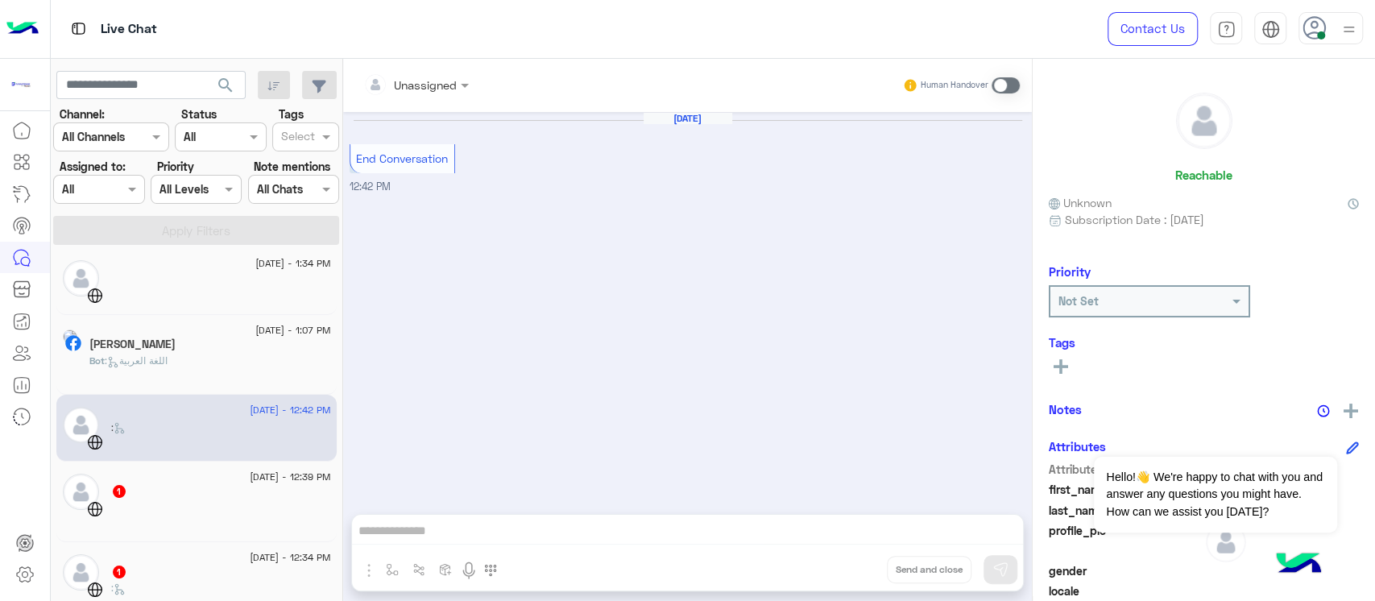
click at [201, 503] on div at bounding box center [221, 515] width 220 height 28
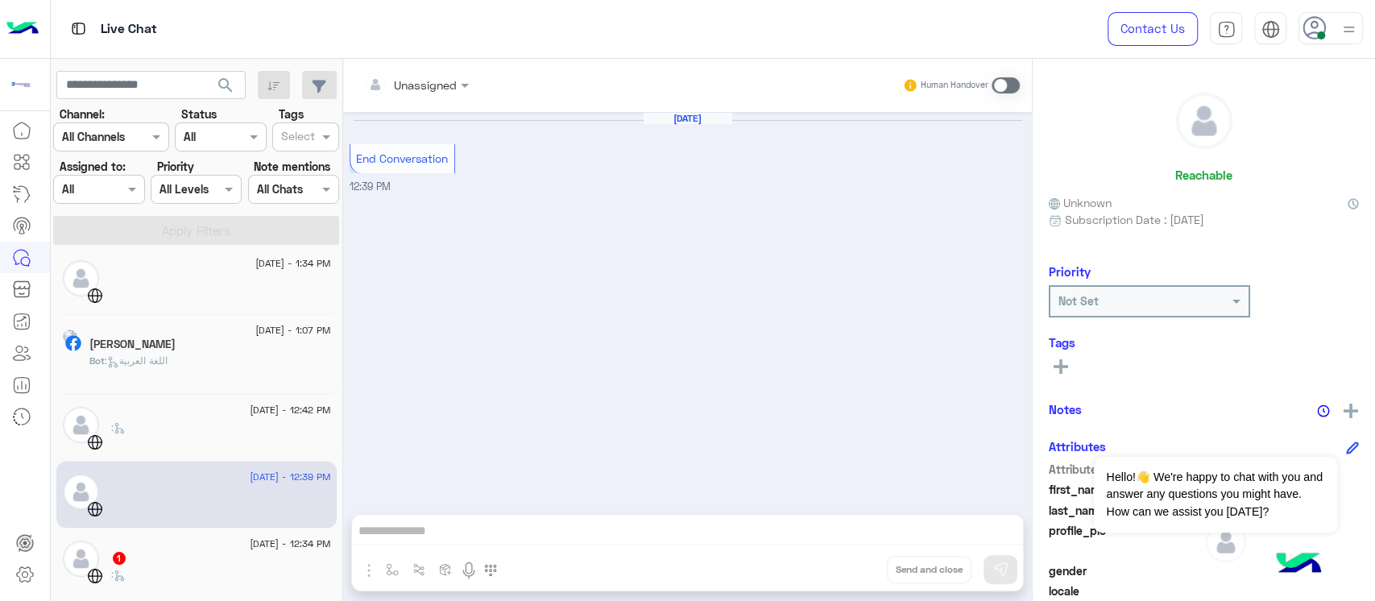
click at [210, 564] on div "1" at bounding box center [221, 559] width 220 height 17
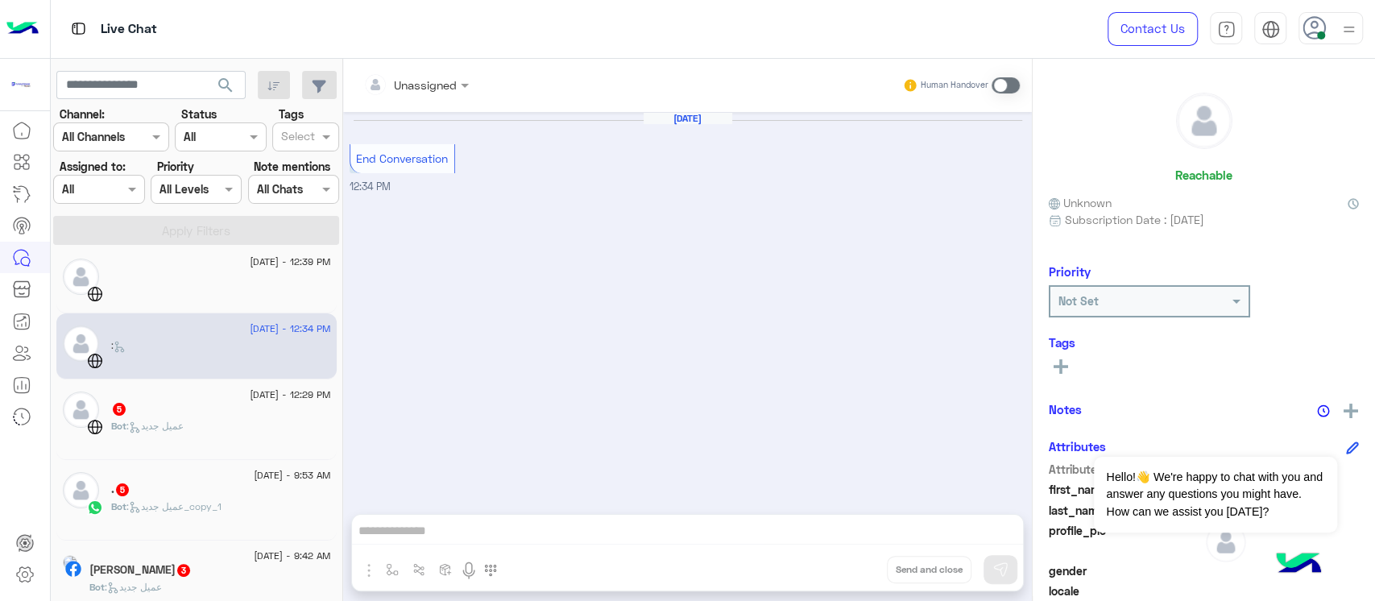
click at [250, 395] on span "[DATE] - 12:29 PM" at bounding box center [290, 394] width 81 height 14
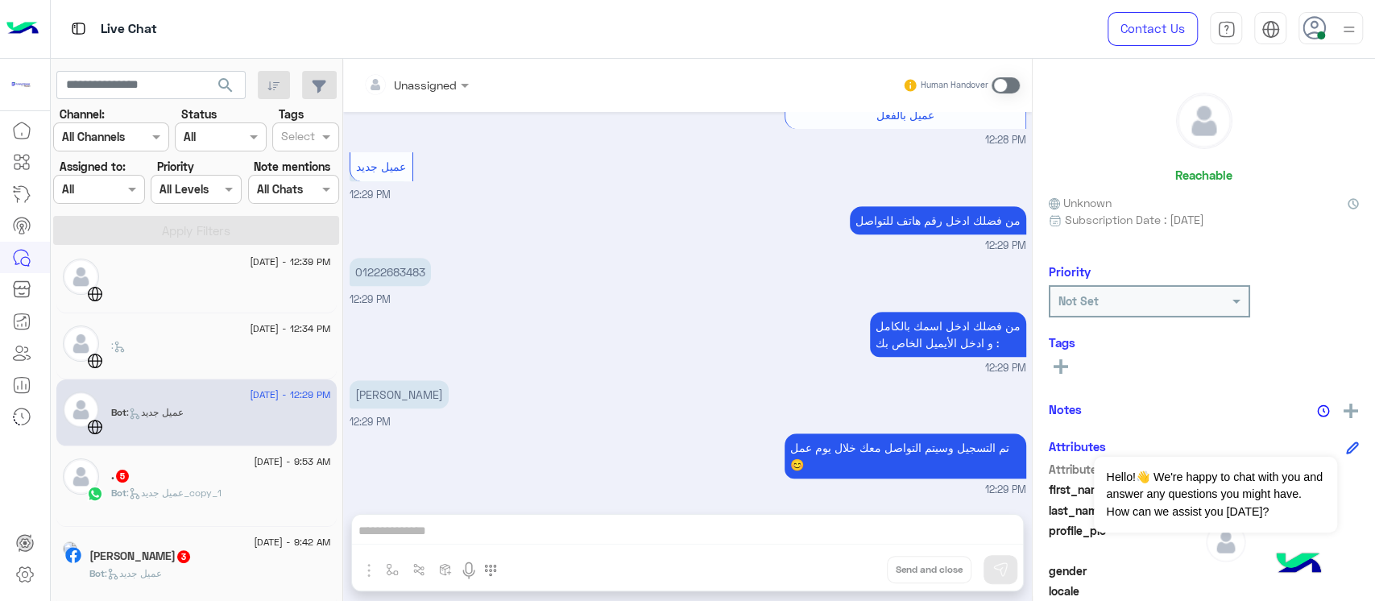
click at [239, 473] on div ". 5" at bounding box center [221, 477] width 220 height 17
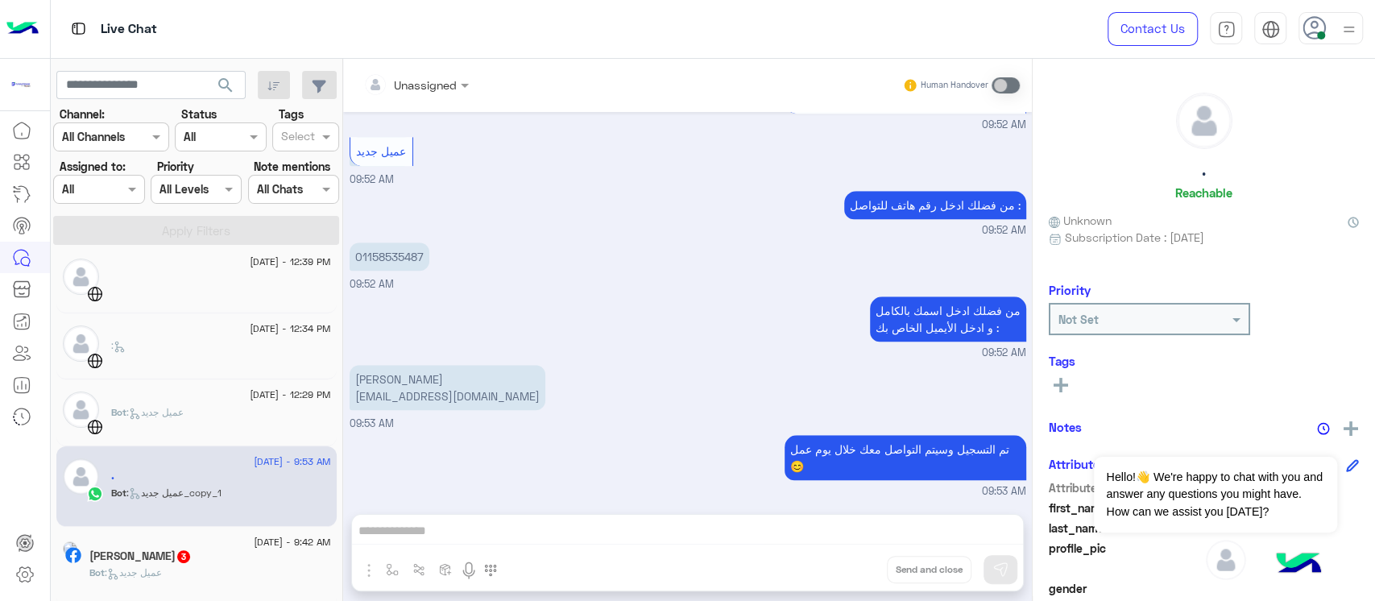
click at [258, 552] on div "[PERSON_NAME] 3" at bounding box center [210, 557] width 242 height 17
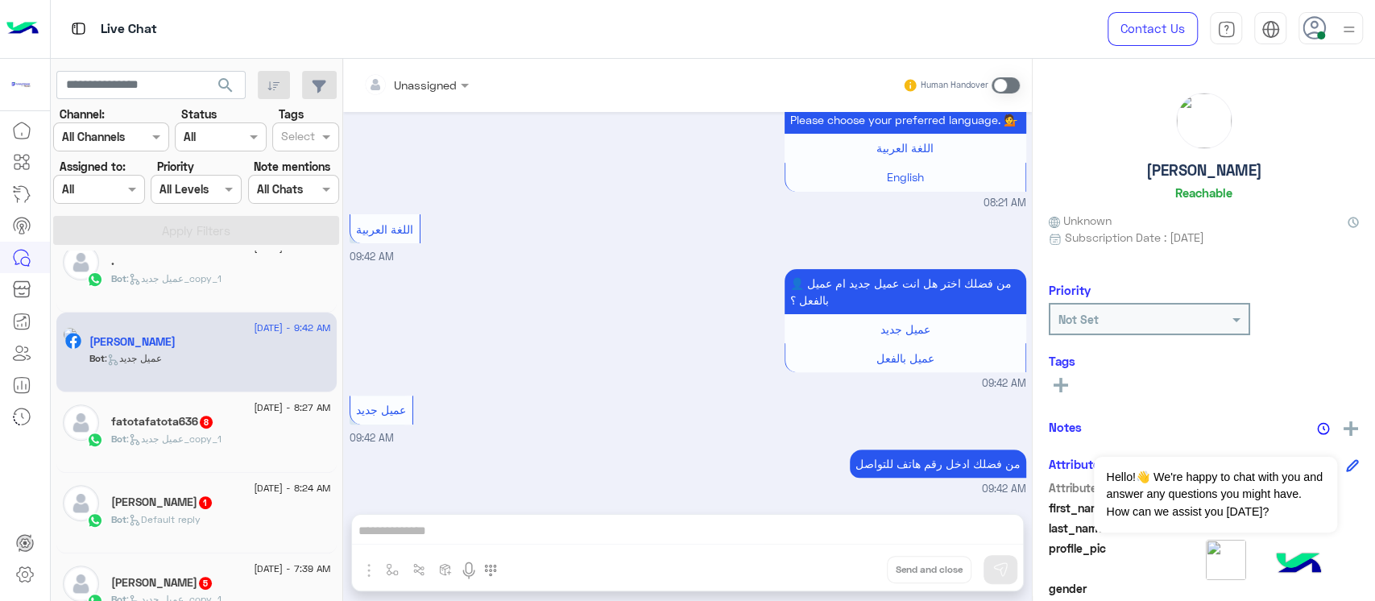
click at [219, 423] on div "fatotafatota636 8" at bounding box center [221, 423] width 220 height 17
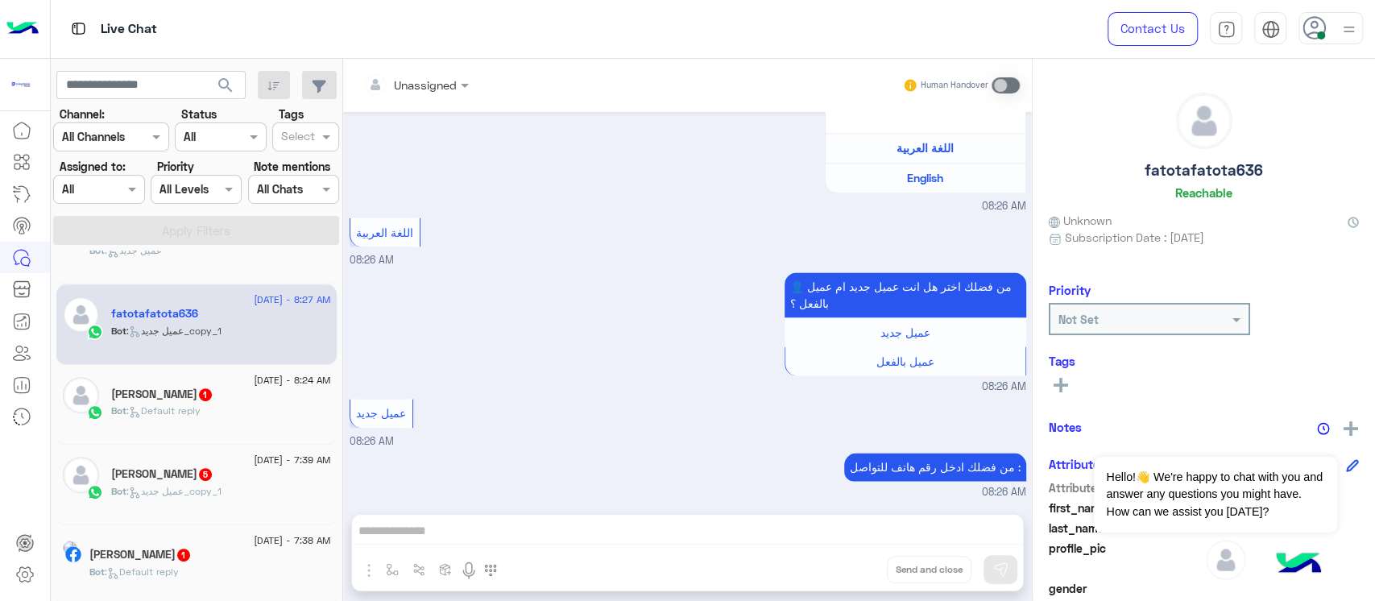
click at [219, 415] on div "Bot : Default reply" at bounding box center [221, 417] width 220 height 28
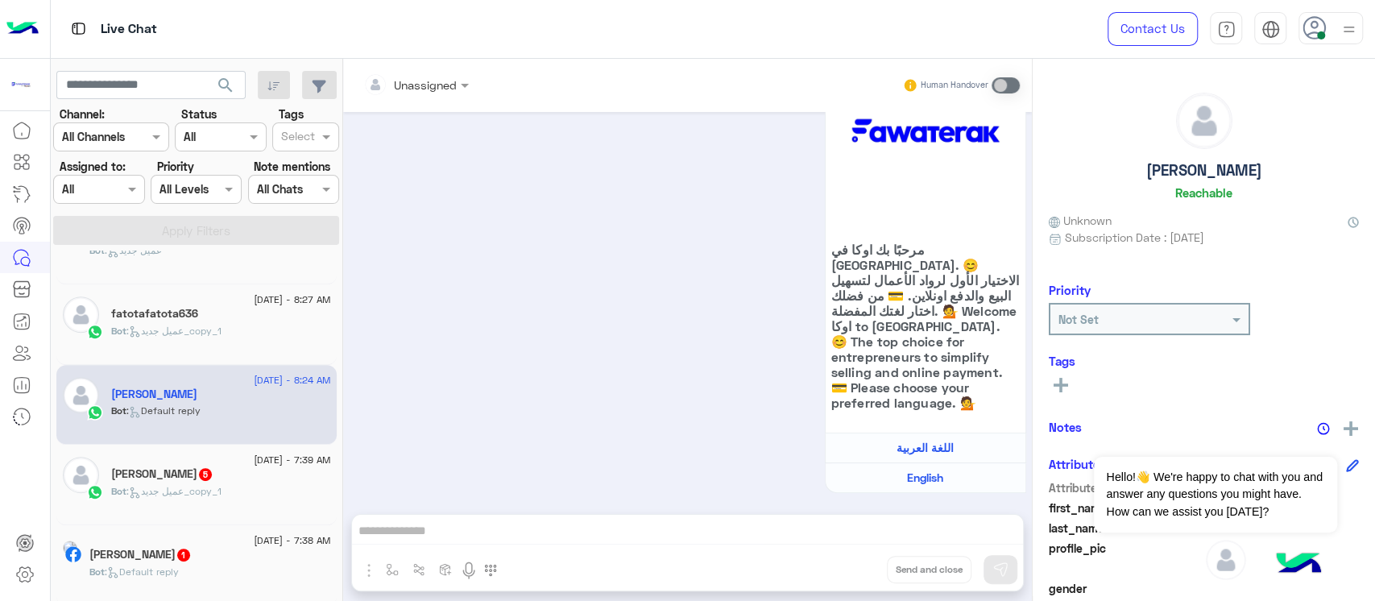
click at [221, 485] on span ": عميل جديد_copy_1" at bounding box center [173, 491] width 95 height 12
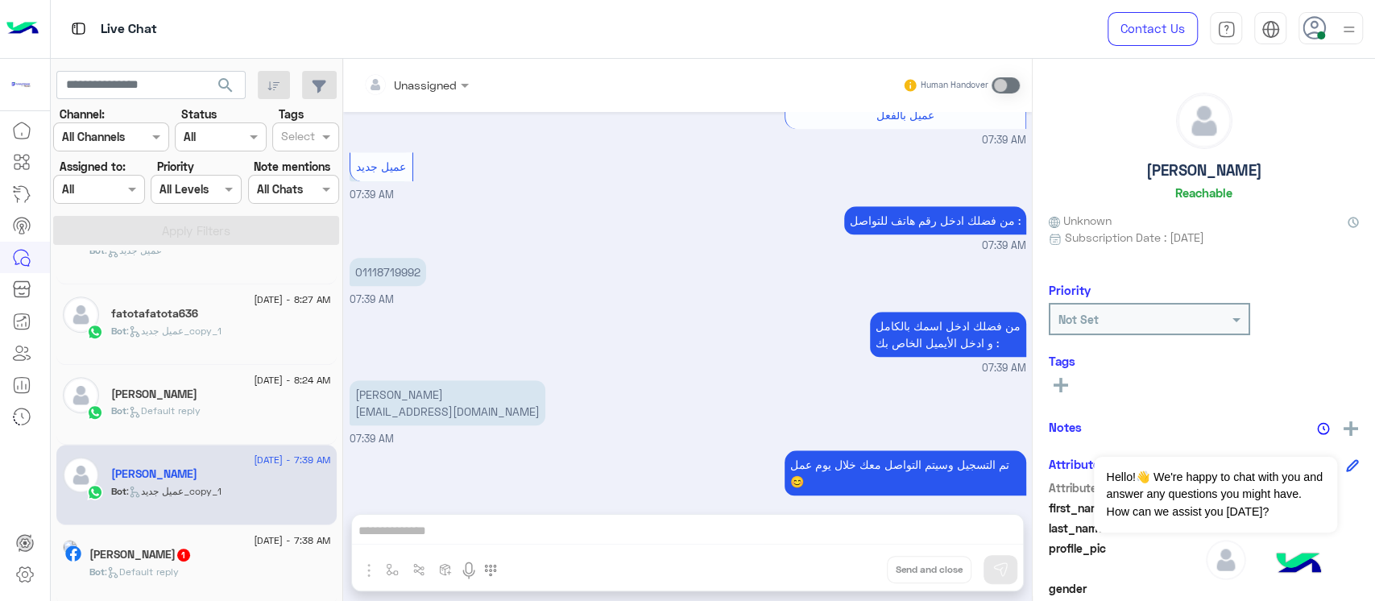
click at [224, 564] on div "Bot : Default reply" at bounding box center [210, 578] width 242 height 28
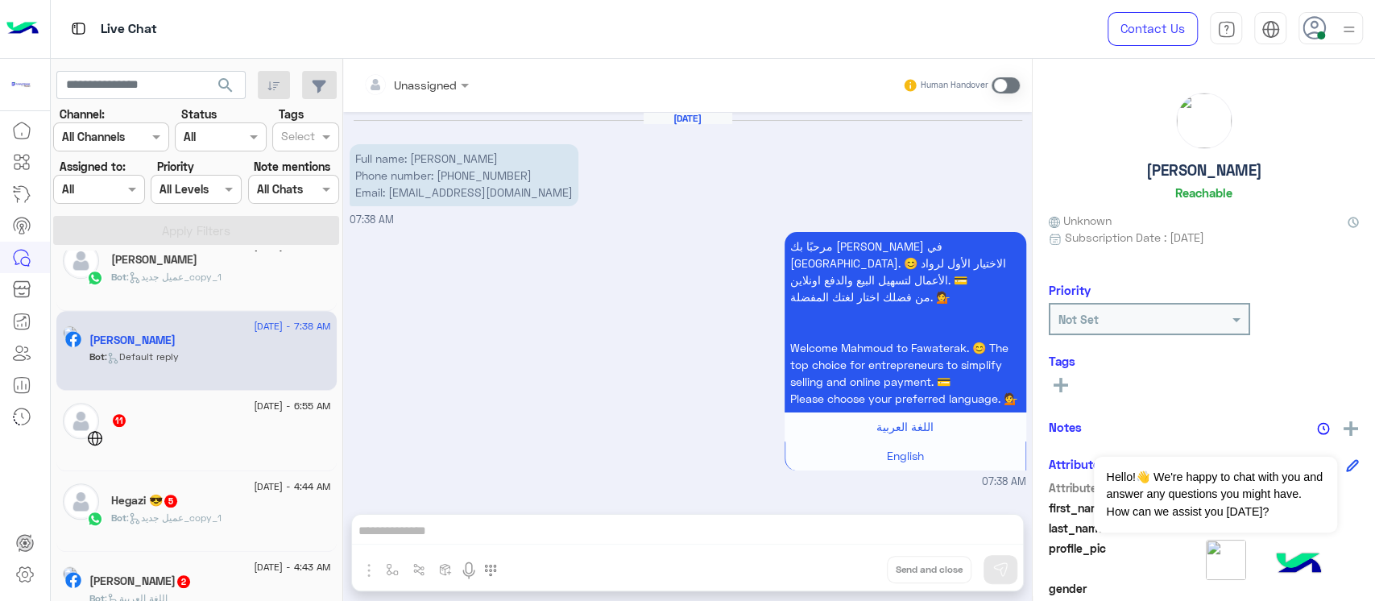
click at [202, 451] on div at bounding box center [221, 444] width 220 height 28
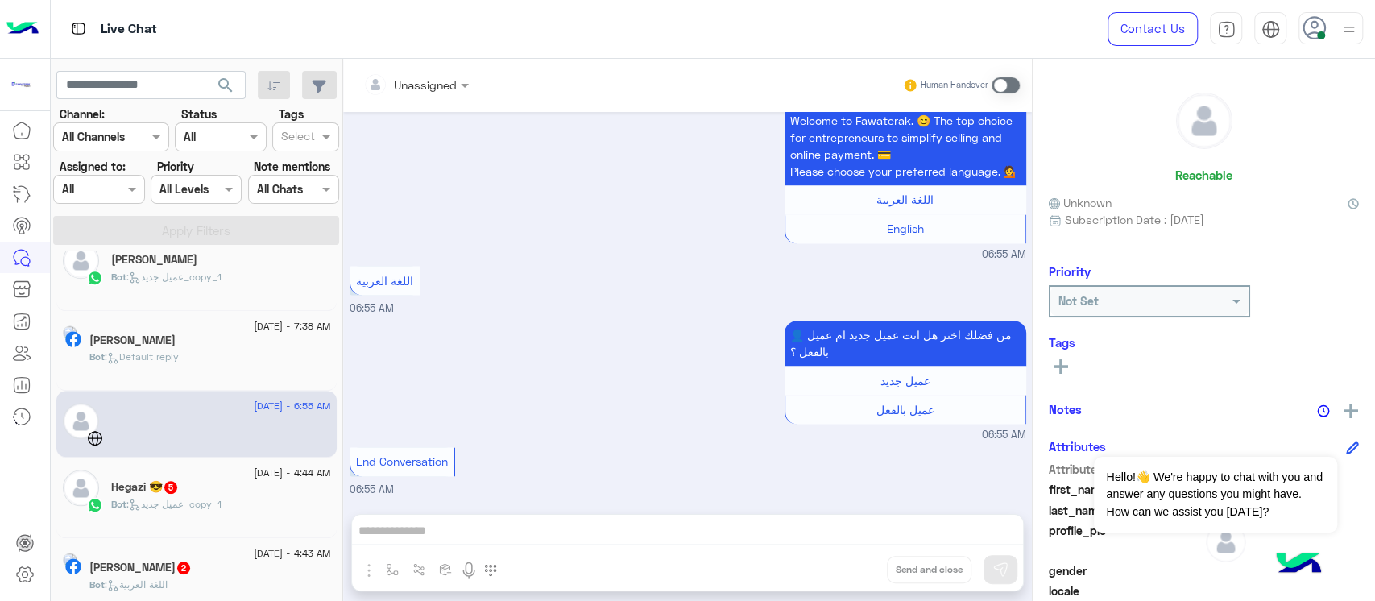
click at [210, 502] on span ": عميل جديد_copy_1" at bounding box center [173, 504] width 95 height 12
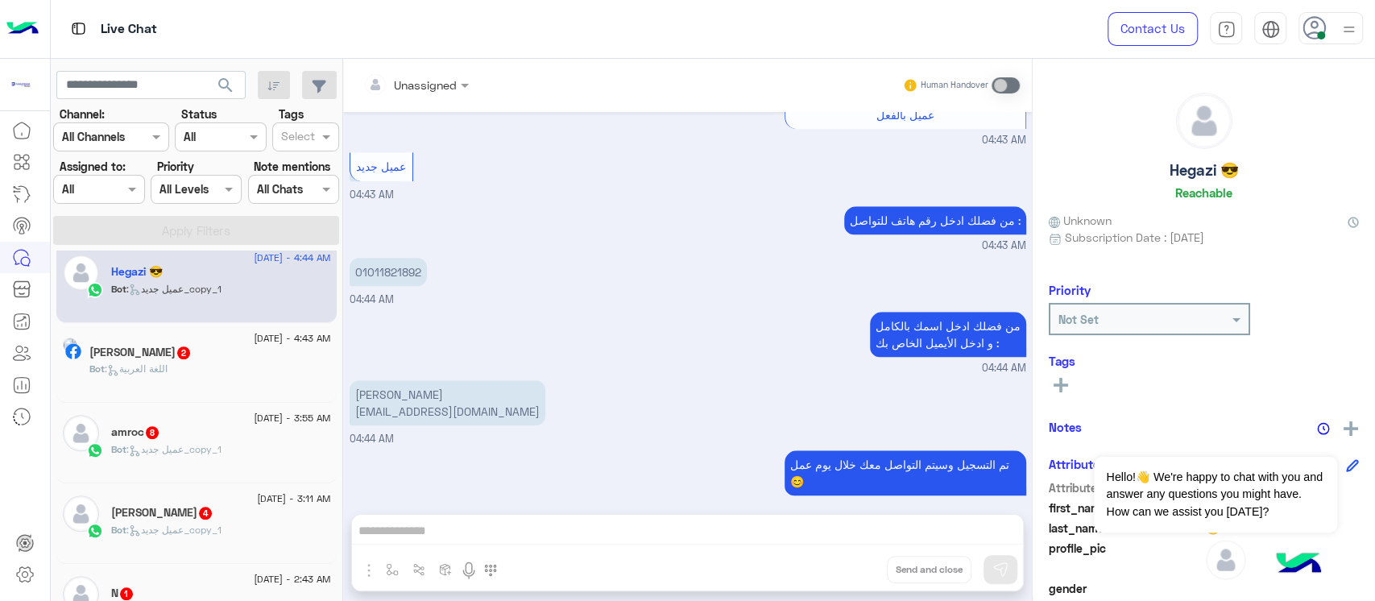
click at [192, 349] on h5 "[PERSON_NAME] 2" at bounding box center [140, 352] width 102 height 14
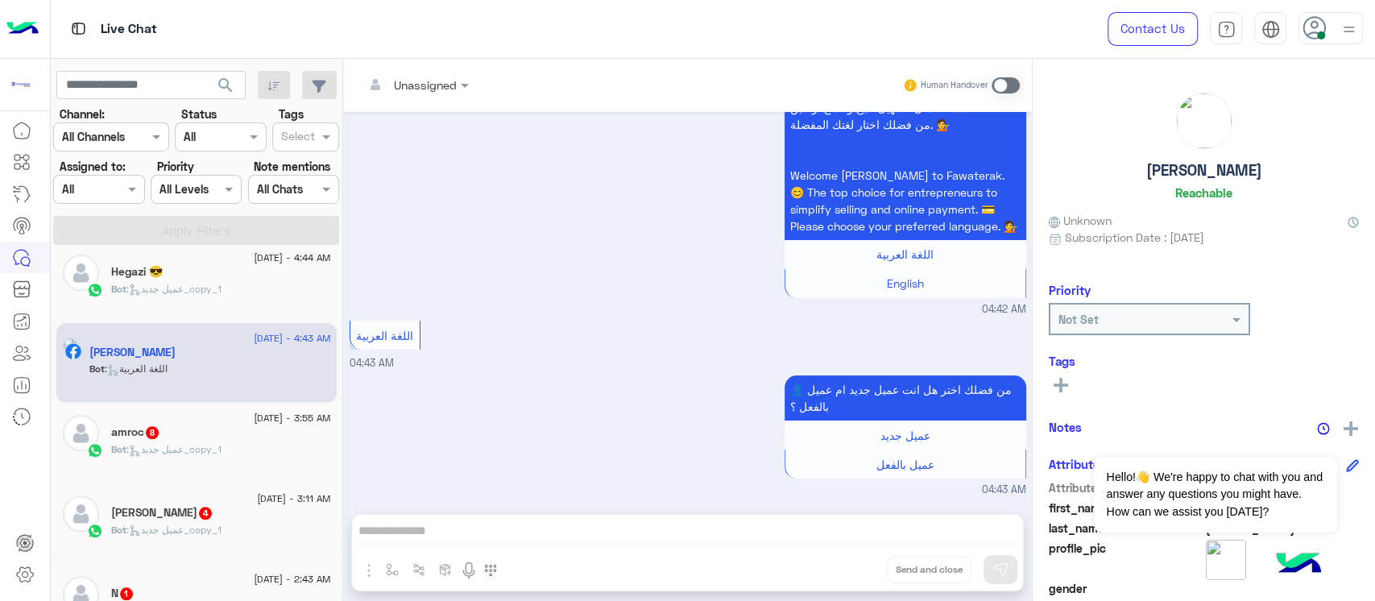
click at [232, 444] on div "Bot : عميل جديد_copy_1" at bounding box center [221, 456] width 220 height 28
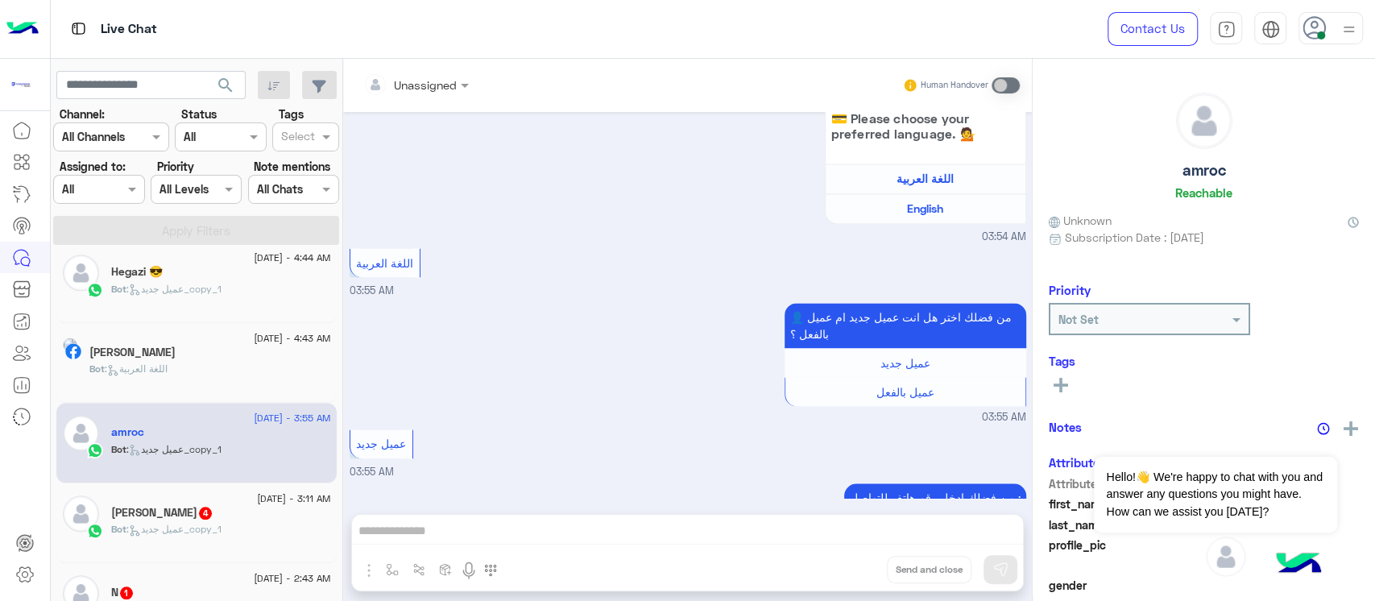
click at [242, 525] on div "Bot : عميل جديد_copy_1" at bounding box center [221, 536] width 220 height 28
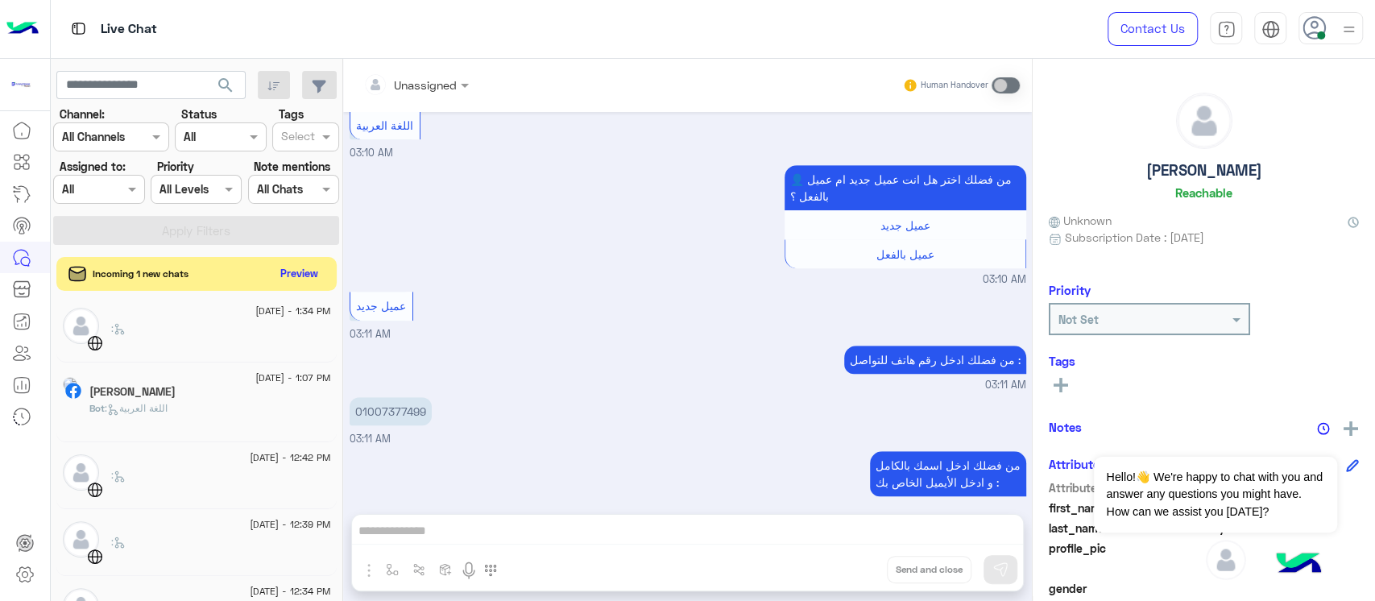
click at [281, 272] on button "Preview" at bounding box center [300, 274] width 50 height 22
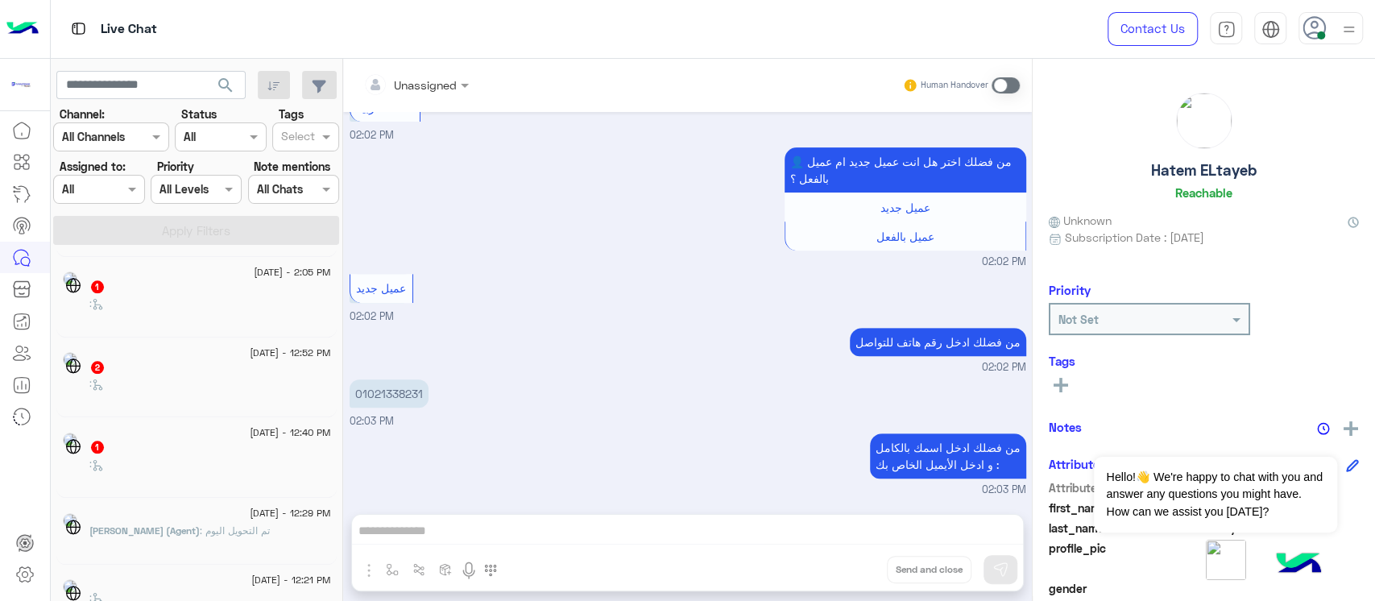
scroll to position [7, 0]
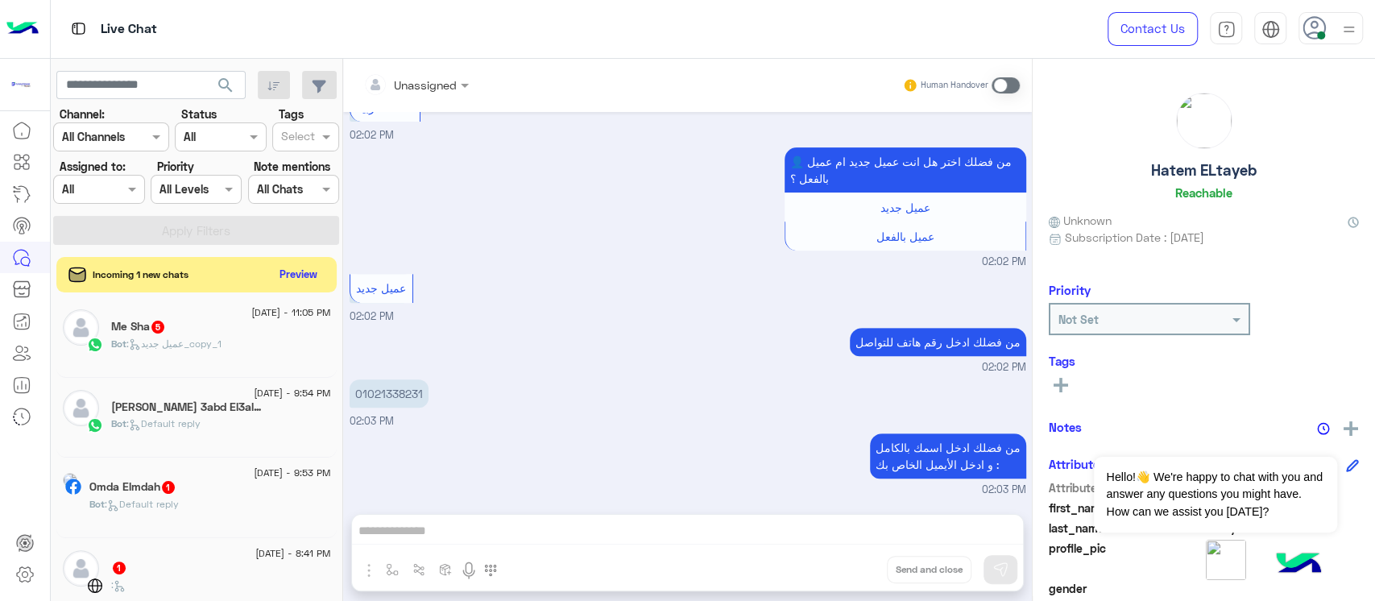
click at [187, 332] on div "Me Sha 5" at bounding box center [221, 328] width 220 height 17
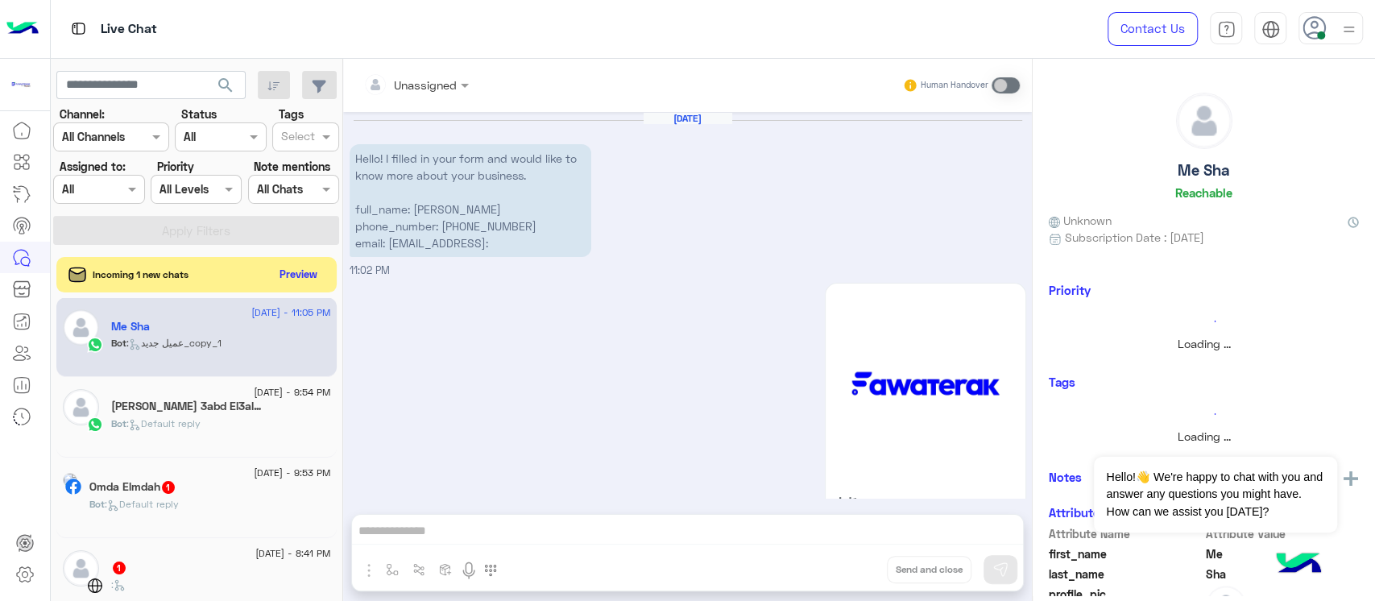
scroll to position [782, 0]
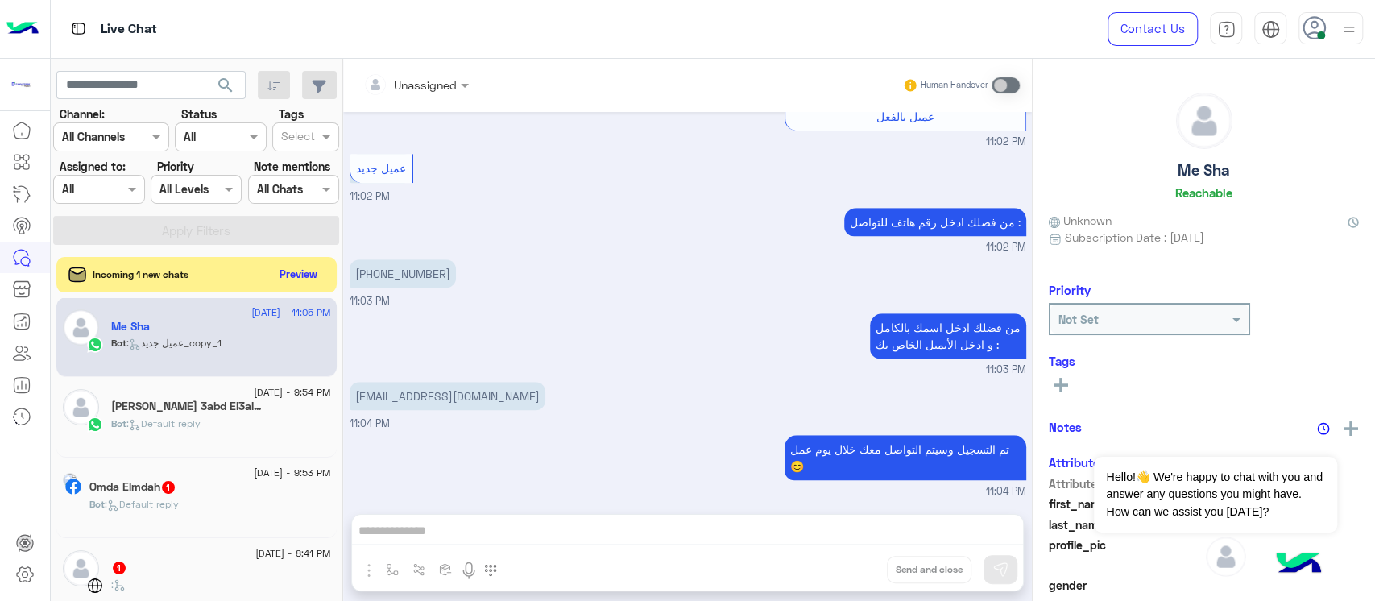
click at [200, 421] on span ": Default reply" at bounding box center [163, 423] width 74 height 12
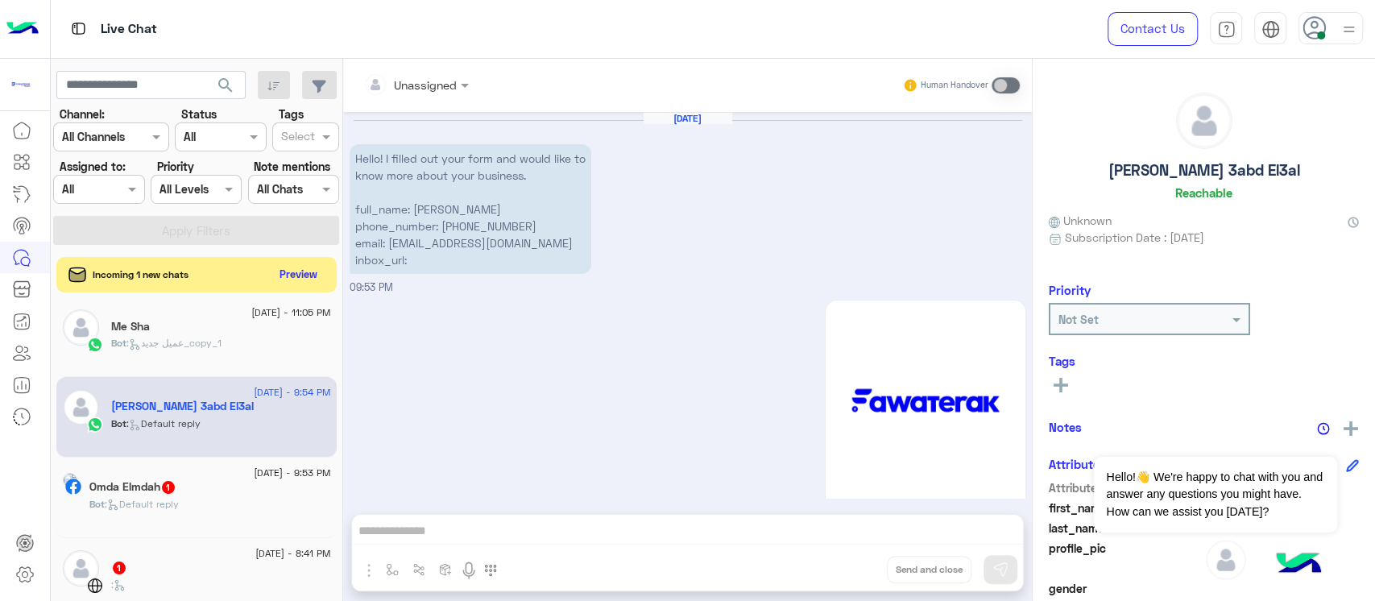
scroll to position [1355, 0]
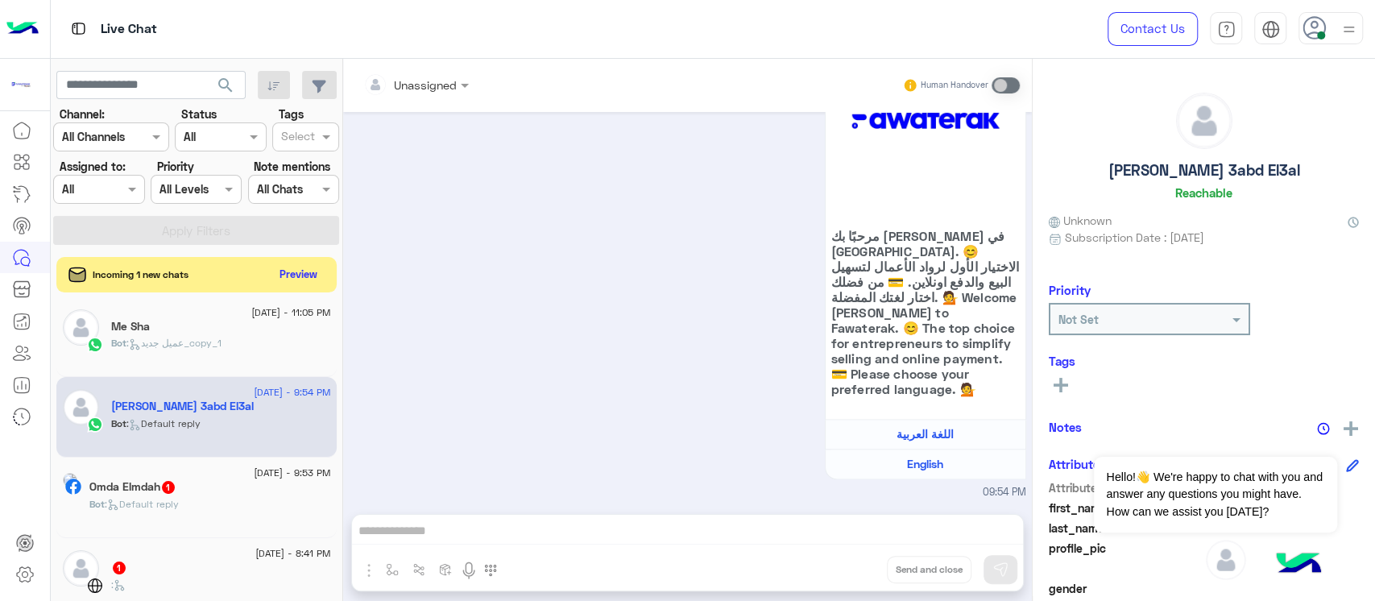
click at [179, 504] on span ": Default reply" at bounding box center [142, 504] width 74 height 12
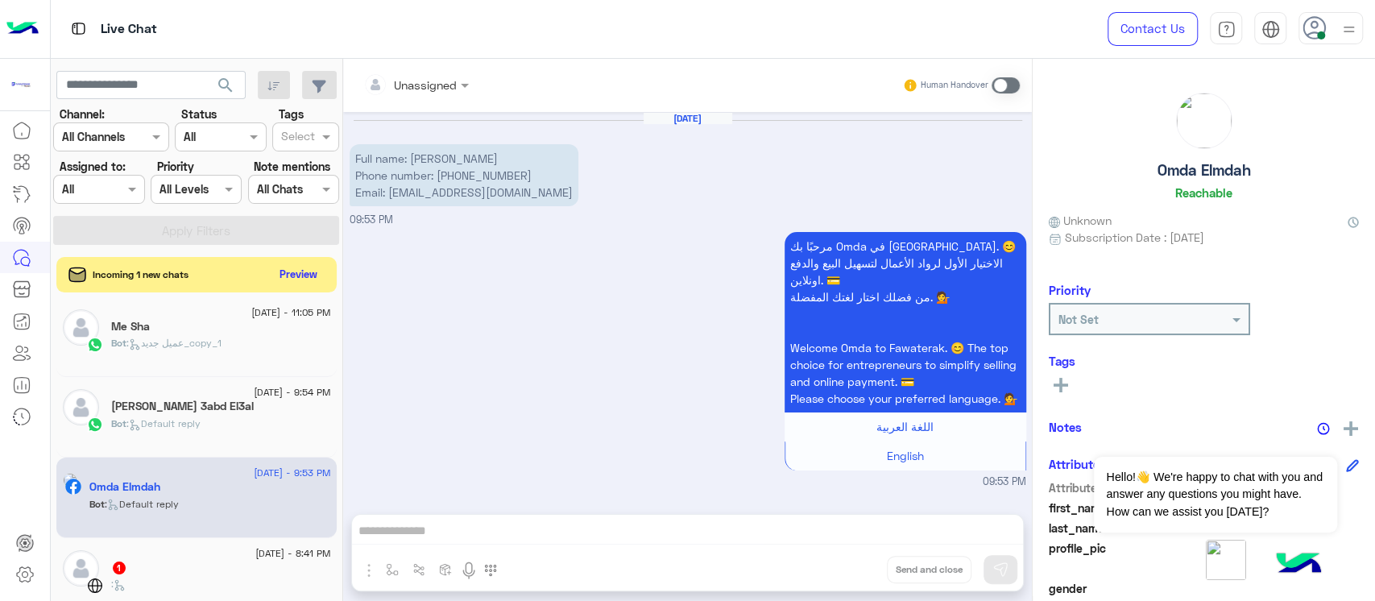
scroll to position [115, 0]
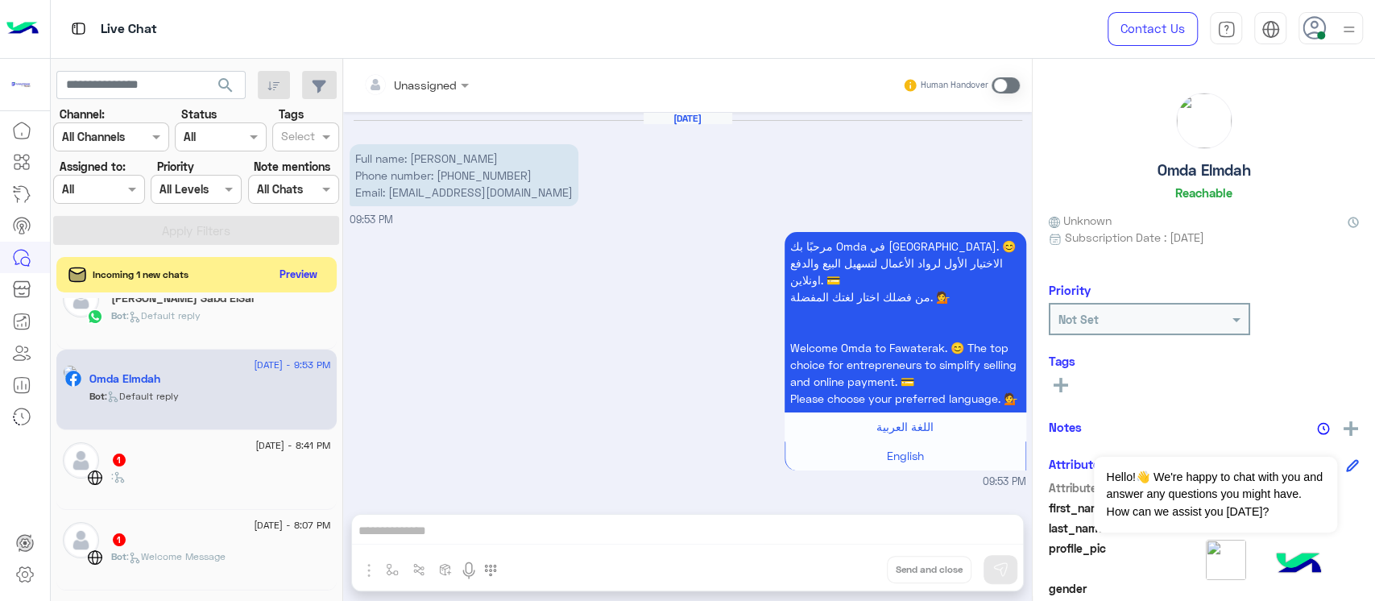
click at [205, 463] on div "1" at bounding box center [221, 461] width 220 height 17
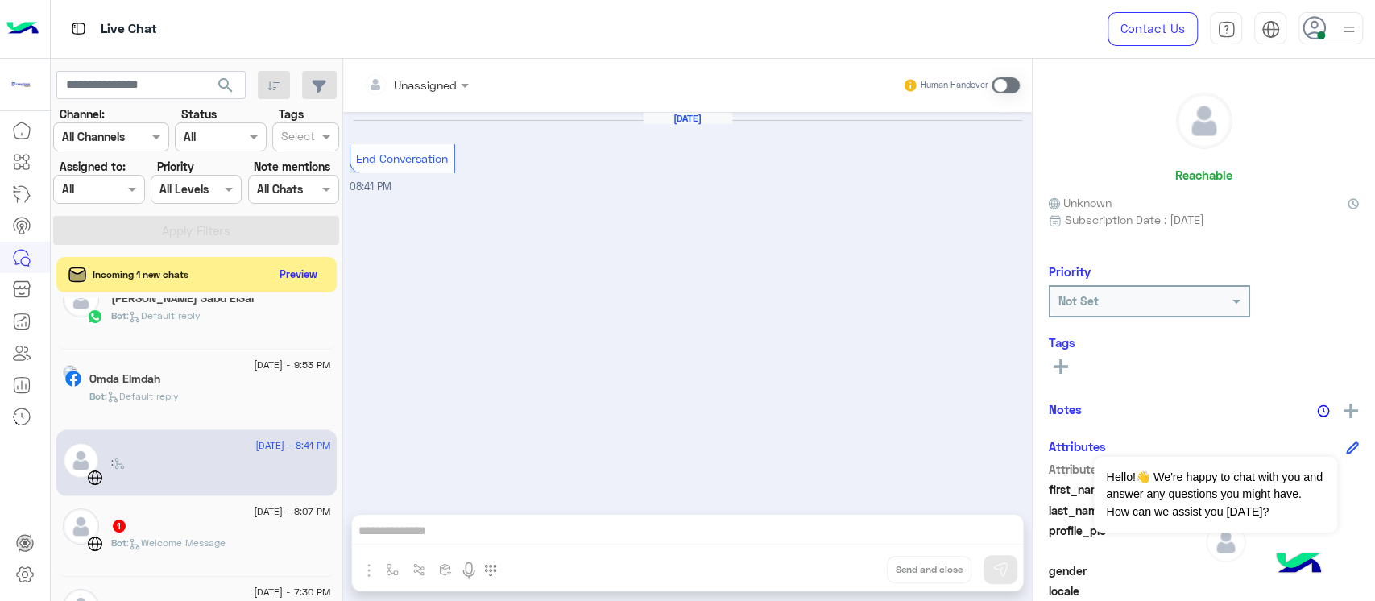
click at [124, 138] on div at bounding box center [111, 136] width 114 height 19
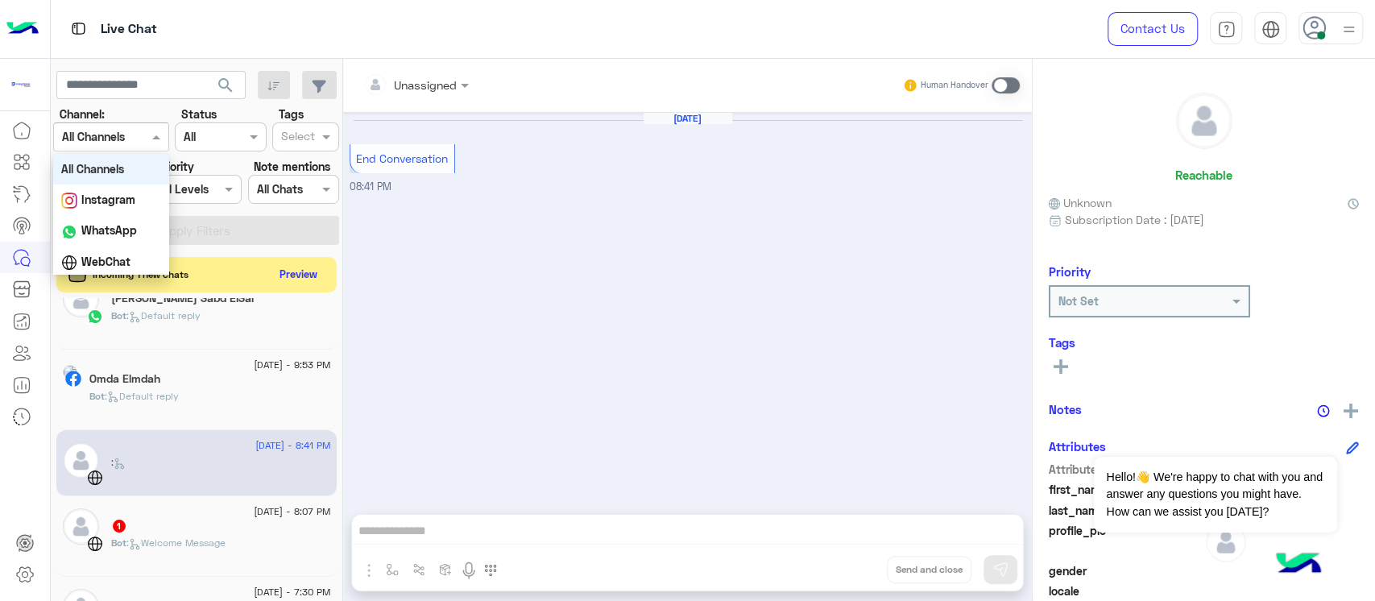
click at [19, 18] on img at bounding box center [22, 29] width 32 height 34
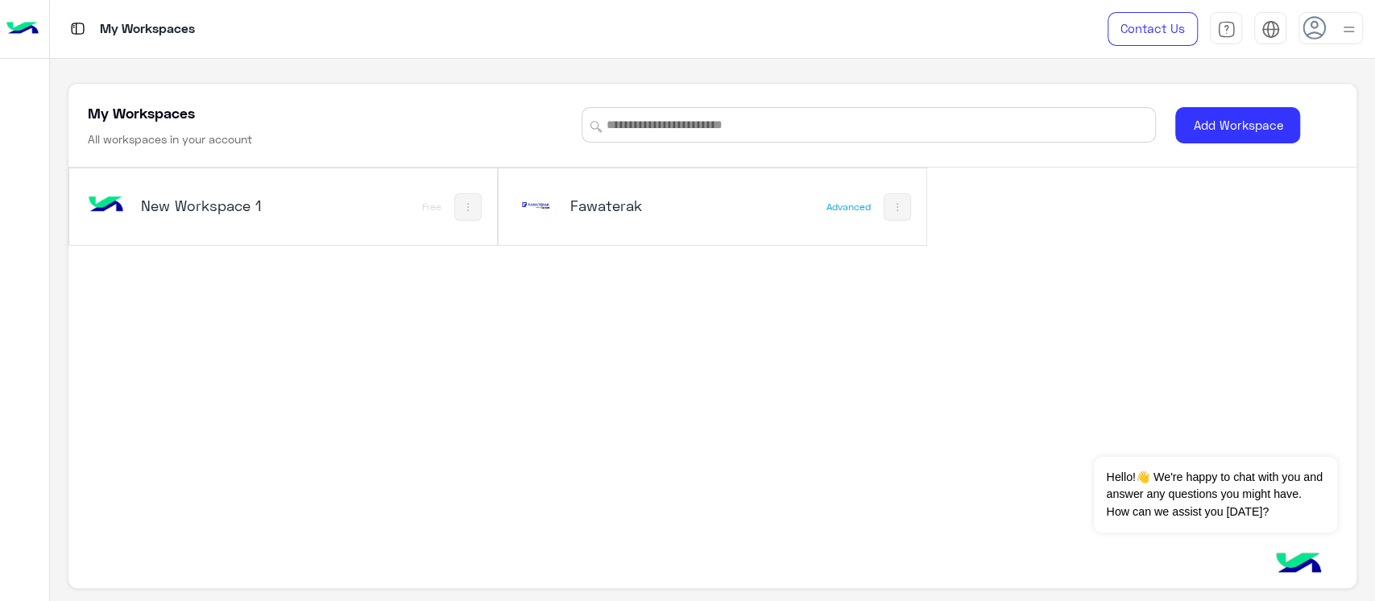
click at [885, 201] on button at bounding box center [896, 206] width 27 height 27
click at [628, 213] on div at bounding box center [687, 300] width 1375 height 601
click at [627, 214] on h5 "Fawaterak" at bounding box center [641, 205] width 143 height 19
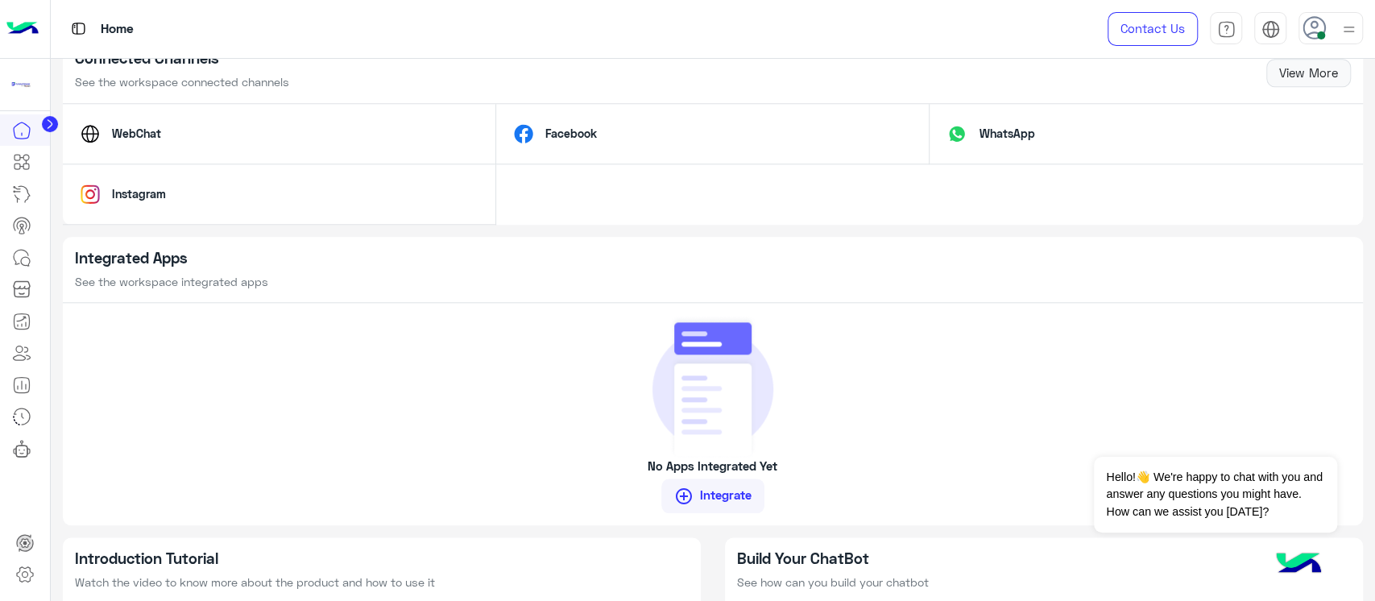
scroll to position [1073, 0]
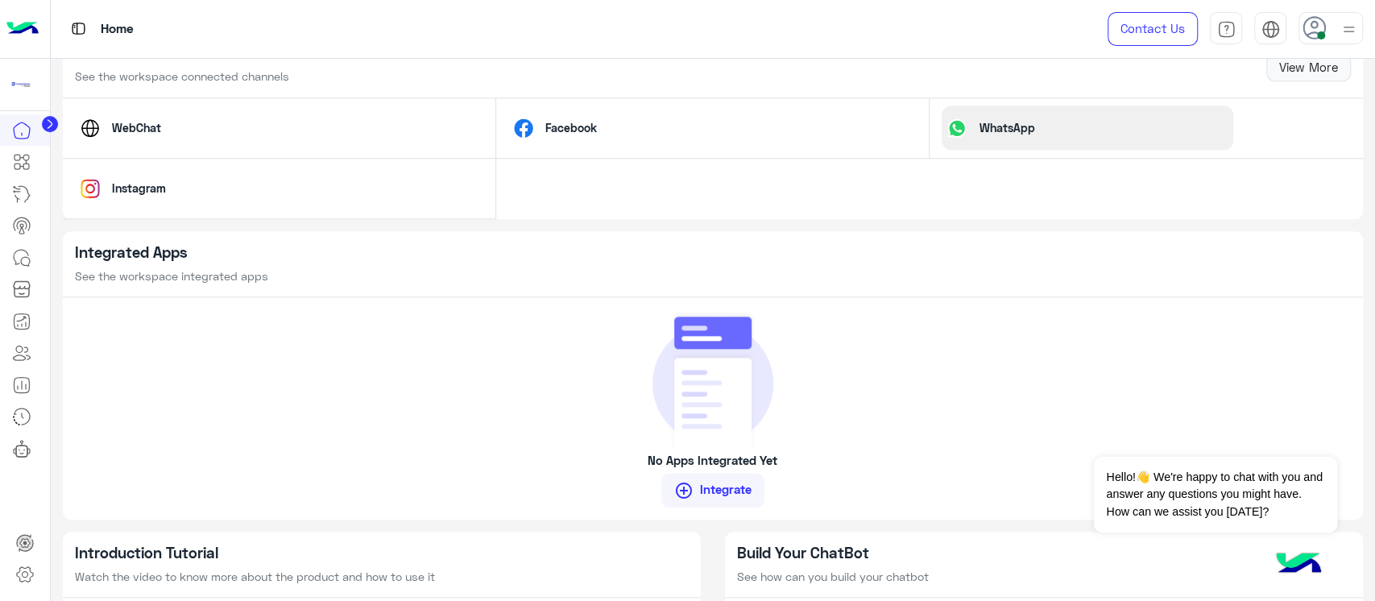
click at [997, 114] on div "WhatsApp" at bounding box center [1087, 127] width 292 height 44
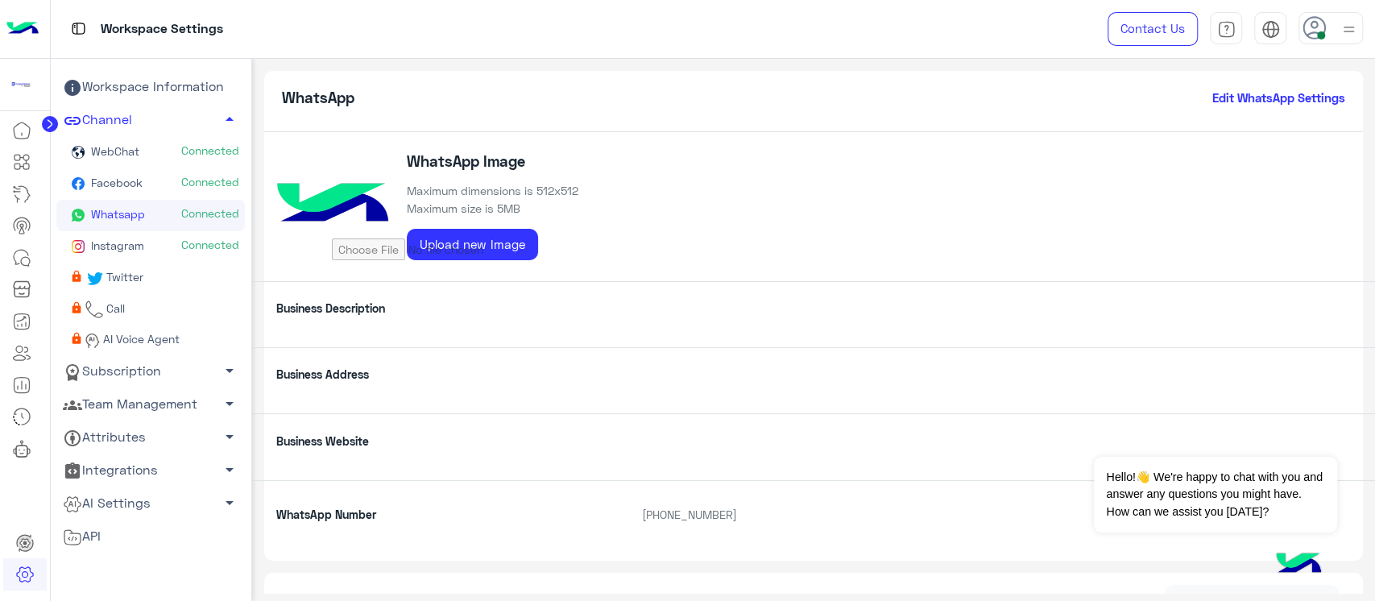
click at [126, 153] on span "WebChat" at bounding box center [114, 151] width 52 height 14
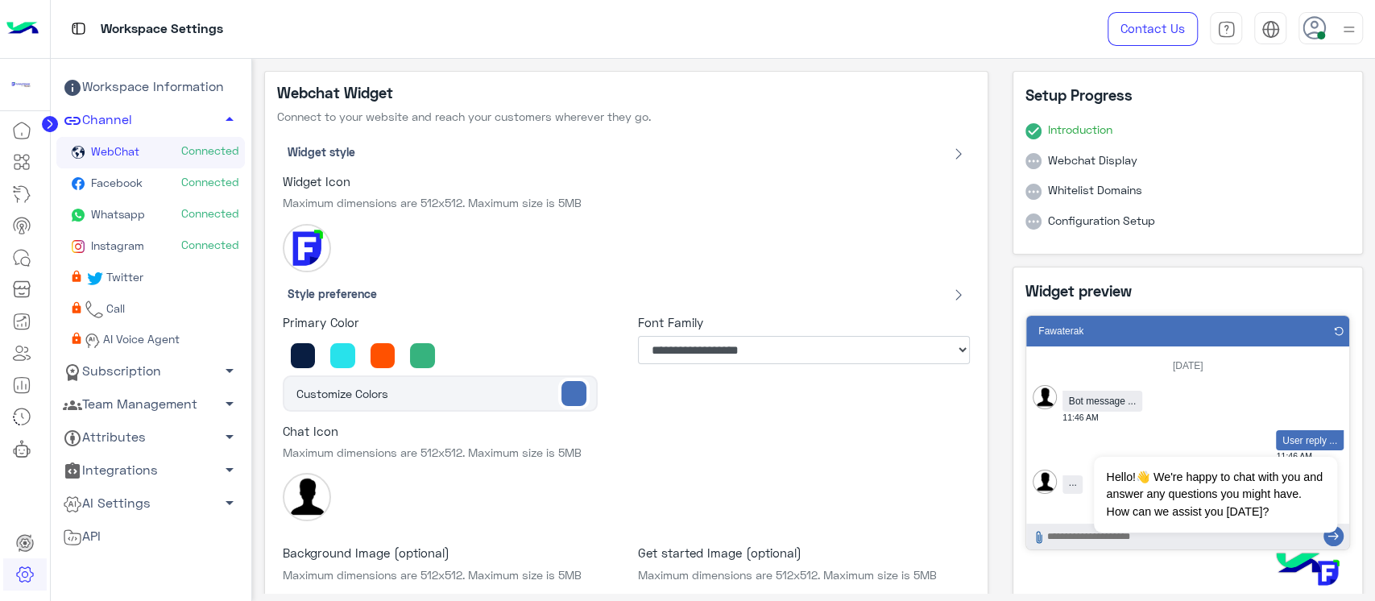
click at [99, 221] on link "Whatsapp Connected" at bounding box center [150, 215] width 188 height 31
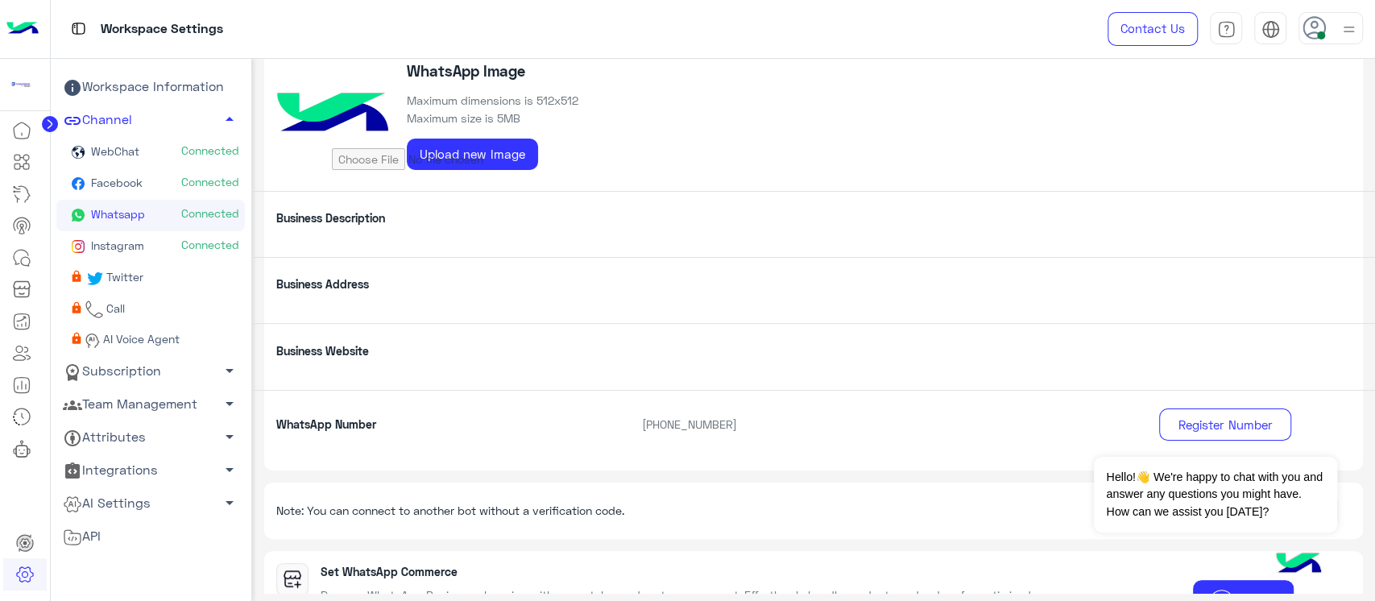
scroll to position [269, 0]
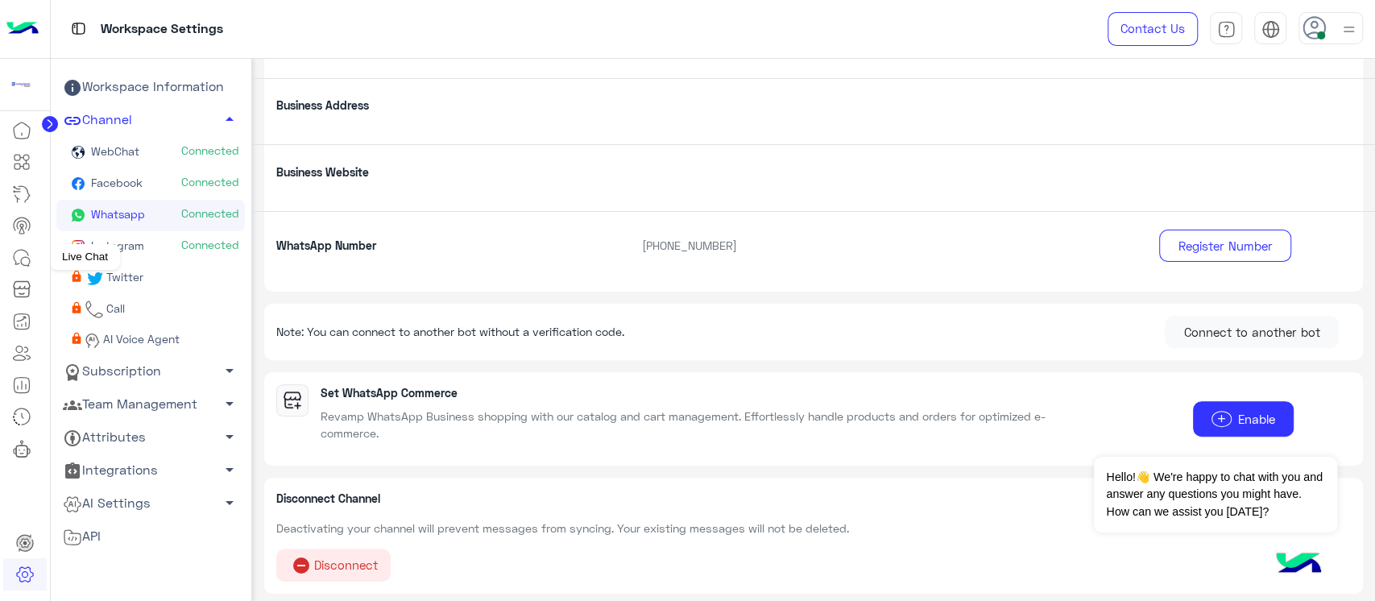
click at [23, 257] on icon at bounding box center [25, 261] width 9 height 9
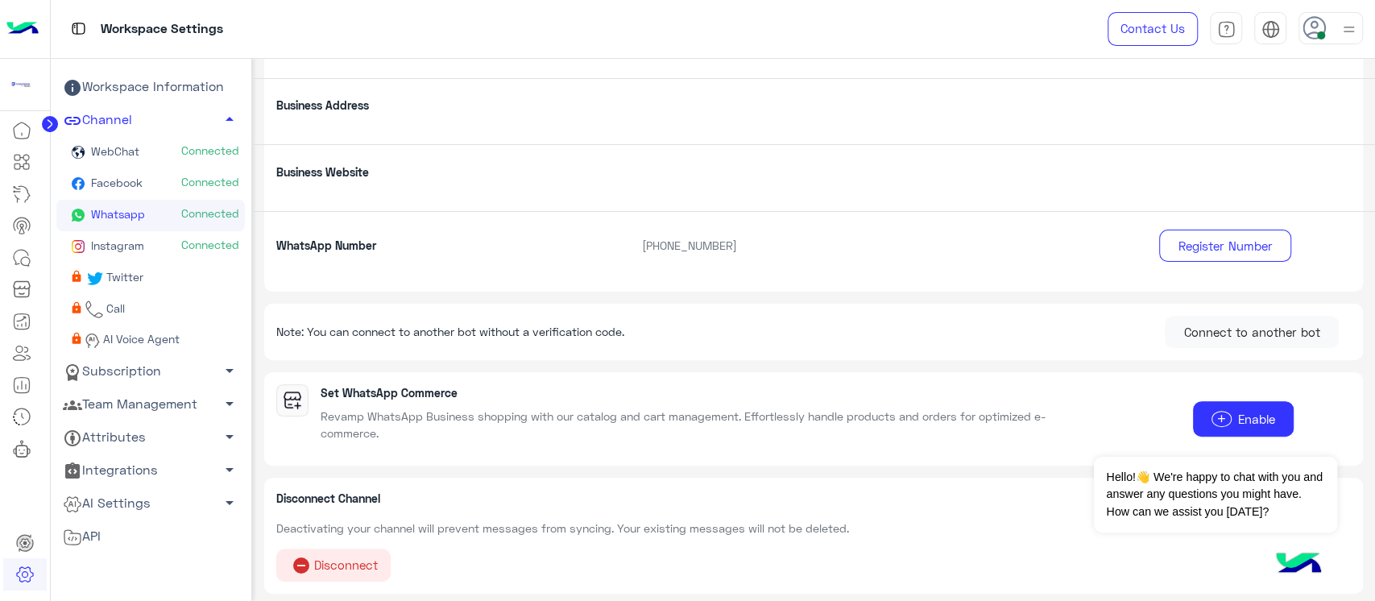
click at [23, 257] on icon at bounding box center [25, 261] width 9 height 9
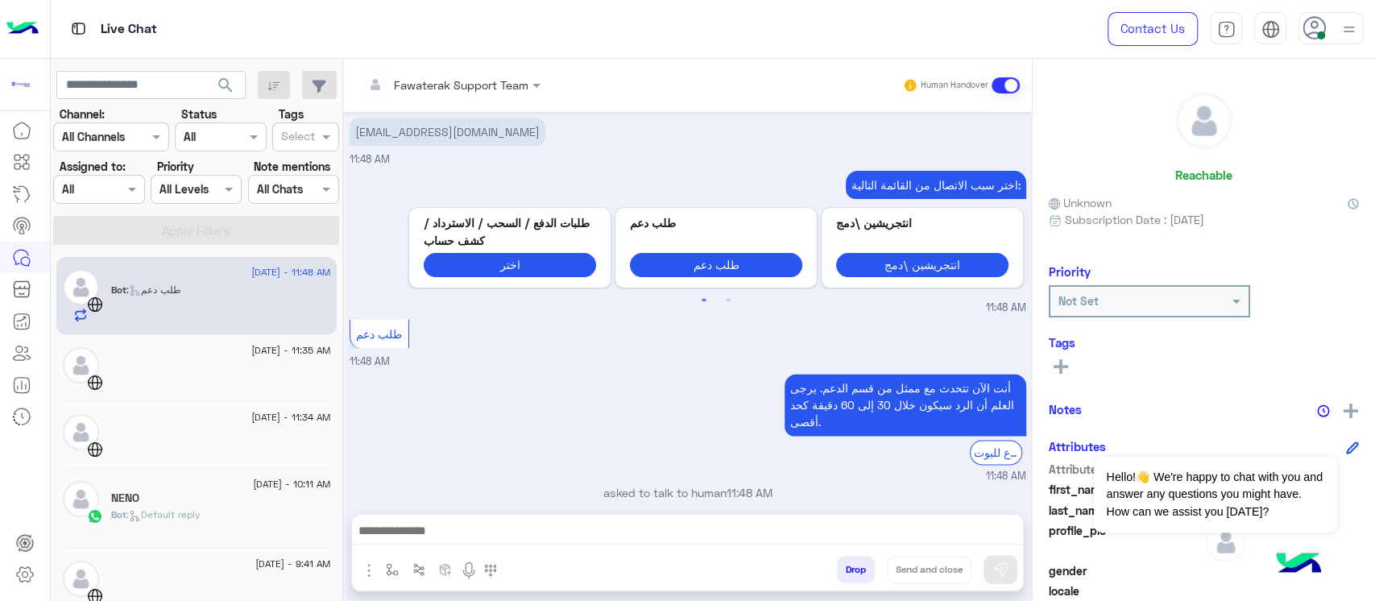
scroll to position [1416, 0]
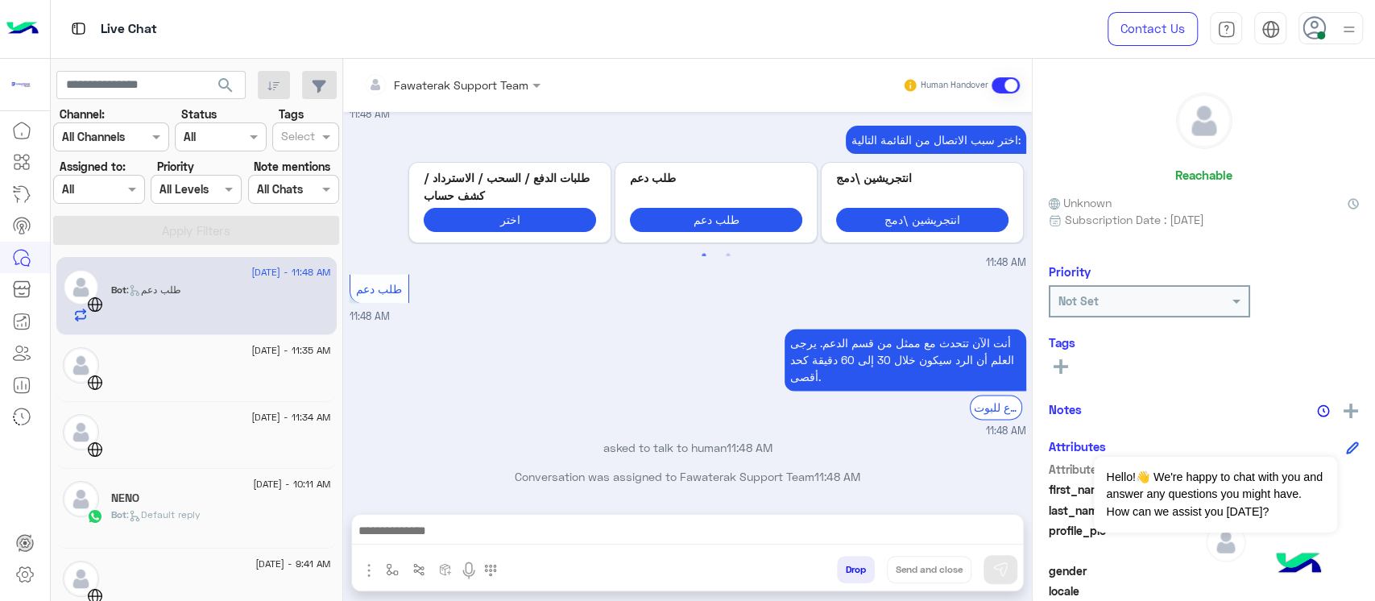
drag, startPoint x: 891, startPoint y: 461, endPoint x: 502, endPoint y: 481, distance: 389.4
click at [502, 481] on div "[DATE] اختر سبب الاتصال من القائمة التالية: Previous طلبات الدفع / السحب / الاس…" at bounding box center [687, 305] width 688 height 386
click at [812, 474] on p "Conversation was assigned to Fawaterak Support Team 11:48 AM" at bounding box center [687, 476] width 676 height 17
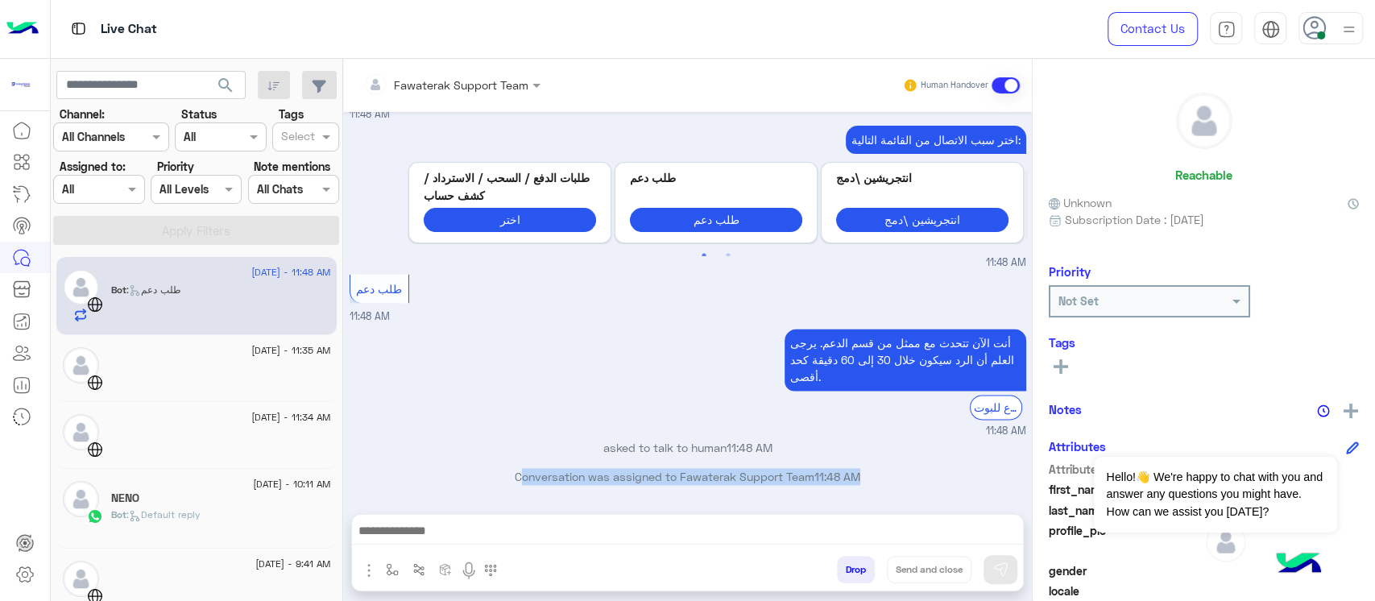
click at [812, 474] on p "Conversation was assigned to Fawaterak Support Team 11:48 AM" at bounding box center [687, 476] width 676 height 17
click at [589, 487] on div "Conversation was assigned to Fawaterak Support Team 11:48 AM" at bounding box center [687, 482] width 676 height 29
click at [473, 77] on input "text" at bounding box center [428, 84] width 130 height 17
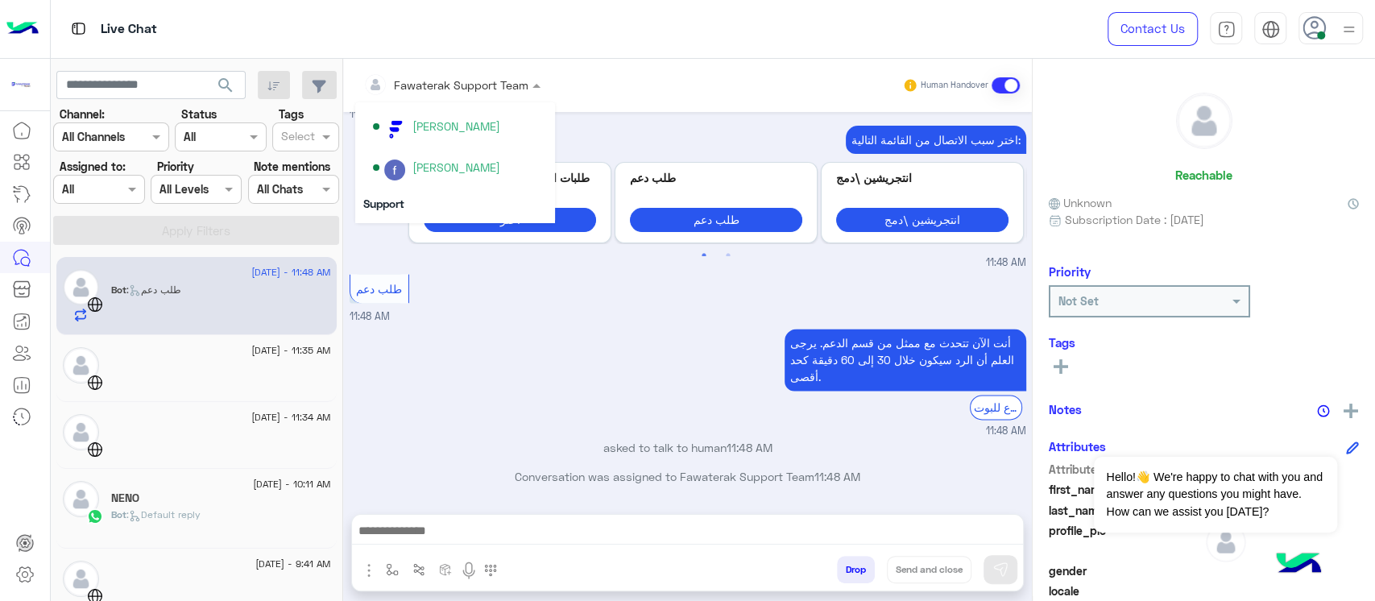
scroll to position [185, 0]
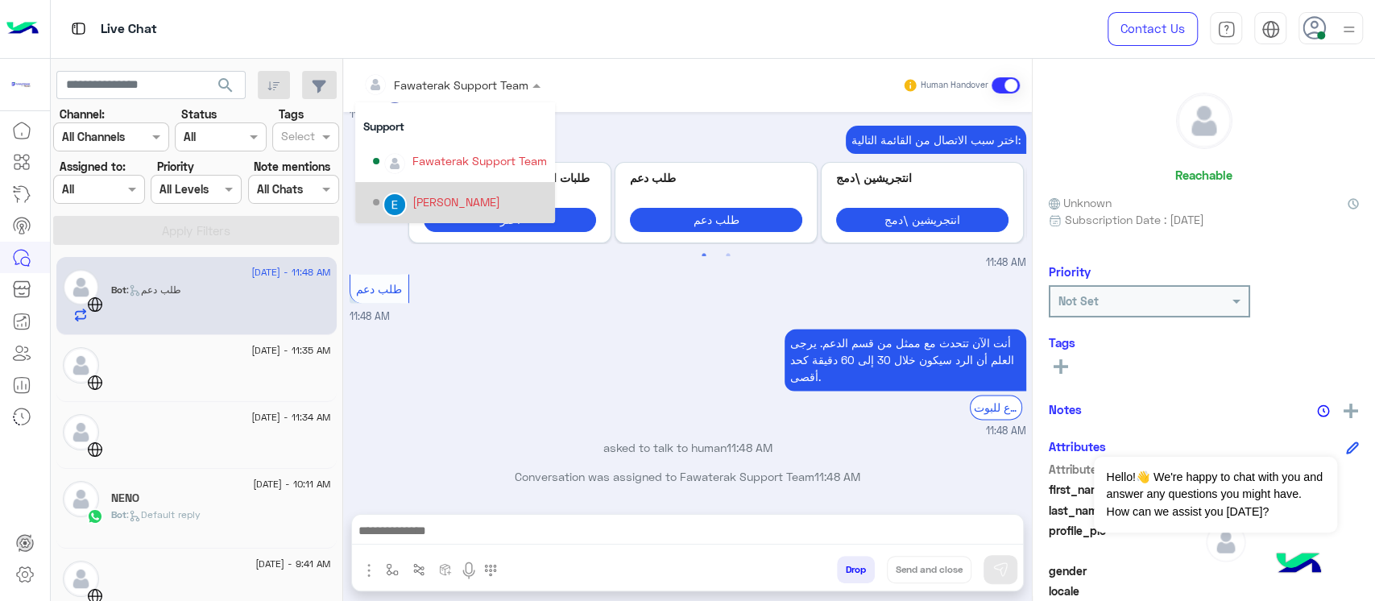
click at [482, 188] on div "[PERSON_NAME]" at bounding box center [460, 202] width 174 height 28
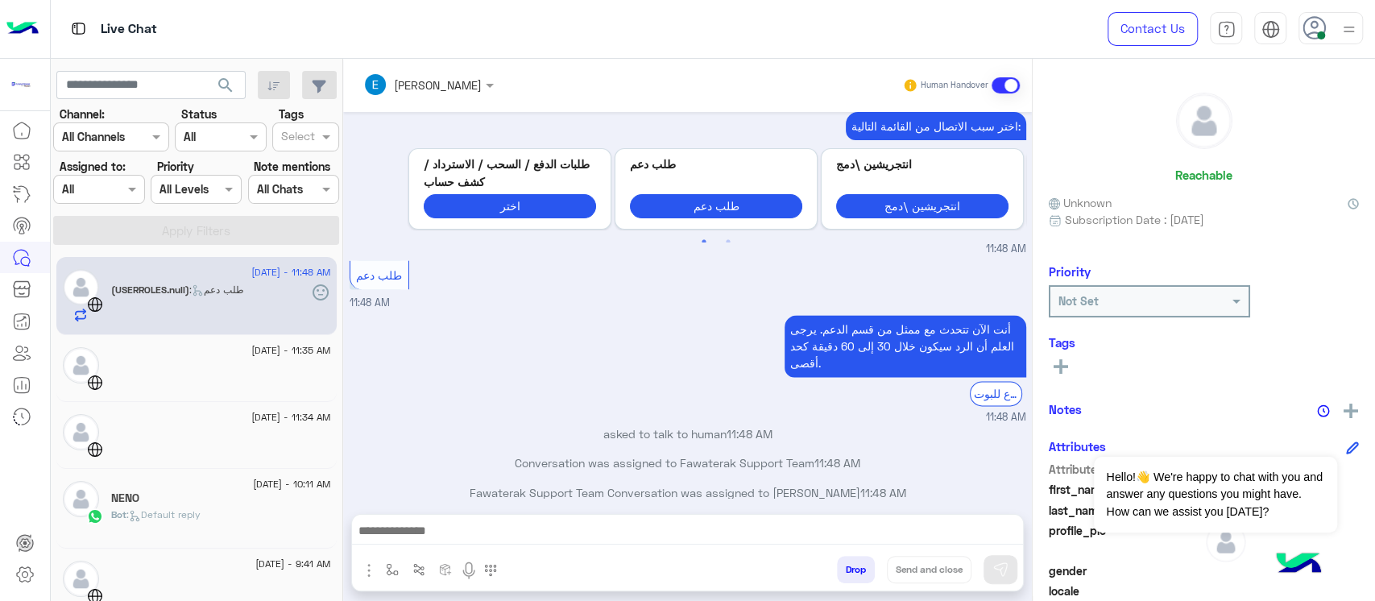
scroll to position [1445, 0]
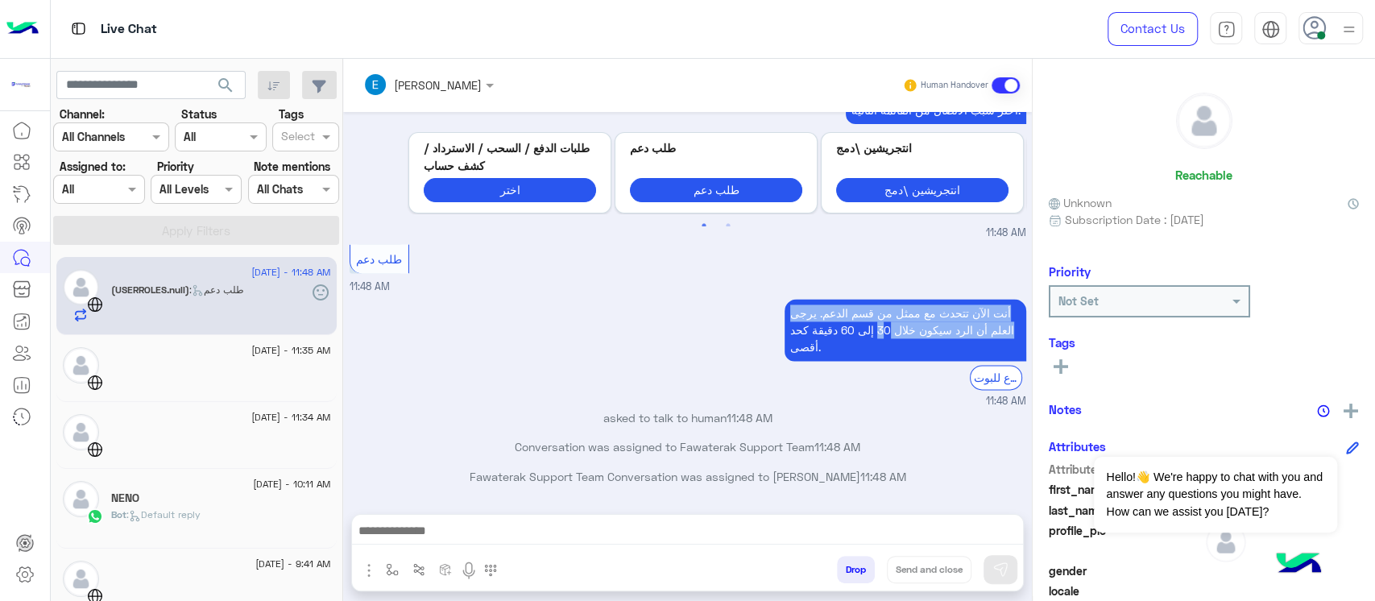
drag, startPoint x: 775, startPoint y: 311, endPoint x: 885, endPoint y: 336, distance: 112.3
click at [885, 336] on div "أنت الآن تتحدث مع ممثل من قسم الدعم. يرجى العلم أن الرد سيكون خلال 30 إلى 60 دق…" at bounding box center [687, 352] width 676 height 114
click at [831, 356] on p "أنت الآن تتحدث مع ممثل من قسم الدعم. يرجى العلم أن الرد سيكون خلال 30 إلى 60 دق…" at bounding box center [905, 330] width 242 height 62
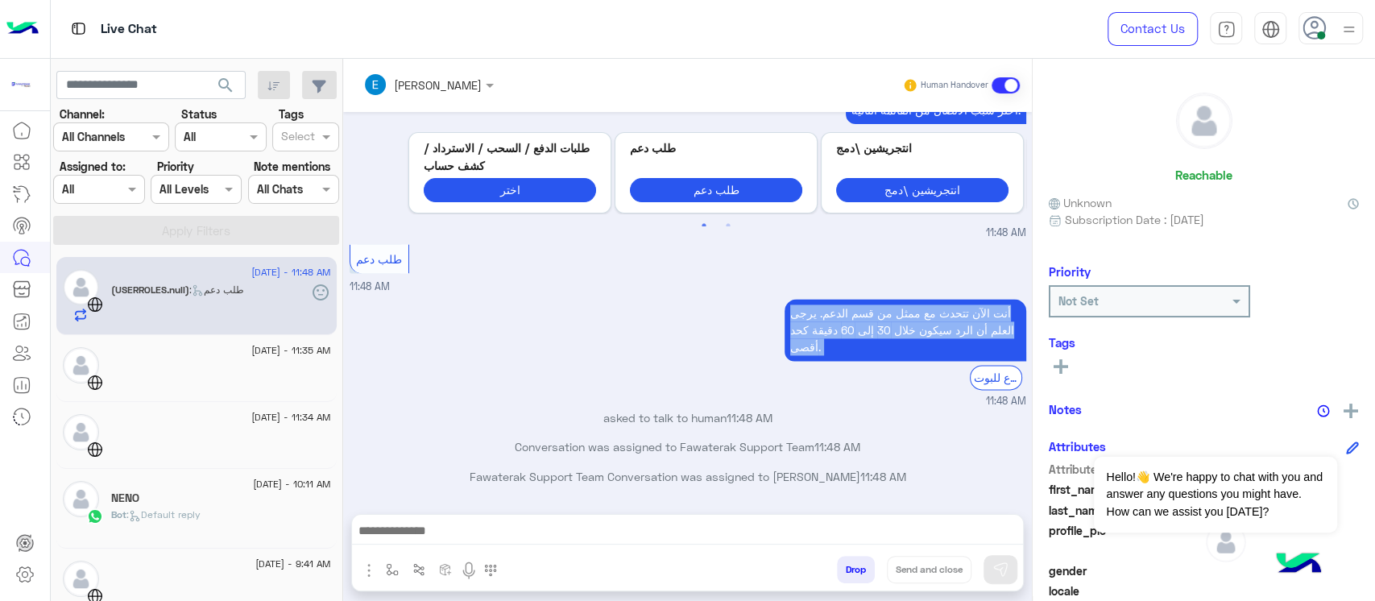
click at [831, 356] on p "أنت الآن تتحدث مع ممثل من قسم الدعم. يرجى العلم أن الرد سيكون خلال 30 إلى 60 دق…" at bounding box center [905, 330] width 242 height 62
drag, startPoint x: 448, startPoint y: 482, endPoint x: 887, endPoint y: 462, distance: 439.3
click at [887, 462] on div "[DATE] اختر سبب الاتصال من القائمة التالية: Previous طلبات الدفع / السحب / الاس…" at bounding box center [687, 305] width 688 height 386
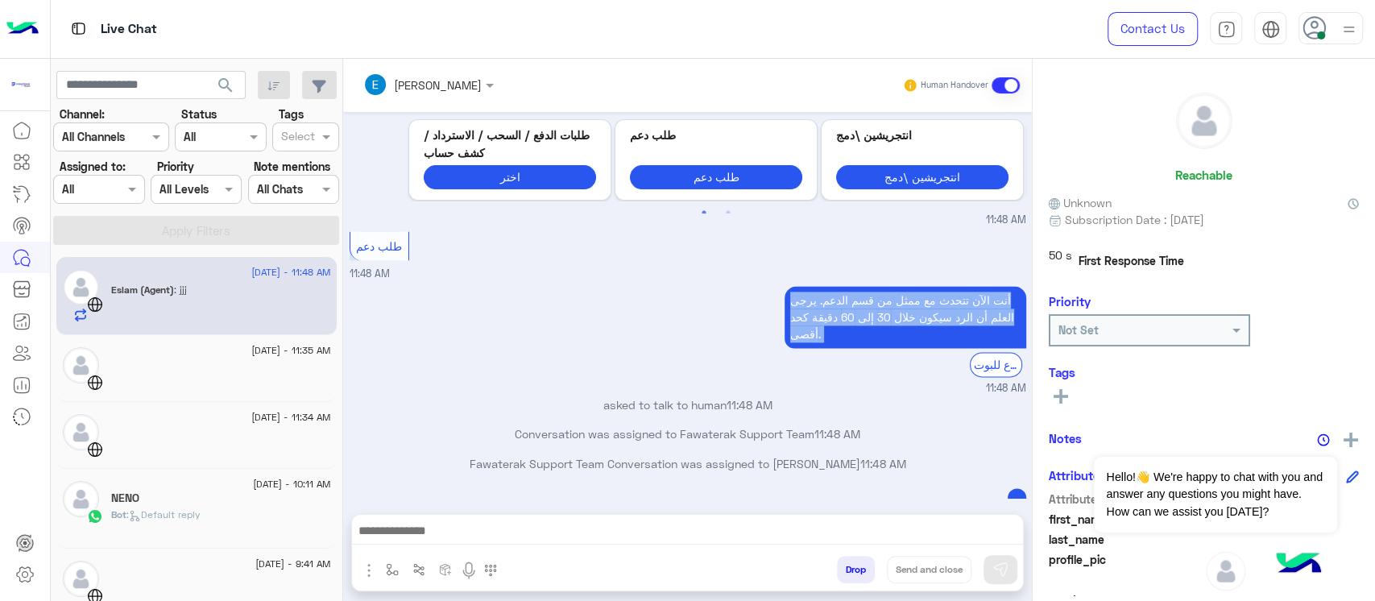
scroll to position [1527, 0]
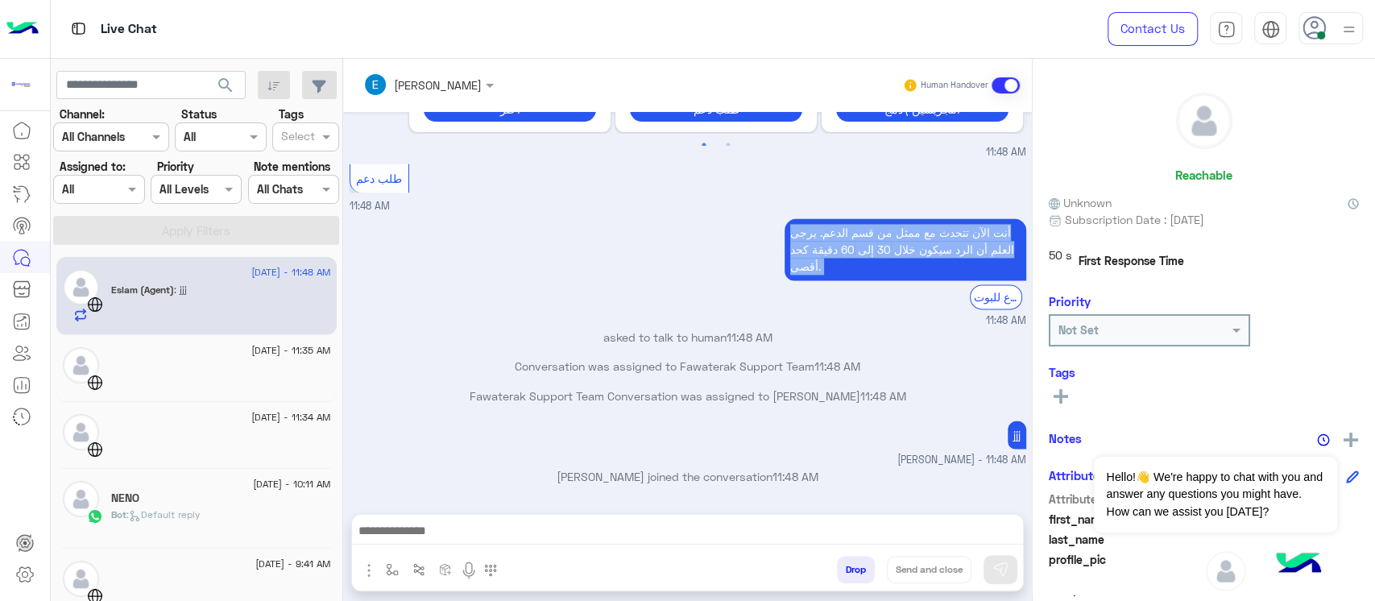
drag, startPoint x: 545, startPoint y: 473, endPoint x: 825, endPoint y: 473, distance: 279.4
click at [825, 473] on p "[PERSON_NAME] joined the conversation 11:48 AM" at bounding box center [687, 476] width 676 height 17
click at [825, 479] on p "[PERSON_NAME] joined the conversation 11:48 AM" at bounding box center [687, 476] width 676 height 17
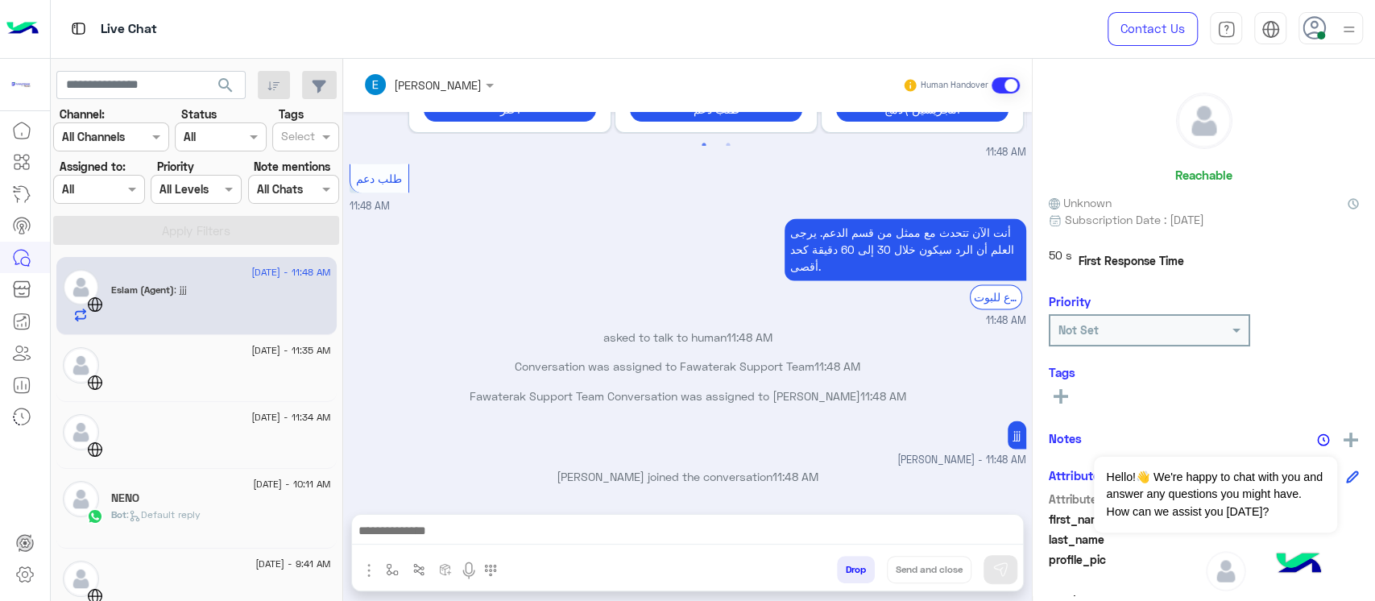
click at [873, 468] on p "[PERSON_NAME] joined the conversation 11:48 AM" at bounding box center [687, 476] width 676 height 17
drag, startPoint x: 895, startPoint y: 473, endPoint x: 531, endPoint y: 481, distance: 364.9
click at [534, 481] on p "[PERSON_NAME] joined the conversation 11:48 AM" at bounding box center [687, 476] width 676 height 17
click at [1329, 26] on div at bounding box center [1330, 28] width 64 height 32
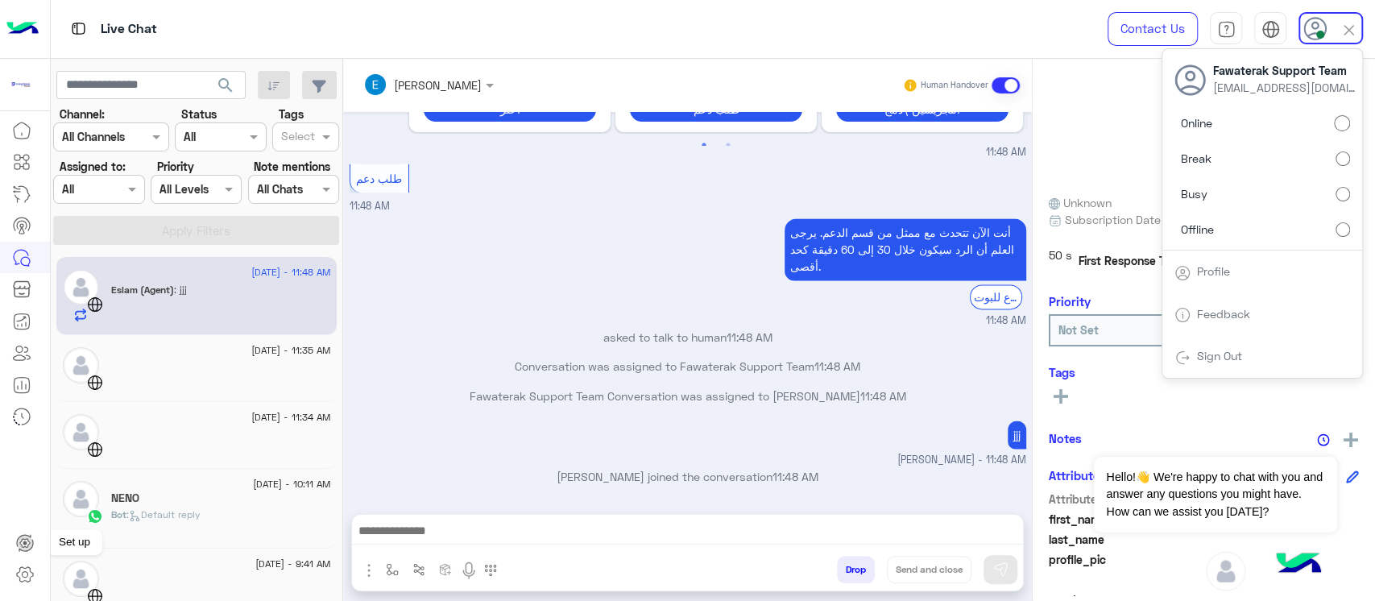
click at [25, 544] on icon at bounding box center [24, 542] width 19 height 19
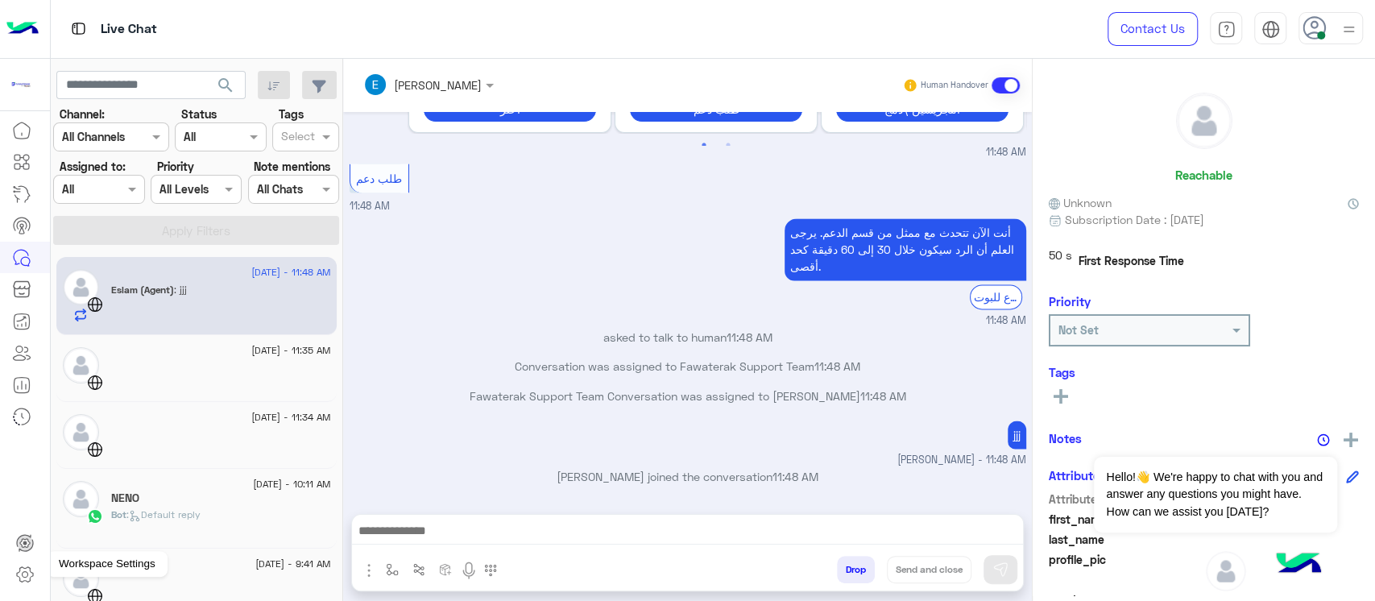
click at [12, 577] on link at bounding box center [24, 574] width 43 height 32
